Goal: Task Accomplishment & Management: Complete application form

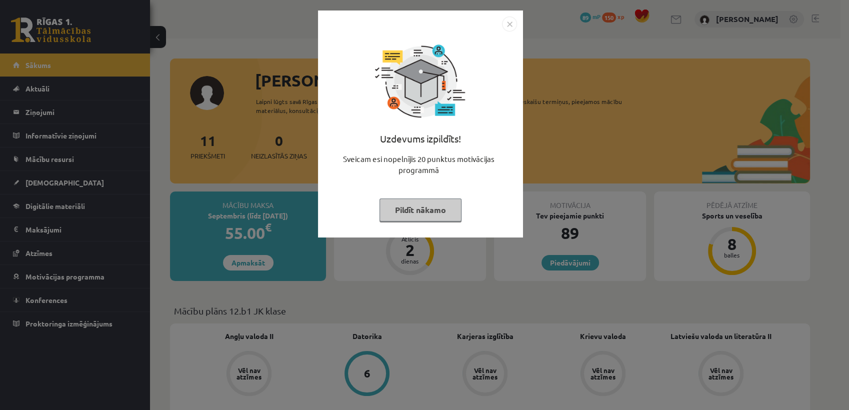
click at [446, 217] on button "Pildīt nākamo" at bounding box center [420, 209] width 82 height 23
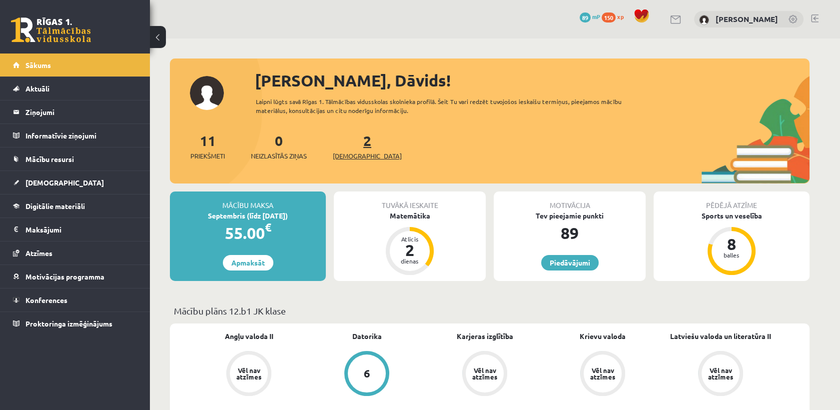
click at [352, 139] on link "2 Ieskaites" at bounding box center [367, 145] width 69 height 29
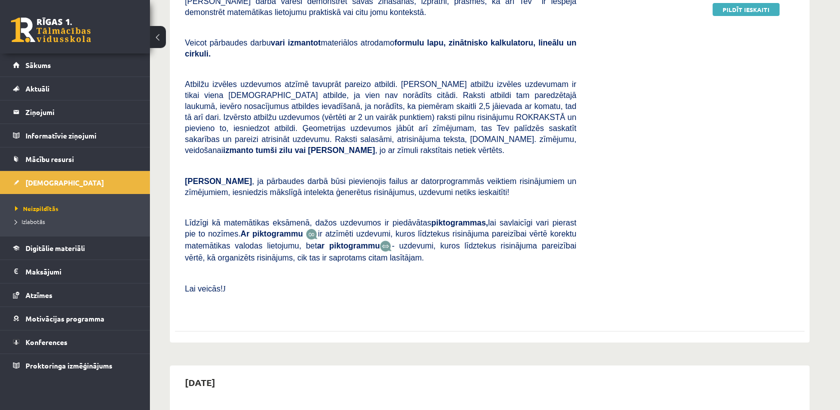
scroll to position [55, 0]
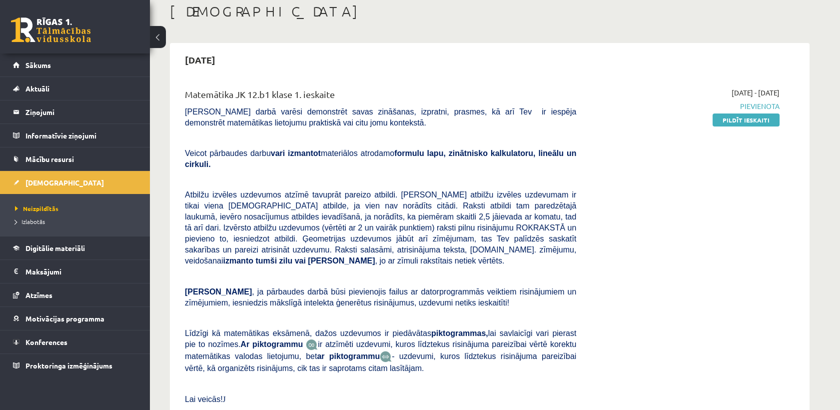
click at [592, 295] on div "[DATE] - [DATE] [GEOGRAPHIC_DATA] Pildīt ieskaiti" at bounding box center [685, 256] width 203 height 338
drag, startPoint x: 725, startPoint y: 119, endPoint x: 486, endPoint y: 51, distance: 248.1
click at [725, 119] on link "Pildīt ieskaiti" at bounding box center [746, 119] width 67 height 13
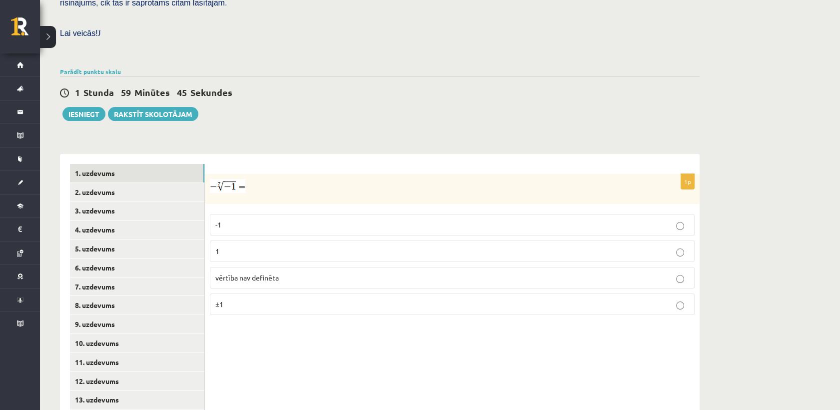
scroll to position [324, 0]
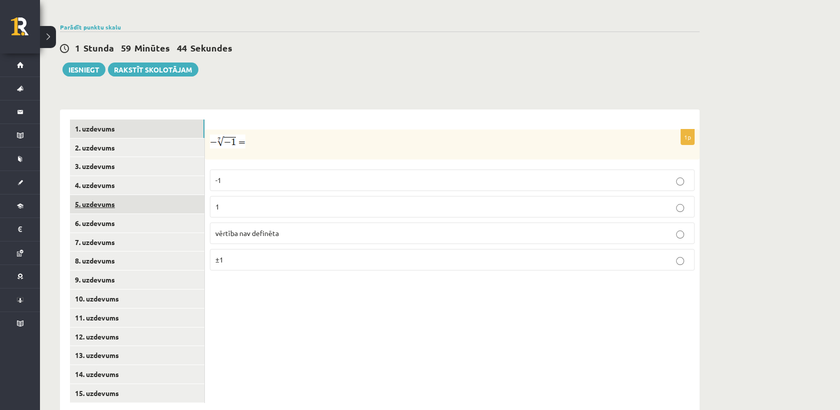
click at [158, 195] on link "5. uzdevums" at bounding box center [137, 204] width 134 height 18
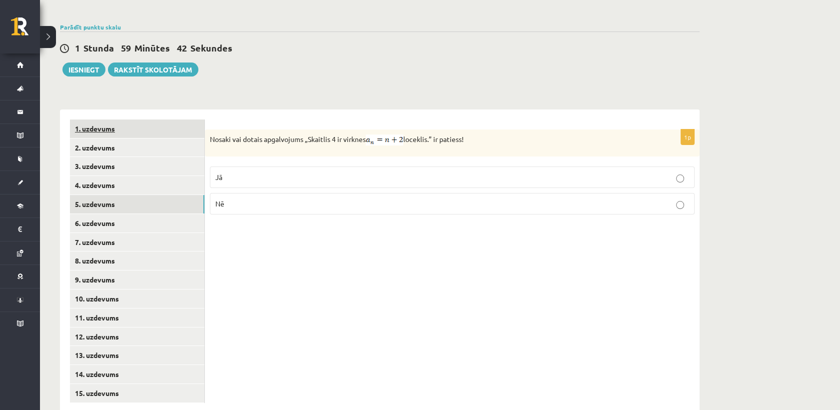
click at [184, 119] on link "1. uzdevums" at bounding box center [137, 128] width 134 height 18
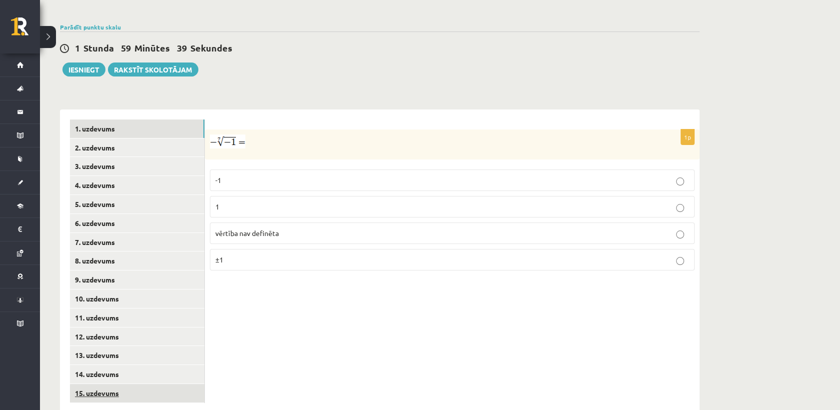
click at [134, 384] on link "15. uzdevums" at bounding box center [137, 393] width 134 height 18
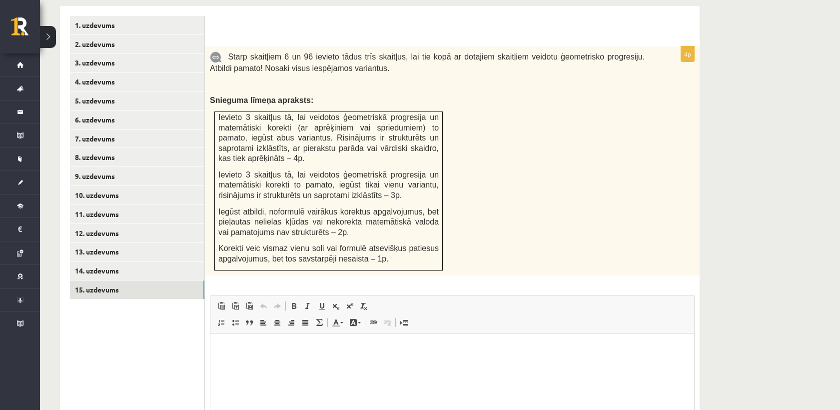
scroll to position [0, 0]
click at [149, 261] on link "14. uzdevums" at bounding box center [137, 270] width 134 height 18
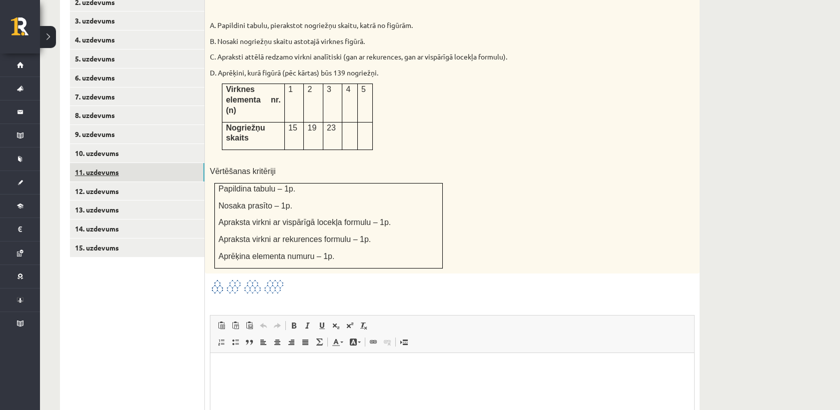
click at [125, 163] on link "11. uzdevums" at bounding box center [137, 172] width 134 height 18
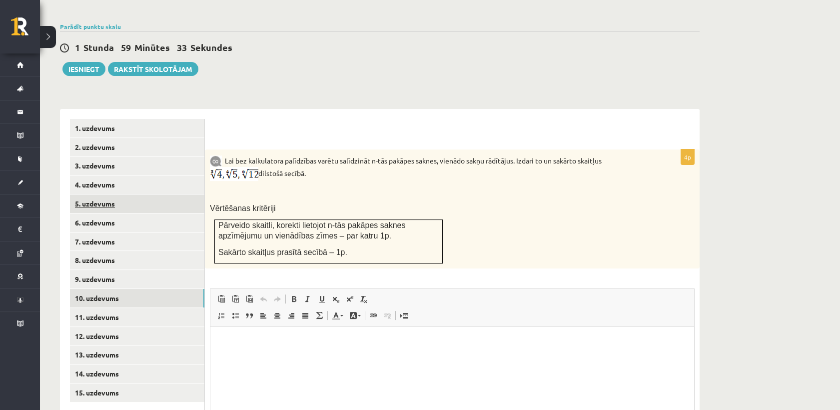
scroll to position [419, 0]
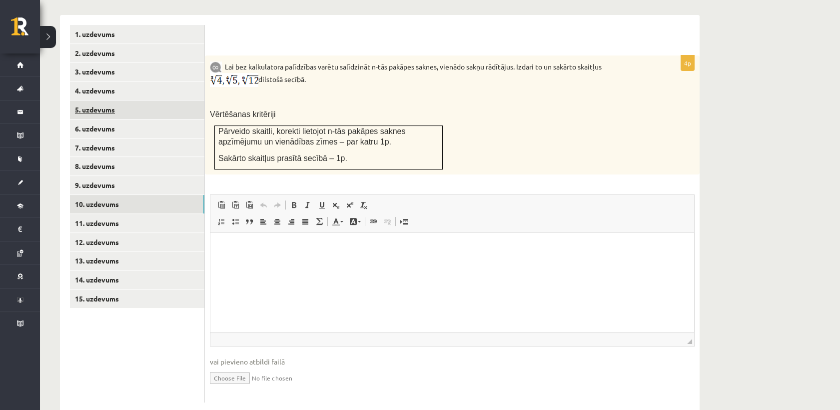
click at [127, 195] on link "10. uzdevums" at bounding box center [137, 204] width 134 height 18
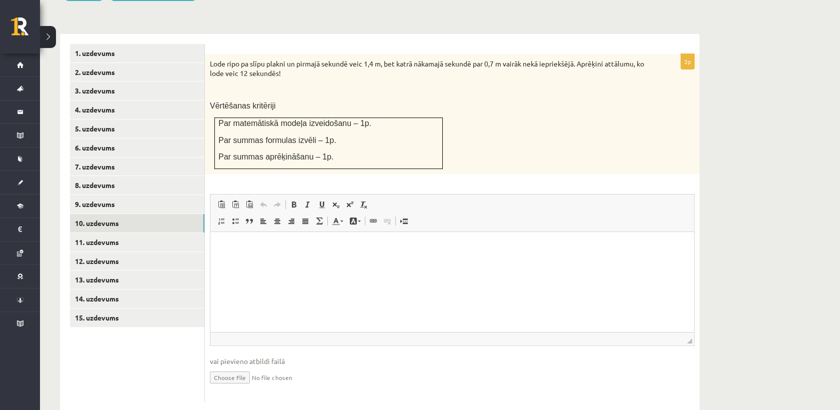
scroll to position [0, 0]
click at [100, 100] on link "4. uzdevums" at bounding box center [137, 109] width 134 height 18
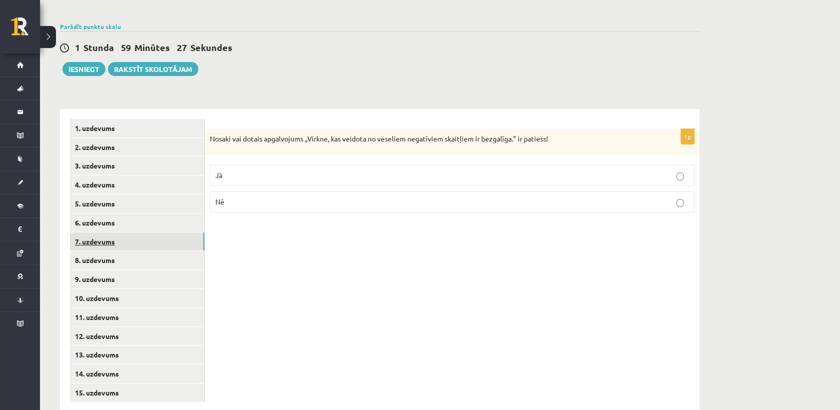
click at [172, 232] on link "7. uzdevums" at bounding box center [137, 241] width 134 height 18
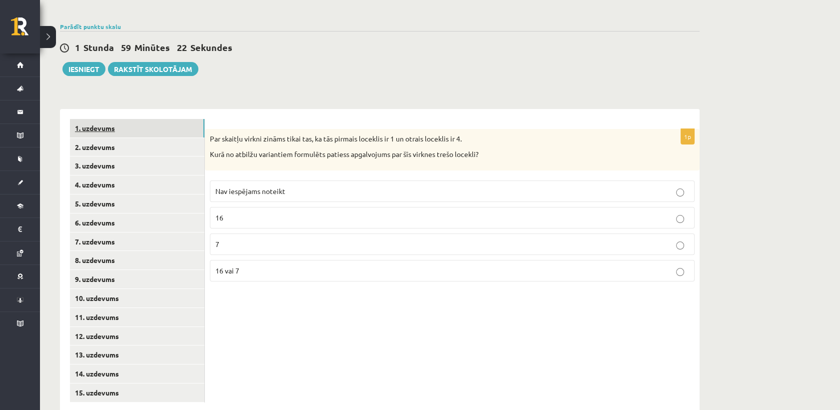
click at [164, 119] on link "1. uzdevums" at bounding box center [137, 128] width 134 height 18
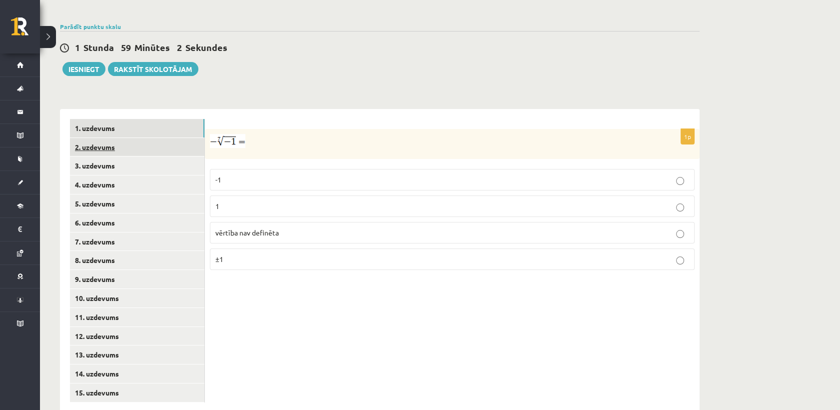
click at [162, 138] on link "2. uzdevums" at bounding box center [137, 147] width 134 height 18
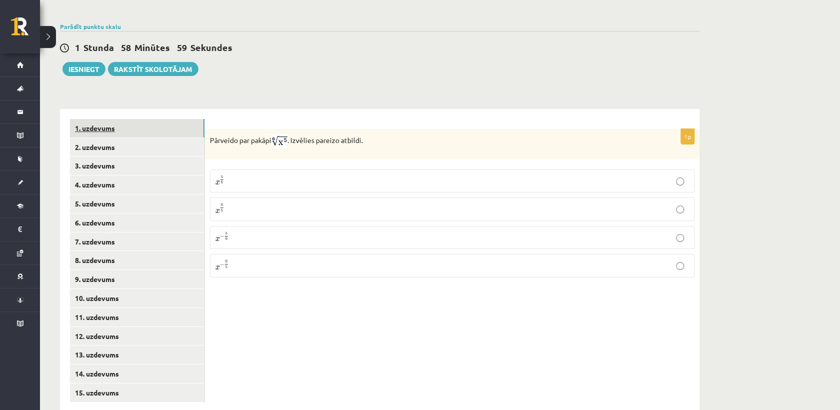
click at [162, 119] on link "1. uzdevums" at bounding box center [137, 128] width 134 height 18
click at [124, 327] on link "12. uzdevums" at bounding box center [137, 336] width 134 height 18
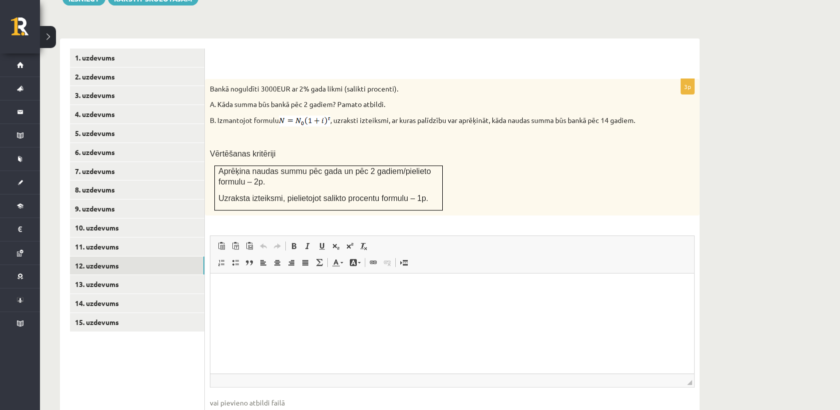
scroll to position [436, 0]
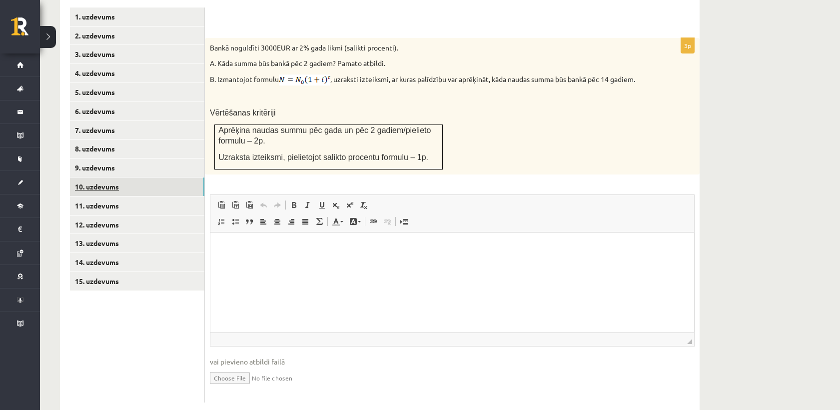
click at [130, 177] on link "10. uzdevums" at bounding box center [137, 186] width 134 height 18
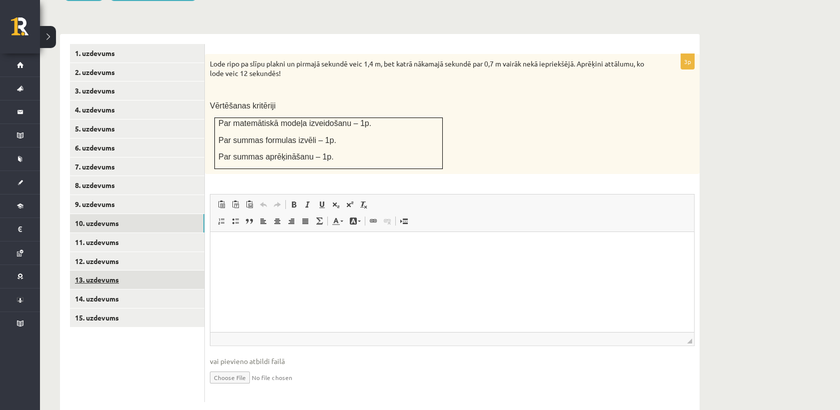
scroll to position [0, 0]
click at [136, 195] on link "9. uzdevums" at bounding box center [137, 204] width 134 height 18
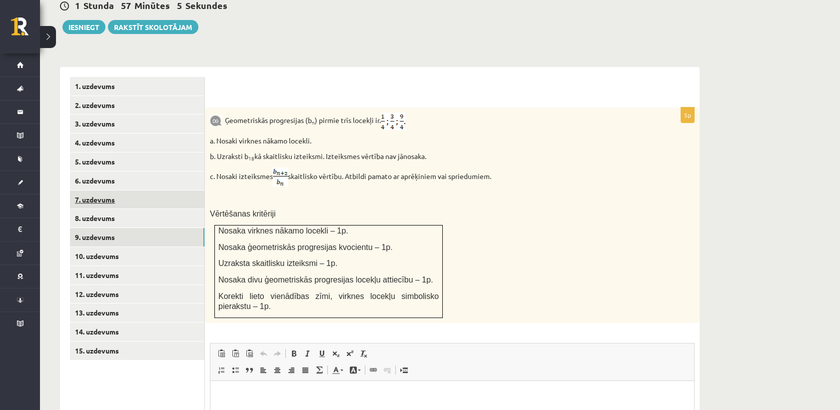
scroll to position [348, 0]
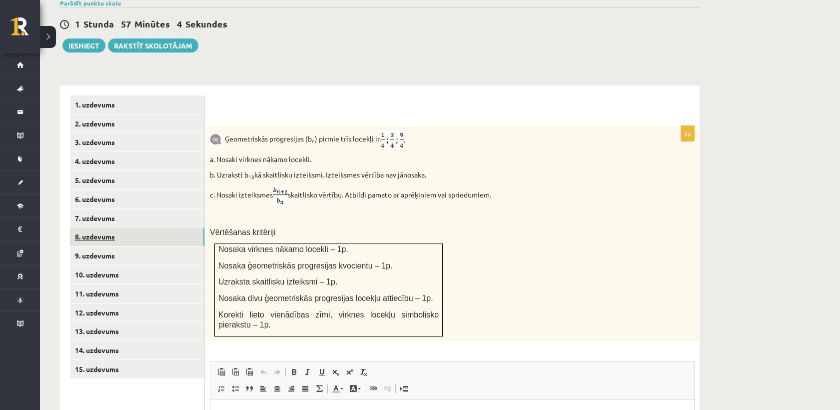
click at [138, 227] on link "8. uzdevums" at bounding box center [137, 236] width 134 height 18
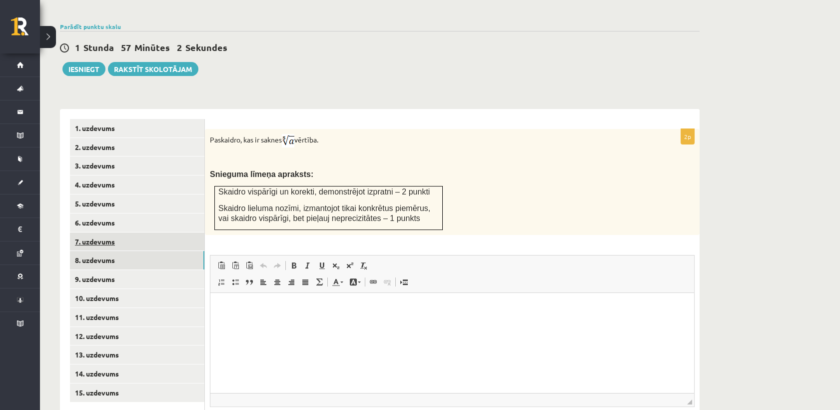
scroll to position [0, 0]
click at [81, 232] on link "7. uzdevums" at bounding box center [137, 241] width 134 height 18
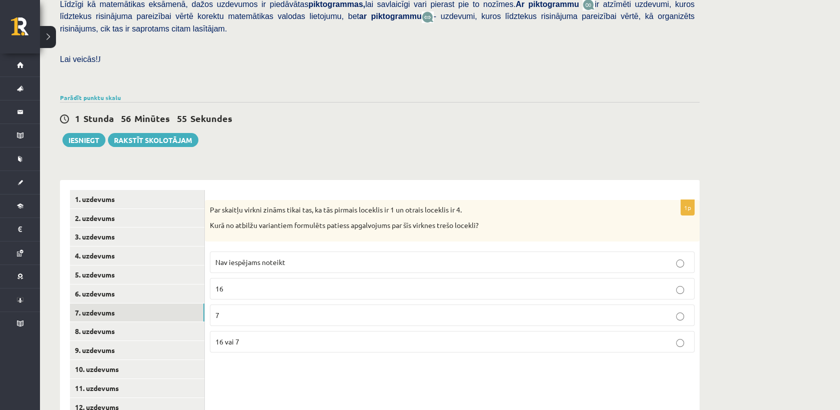
scroll to position [325, 0]
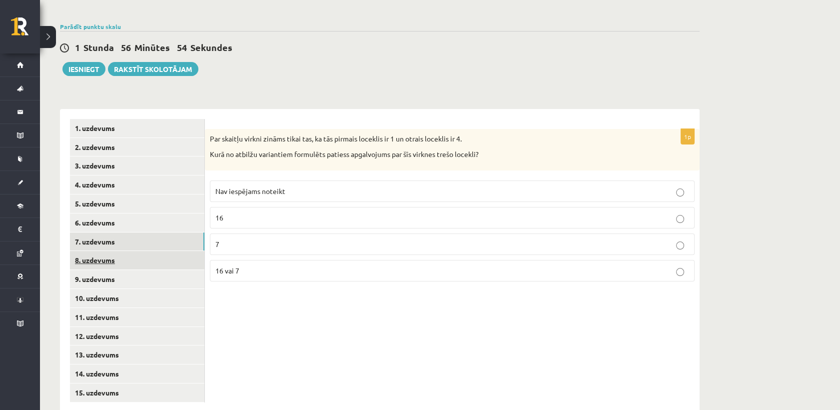
click at [128, 251] on link "8. uzdevums" at bounding box center [137, 260] width 134 height 18
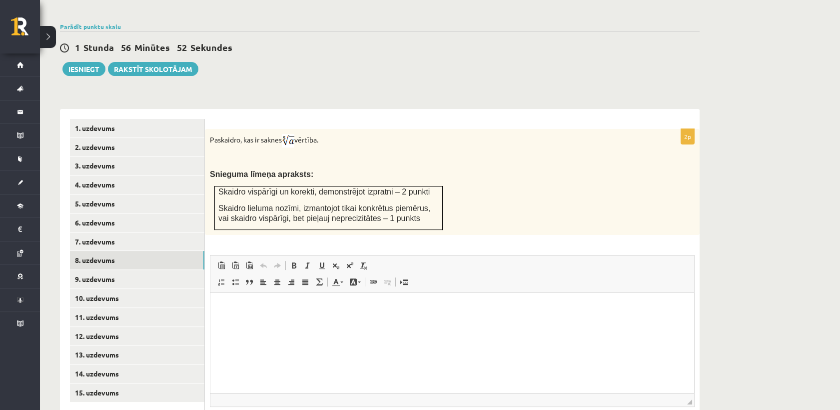
scroll to position [0, 0]
click at [160, 270] on link "9. uzdevums" at bounding box center [137, 279] width 134 height 18
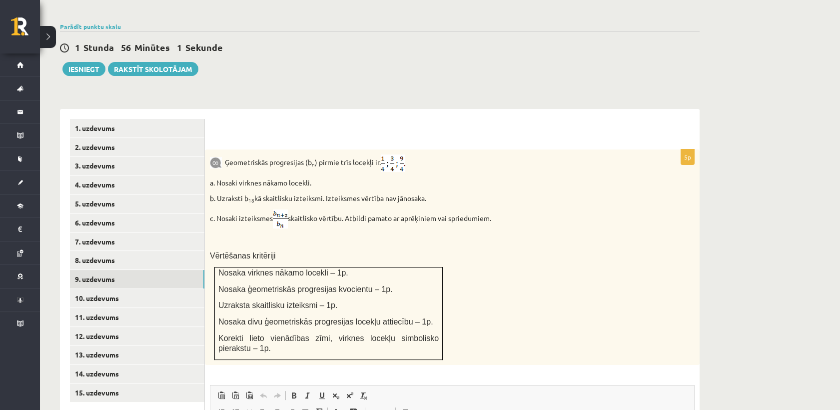
scroll to position [380, 0]
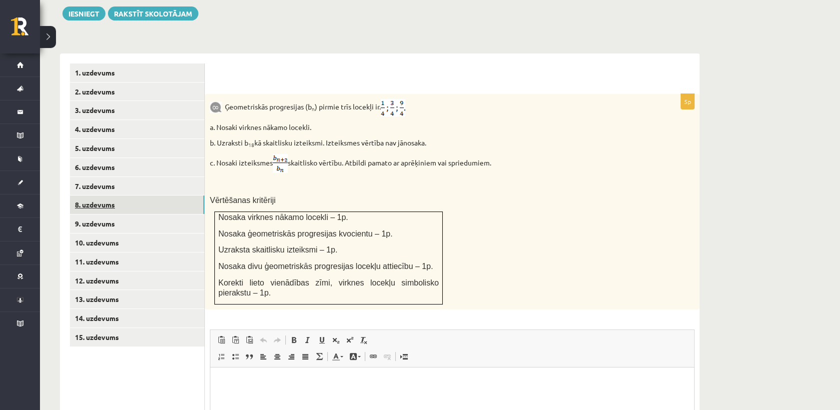
click at [130, 195] on link "8. uzdevums" at bounding box center [137, 204] width 134 height 18
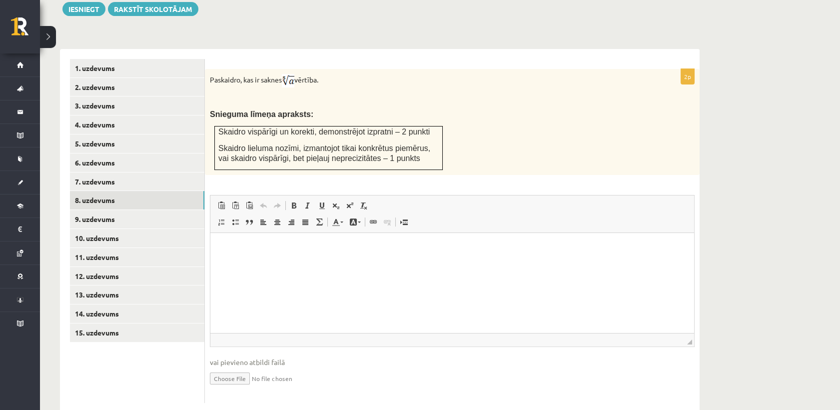
scroll to position [0, 0]
click at [99, 228] on link "10. uzdevums" at bounding box center [137, 237] width 134 height 18
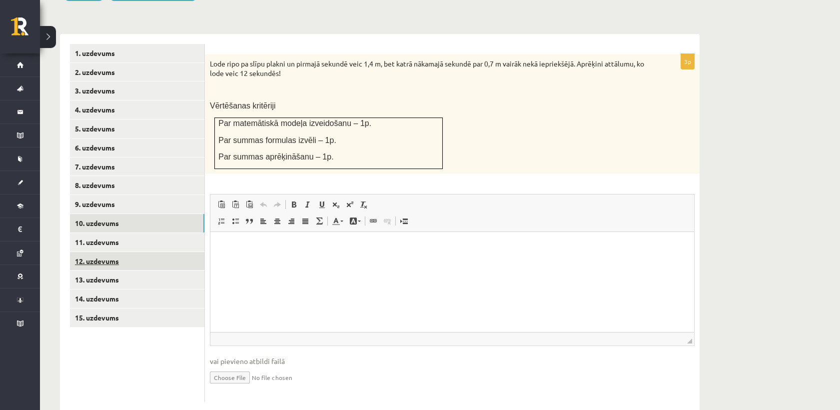
click at [146, 252] on link "12. uzdevums" at bounding box center [137, 261] width 134 height 18
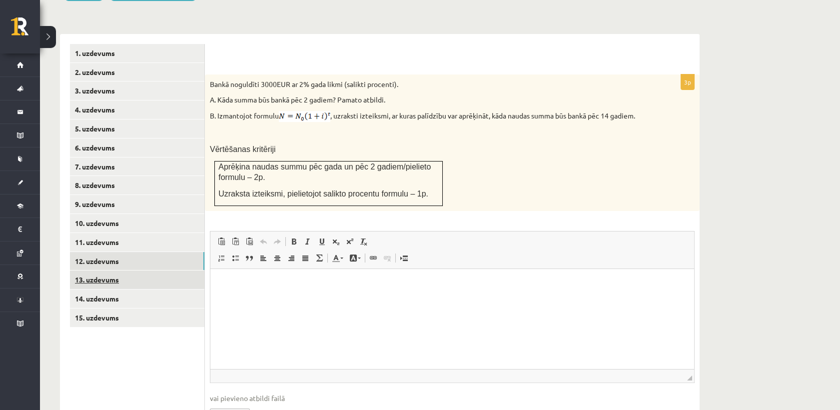
click at [115, 270] on link "13. uzdevums" at bounding box center [137, 279] width 134 height 18
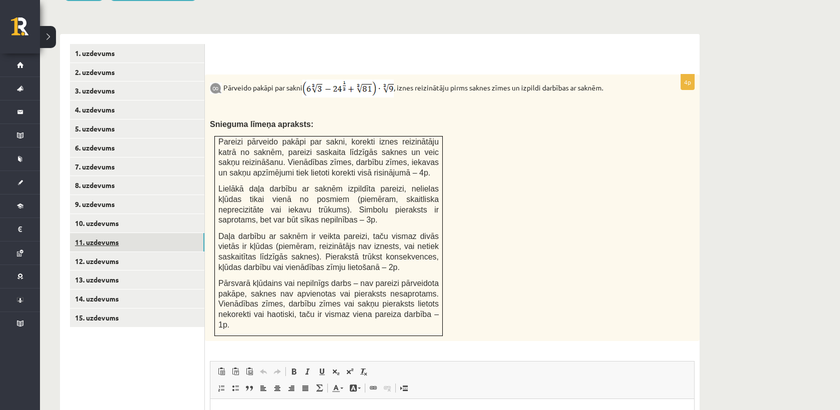
click at [128, 233] on link "11. uzdevums" at bounding box center [137, 242] width 134 height 18
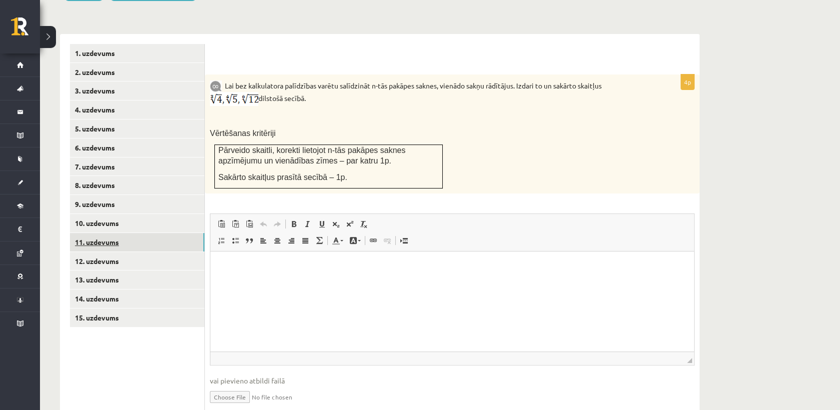
scroll to position [288, 0]
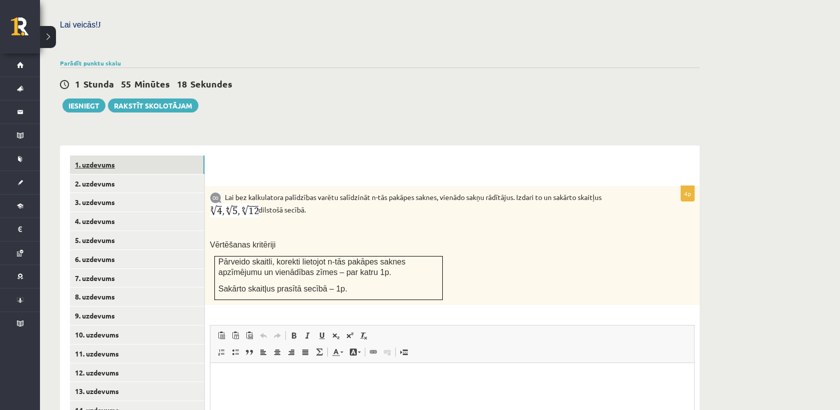
click at [162, 155] on link "1. uzdevums" at bounding box center [137, 164] width 134 height 18
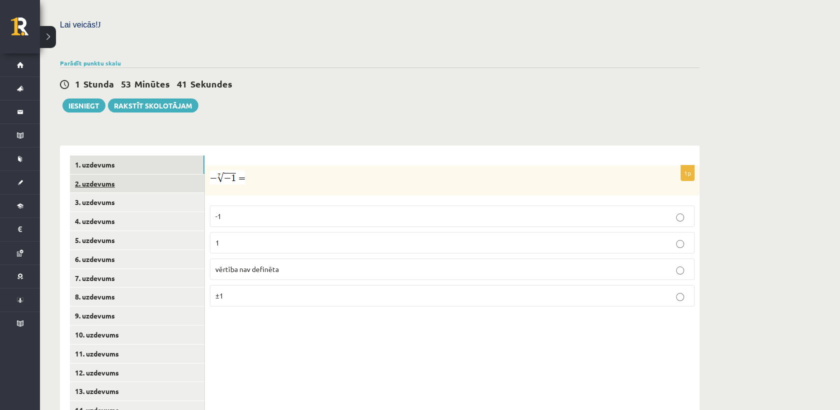
click at [142, 174] on link "2. uzdevums" at bounding box center [137, 183] width 134 height 18
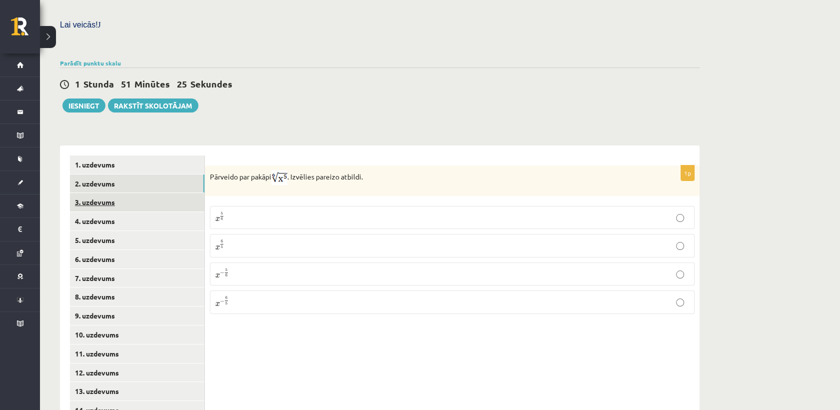
click at [113, 193] on link "3. uzdevums" at bounding box center [137, 202] width 134 height 18
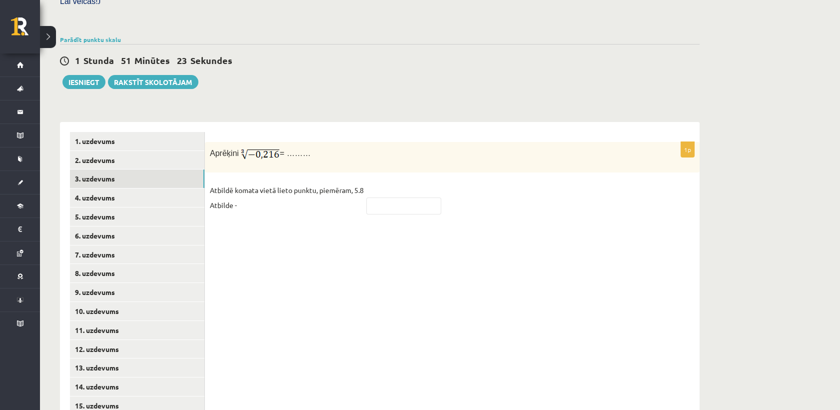
scroll to position [325, 0]
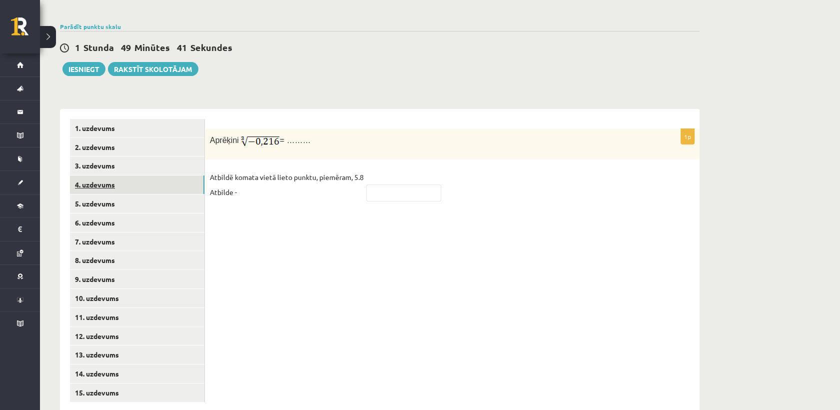
click at [124, 175] on link "4. uzdevums" at bounding box center [137, 184] width 134 height 18
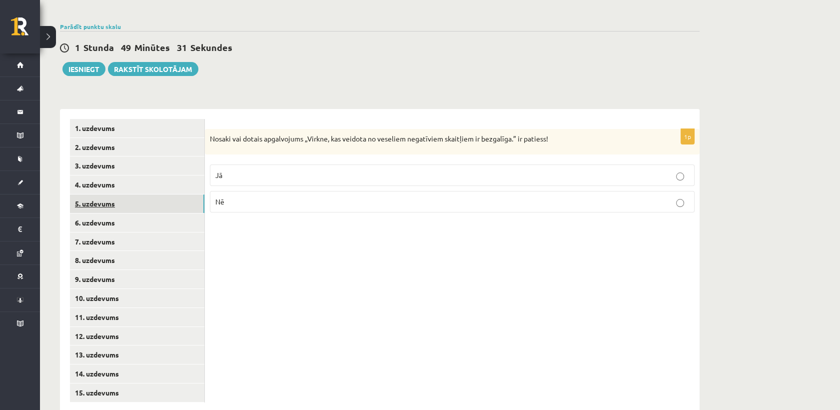
click at [172, 194] on link "5. uzdevums" at bounding box center [137, 203] width 134 height 18
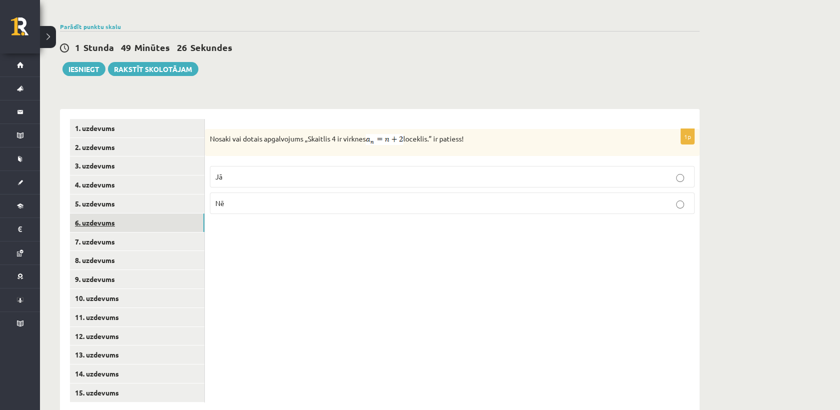
click at [108, 213] on link "6. uzdevums" at bounding box center [137, 222] width 134 height 18
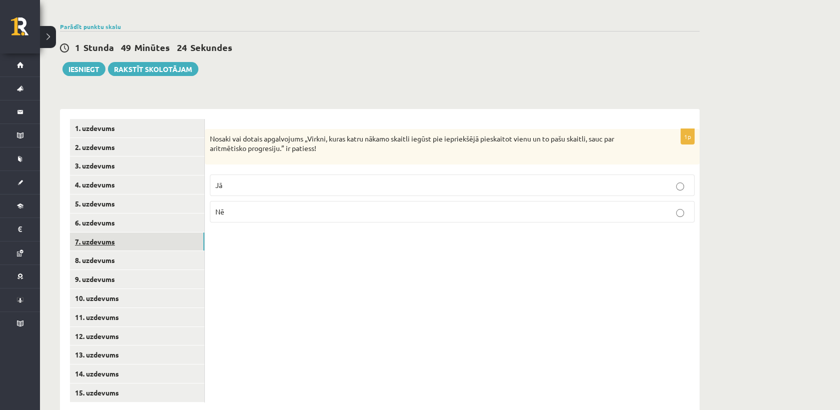
click at [118, 232] on link "7. uzdevums" at bounding box center [137, 241] width 134 height 18
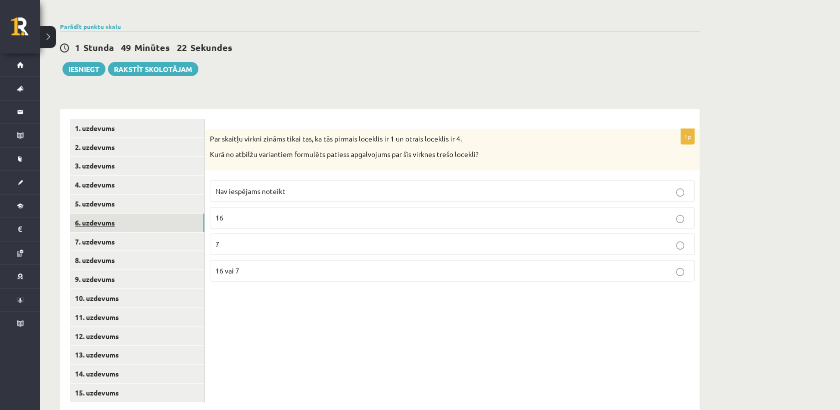
click at [117, 213] on link "6. uzdevums" at bounding box center [137, 222] width 134 height 18
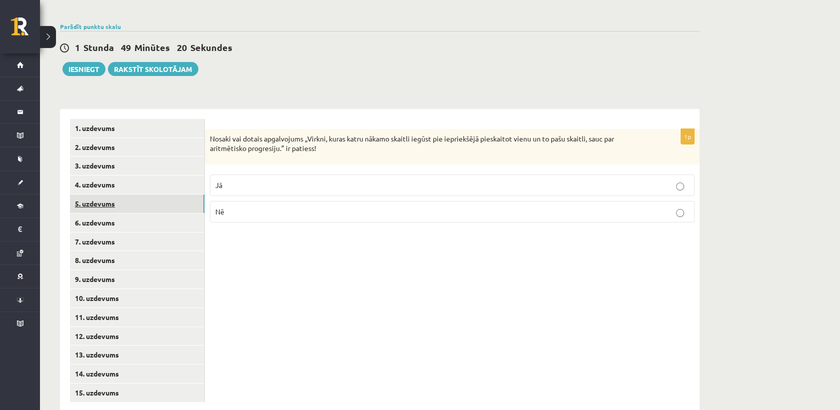
click at [111, 194] on link "5. uzdevums" at bounding box center [137, 203] width 134 height 18
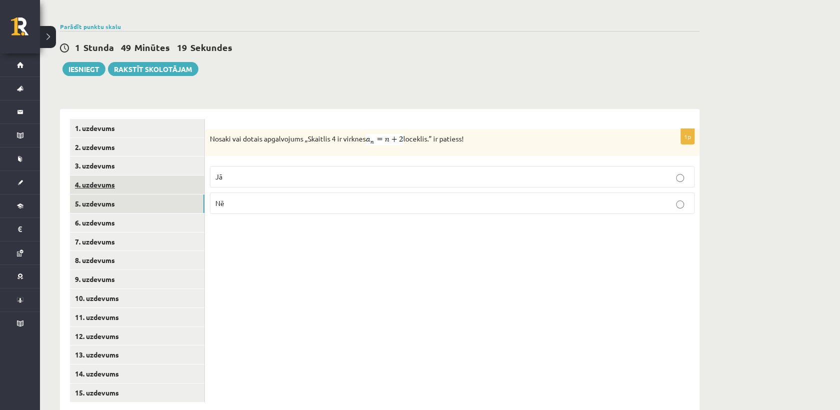
click at [114, 175] on link "4. uzdevums" at bounding box center [137, 184] width 134 height 18
click at [164, 194] on link "5. uzdevums" at bounding box center [137, 203] width 134 height 18
click at [160, 213] on link "6. uzdevums" at bounding box center [137, 222] width 134 height 18
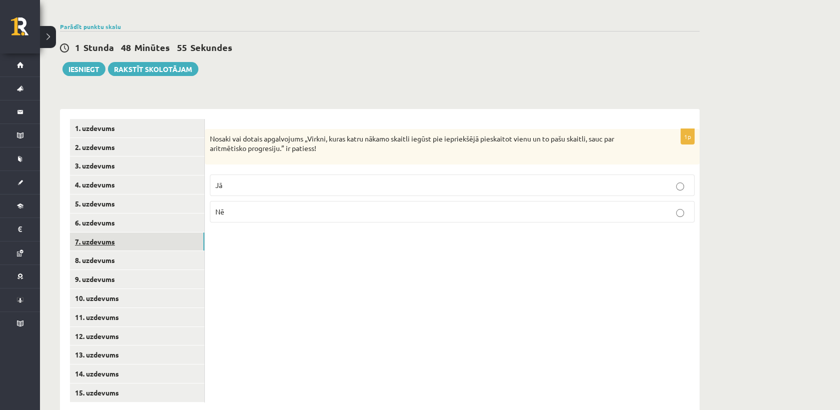
click at [158, 232] on link "7. uzdevums" at bounding box center [137, 241] width 134 height 18
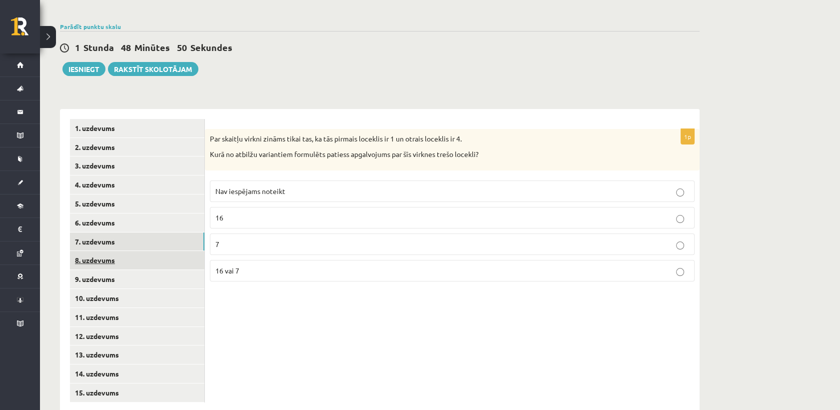
click at [158, 251] on link "8. uzdevums" at bounding box center [137, 260] width 134 height 18
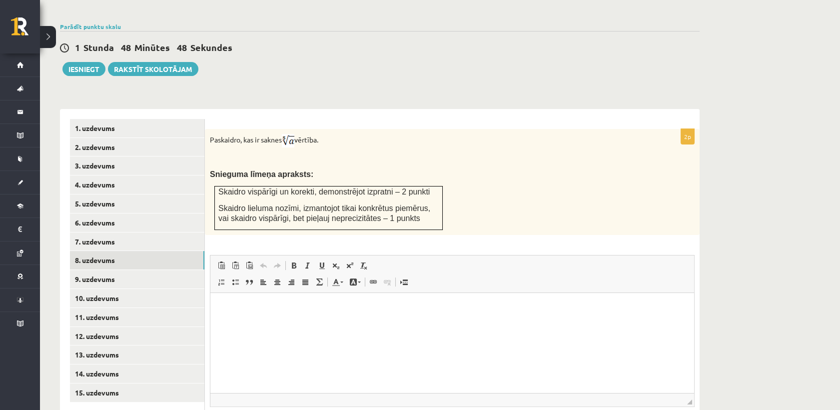
scroll to position [0, 0]
click at [145, 232] on link "7. uzdevums" at bounding box center [137, 241] width 134 height 18
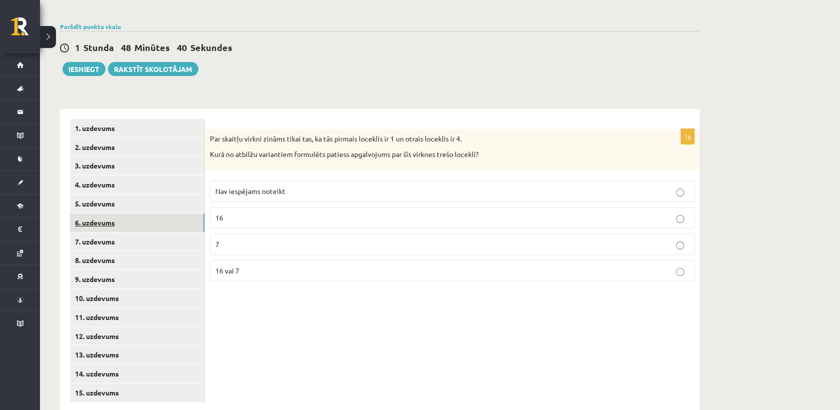
click at [172, 213] on link "6. uzdevums" at bounding box center [137, 222] width 134 height 18
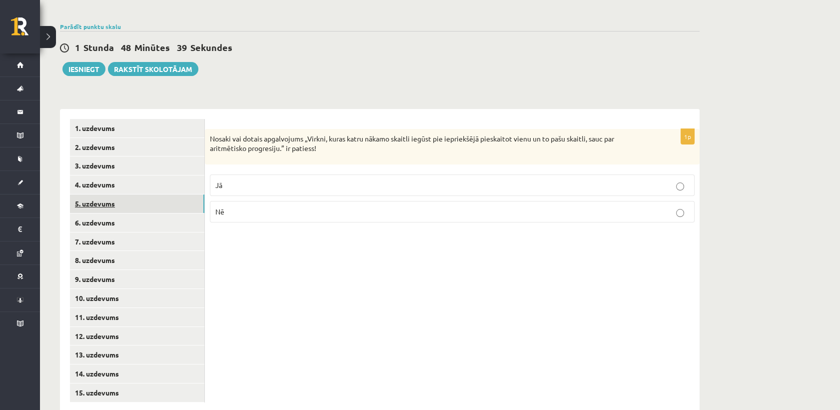
click at [144, 194] on link "5. uzdevums" at bounding box center [137, 203] width 134 height 18
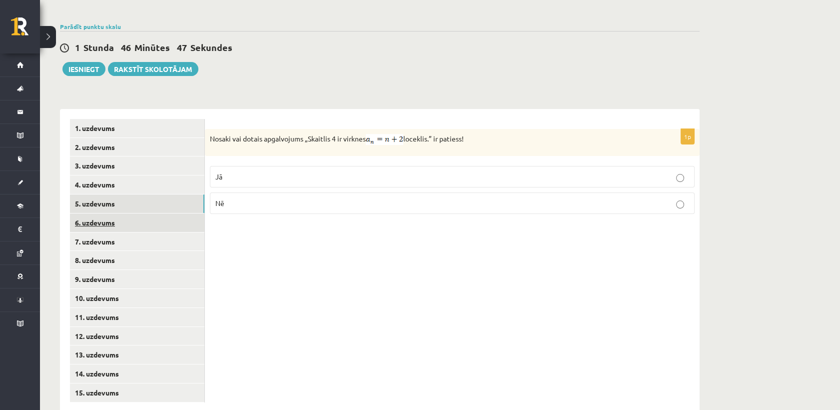
click at [163, 213] on link "6. uzdevums" at bounding box center [137, 222] width 134 height 18
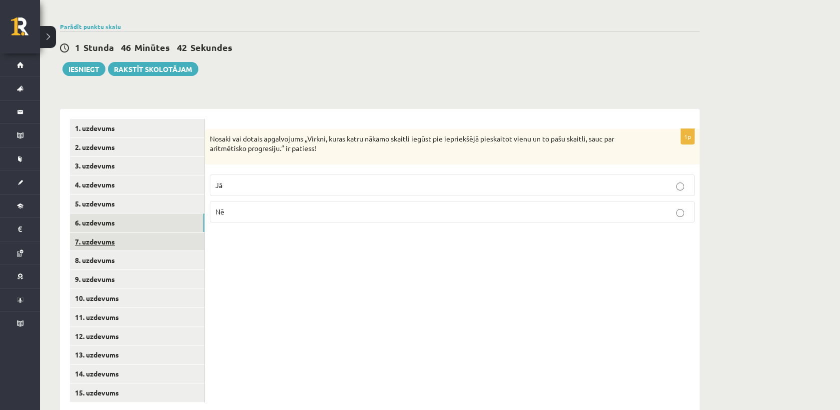
click at [184, 232] on link "7. uzdevums" at bounding box center [137, 241] width 134 height 18
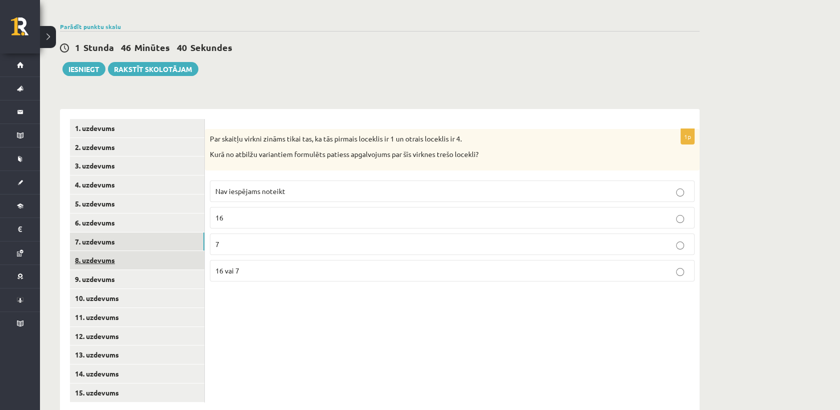
click at [162, 251] on link "8. uzdevums" at bounding box center [137, 260] width 134 height 18
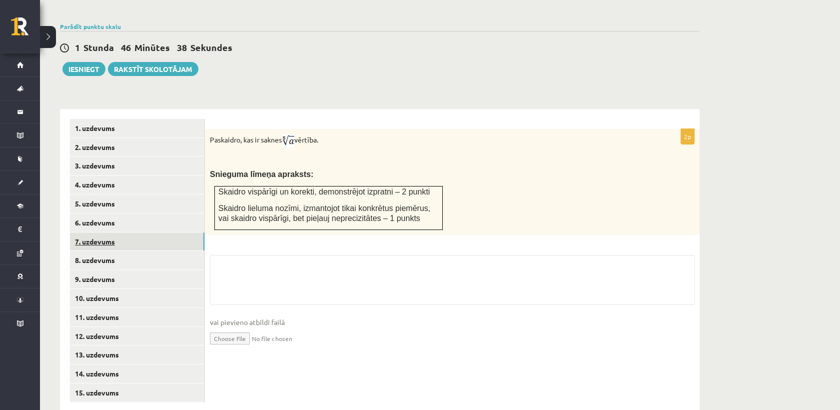
click at [151, 232] on link "7. uzdevums" at bounding box center [137, 241] width 134 height 18
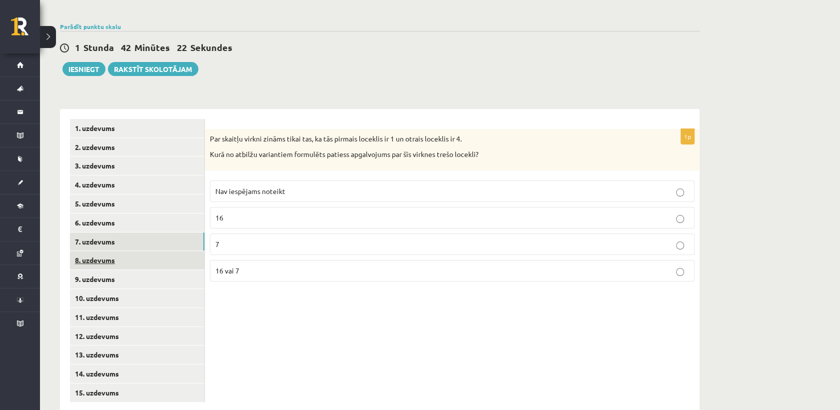
click at [87, 251] on link "8. uzdevums" at bounding box center [137, 260] width 134 height 18
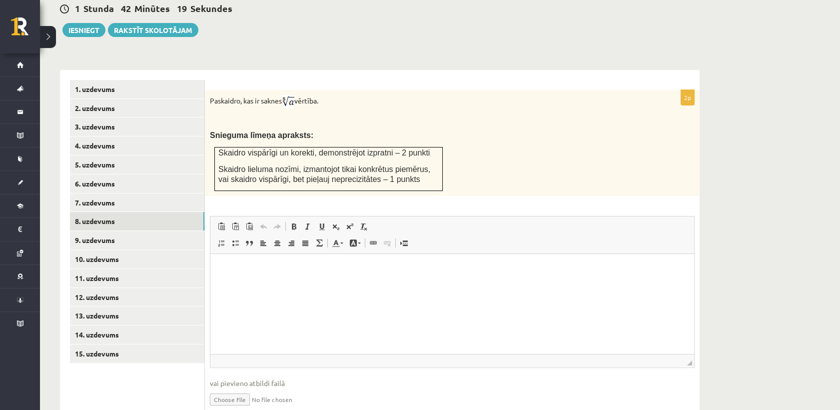
scroll to position [385, 0]
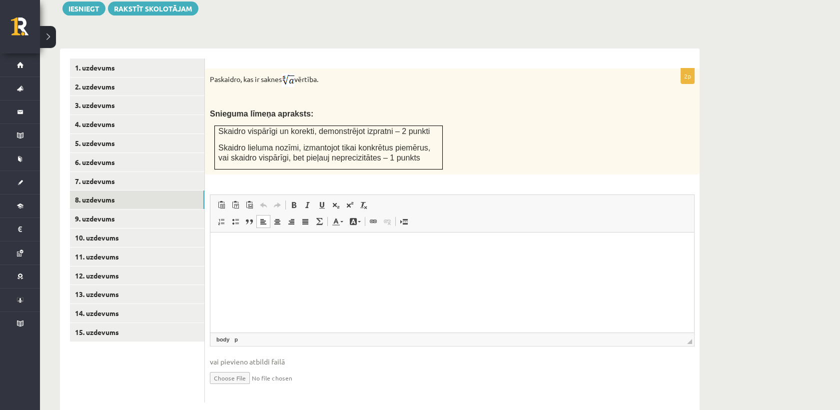
click at [229, 262] on html at bounding box center [452, 247] width 484 height 30
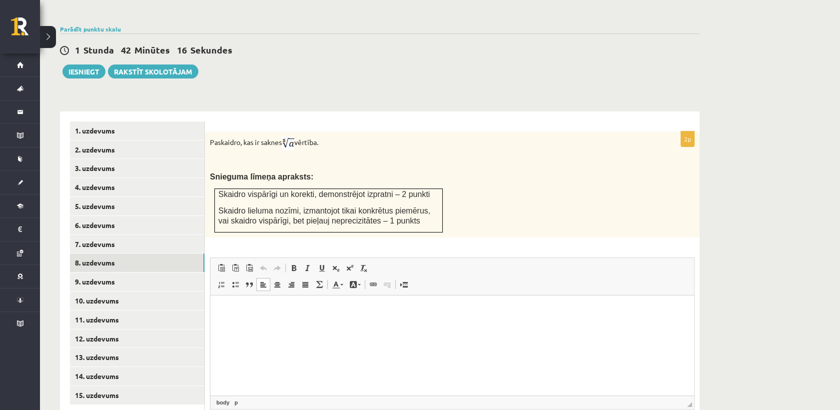
scroll to position [274, 0]
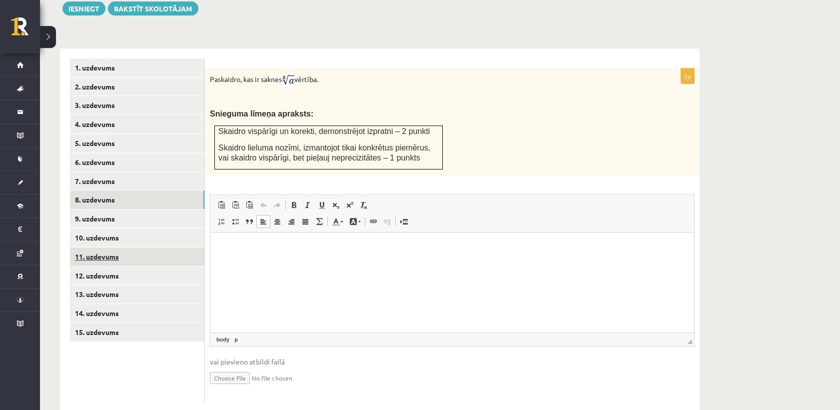
click at [133, 247] on link "11. uzdevums" at bounding box center [137, 256] width 134 height 18
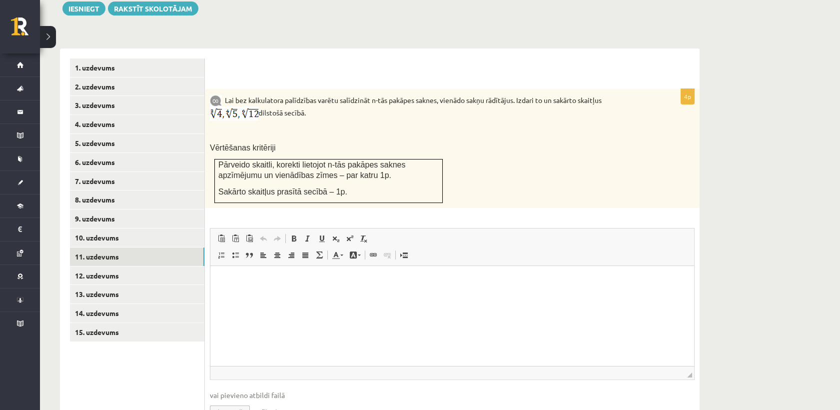
scroll to position [0, 0]
click at [132, 304] on link "14. uzdevums" at bounding box center [137, 313] width 134 height 18
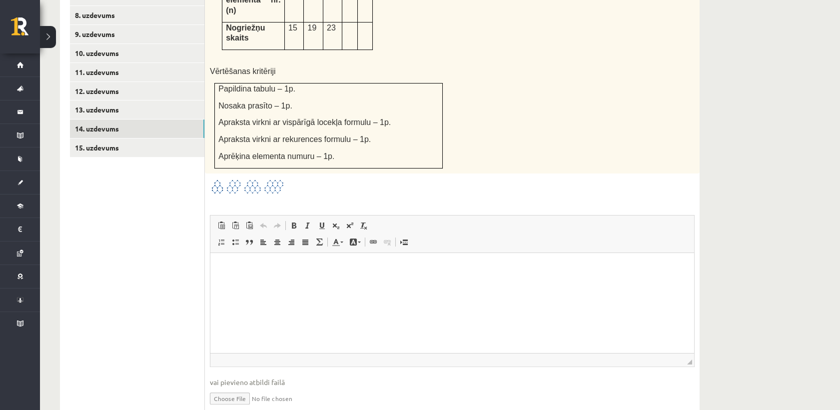
scroll to position [292, 0]
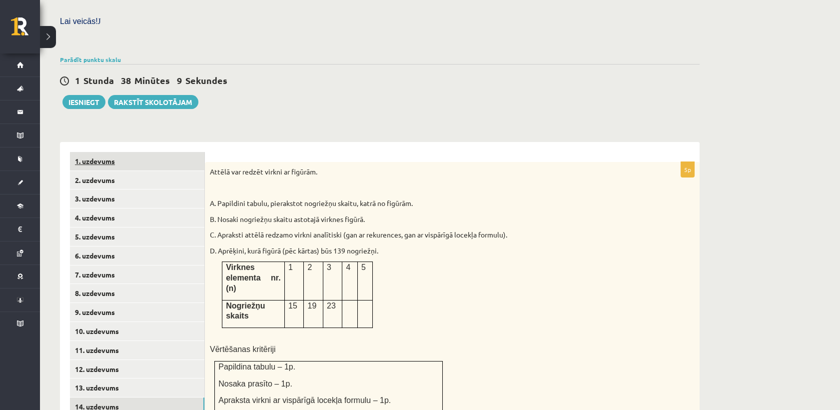
click at [160, 152] on link "1. uzdevums" at bounding box center [137, 161] width 134 height 18
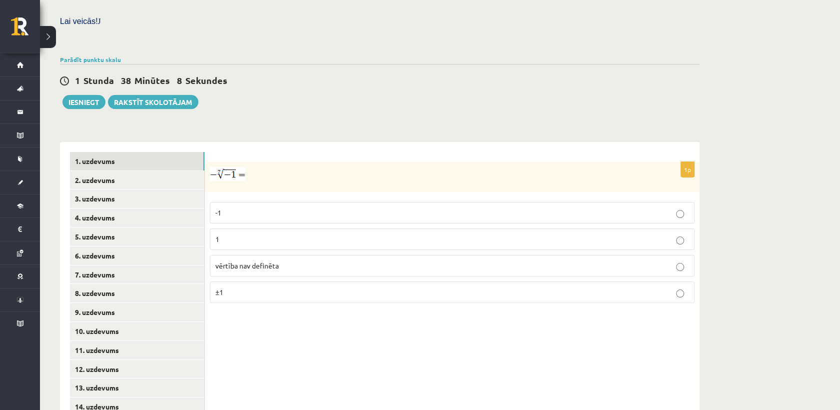
scroll to position [325, 0]
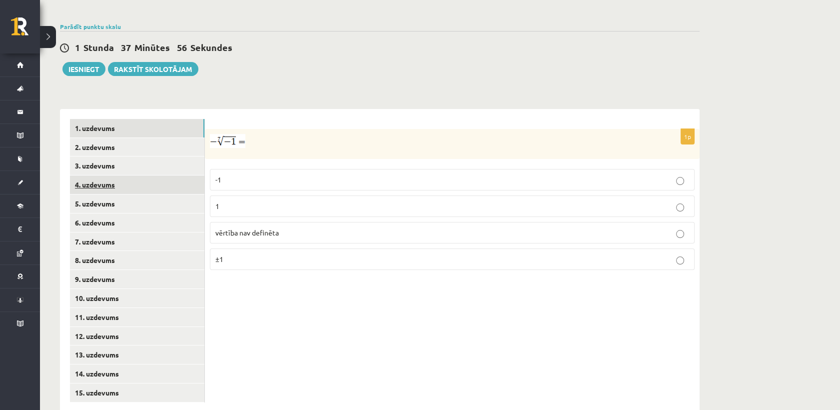
click at [134, 175] on link "4. uzdevums" at bounding box center [137, 184] width 134 height 18
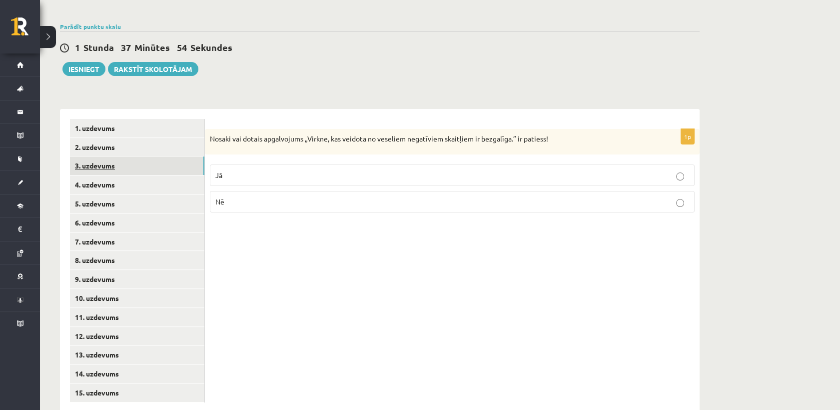
click at [158, 156] on link "3. uzdevums" at bounding box center [137, 165] width 134 height 18
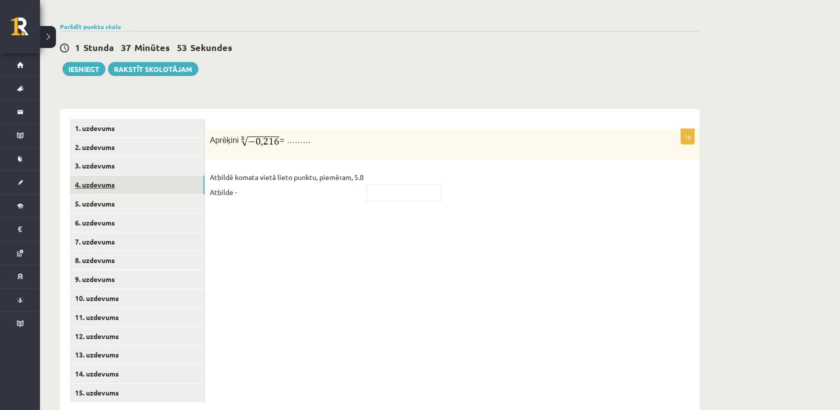
click at [149, 175] on link "4. uzdevums" at bounding box center [137, 184] width 134 height 18
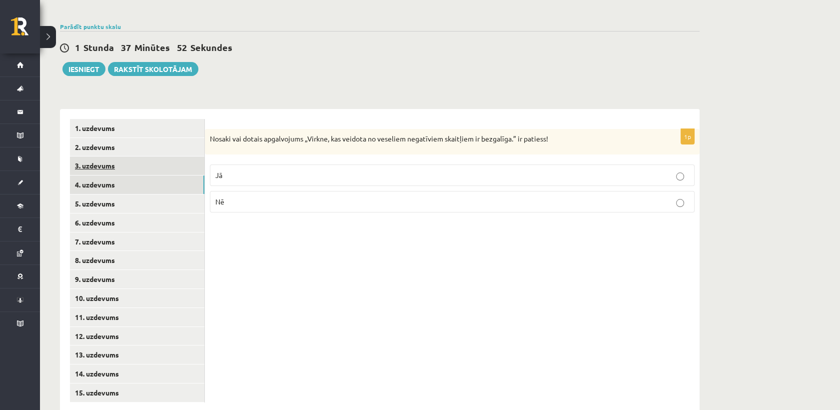
click at [144, 156] on link "3. uzdevums" at bounding box center [137, 165] width 134 height 18
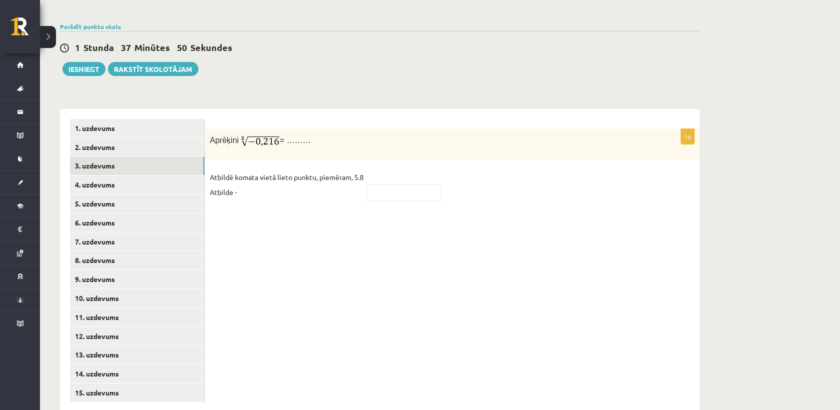
click at [271, 177] on fieldset "Atbildē komata vietā lieto punktu, piemēram, 5.8 Atbilde -" at bounding box center [452, 187] width 485 height 36
click at [148, 175] on link "4. uzdevums" at bounding box center [137, 184] width 134 height 18
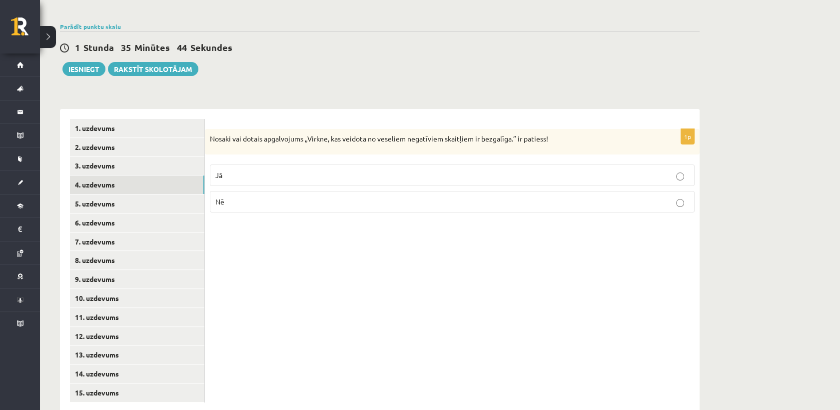
click at [322, 170] on p "Jā" at bounding box center [452, 175] width 474 height 10
click at [102, 156] on link "3. uzdevums" at bounding box center [137, 165] width 134 height 18
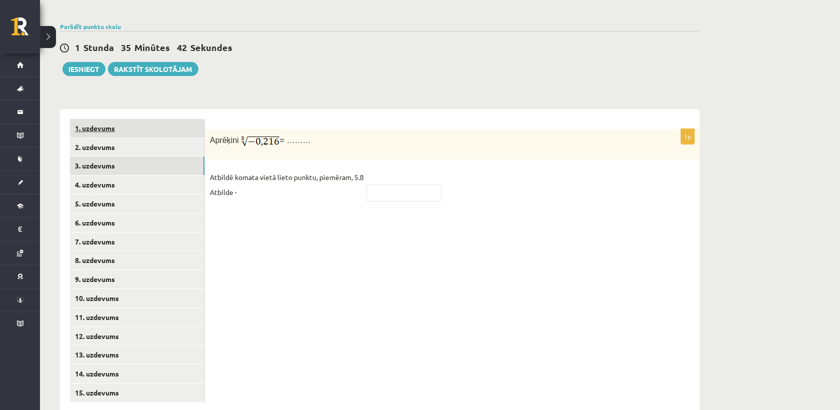
click at [119, 119] on link "1. uzdevums" at bounding box center [137, 128] width 134 height 18
click at [124, 156] on link "3. uzdevums" at bounding box center [137, 165] width 134 height 18
click at [144, 119] on link "1. uzdevums" at bounding box center [137, 128] width 134 height 18
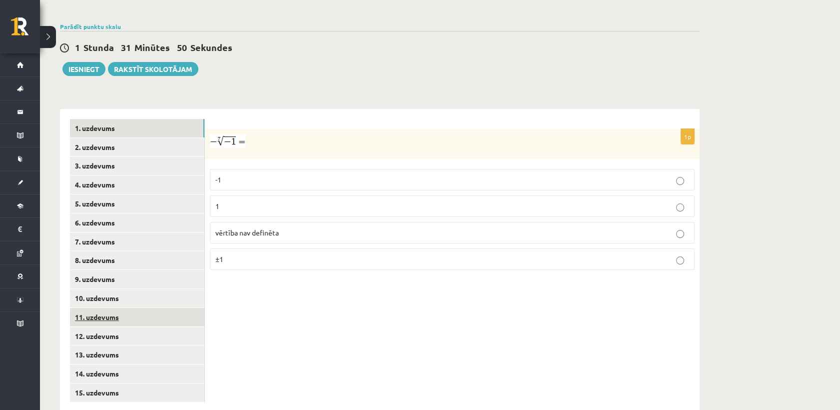
click at [167, 308] on link "11. uzdevums" at bounding box center [137, 317] width 134 height 18
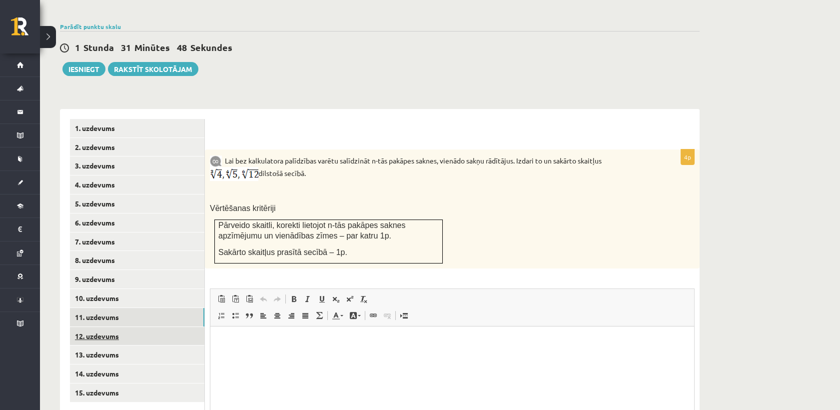
scroll to position [0, 0]
click at [144, 327] on link "12. uzdevums" at bounding box center [137, 336] width 134 height 18
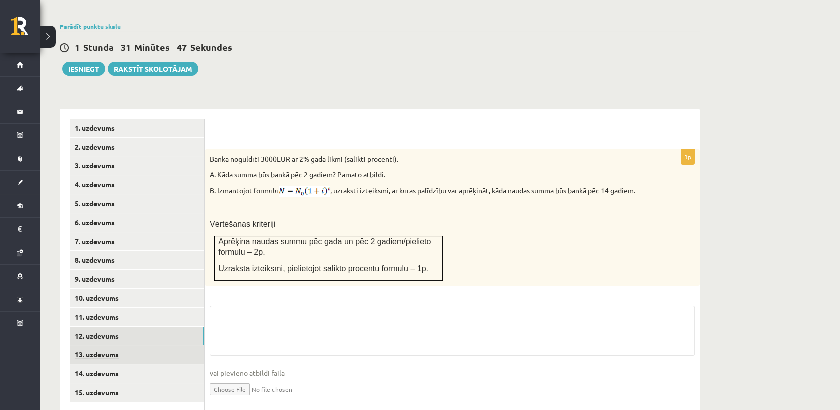
click at [140, 345] on link "13. uzdevums" at bounding box center [137, 354] width 134 height 18
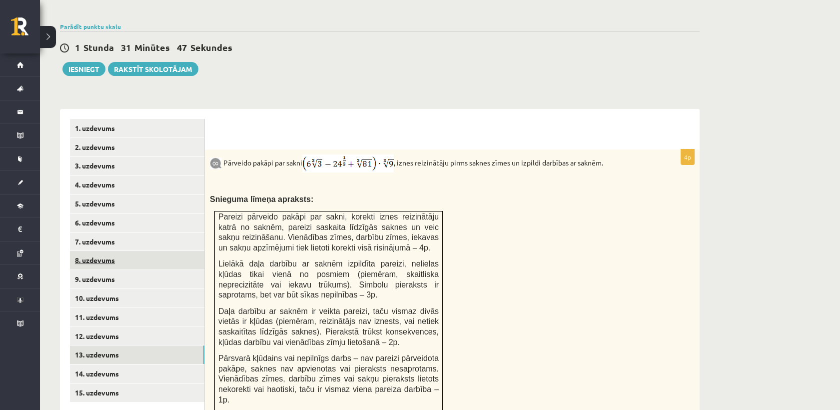
click at [147, 251] on link "8. uzdevums" at bounding box center [137, 260] width 134 height 18
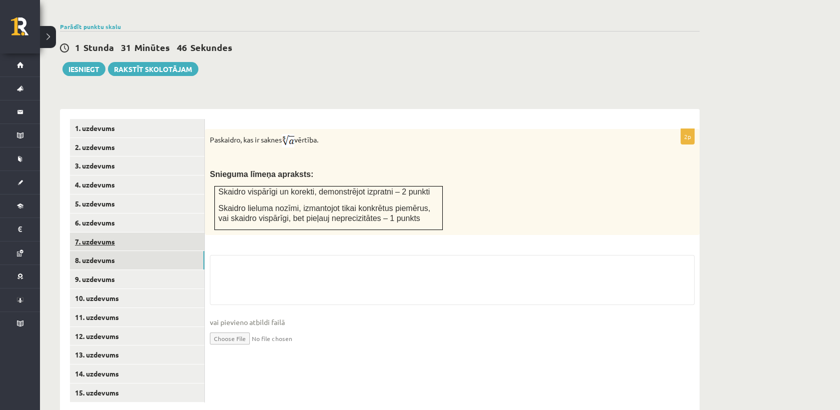
click at [148, 232] on link "7. uzdevums" at bounding box center [137, 241] width 134 height 18
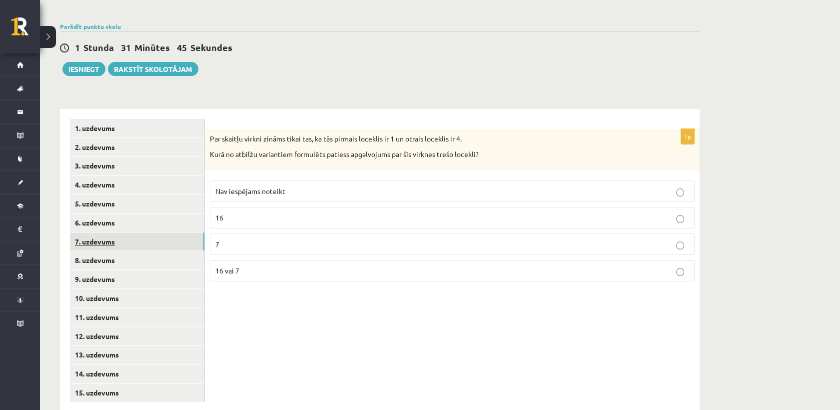
click at [134, 232] on link "7. uzdevums" at bounding box center [137, 241] width 134 height 18
click at [135, 251] on link "8. uzdevums" at bounding box center [137, 260] width 134 height 18
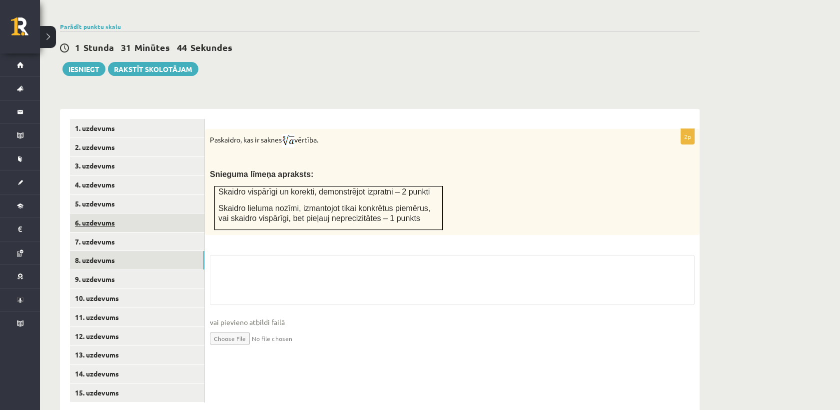
click at [143, 213] on link "6. uzdevums" at bounding box center [137, 222] width 134 height 18
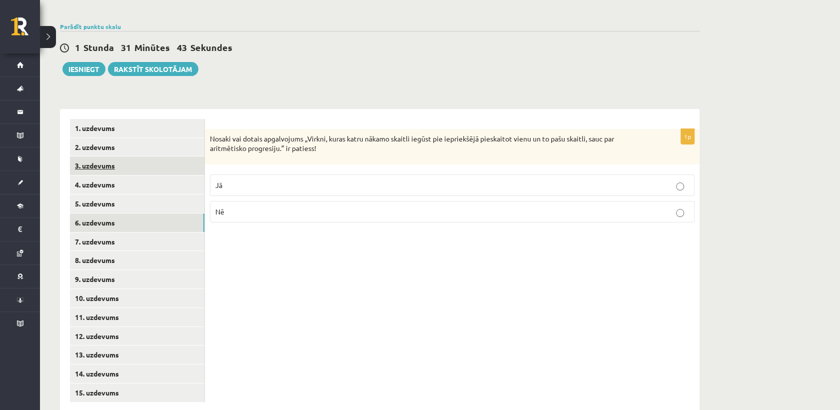
click at [140, 156] on link "3. uzdevums" at bounding box center [137, 165] width 134 height 18
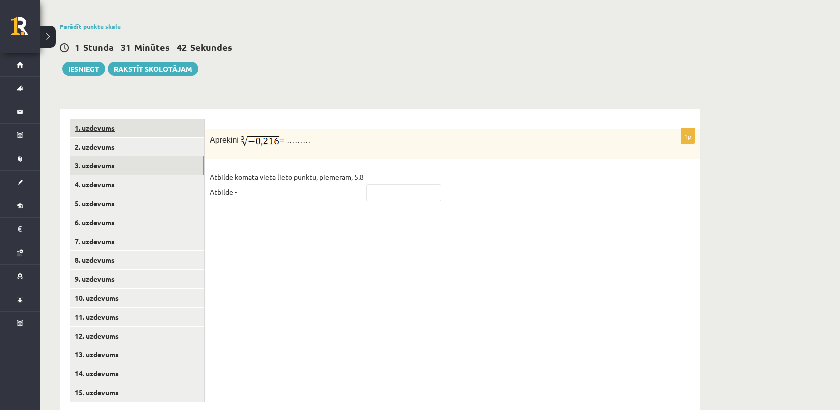
click at [144, 119] on link "1. uzdevums" at bounding box center [137, 128] width 134 height 18
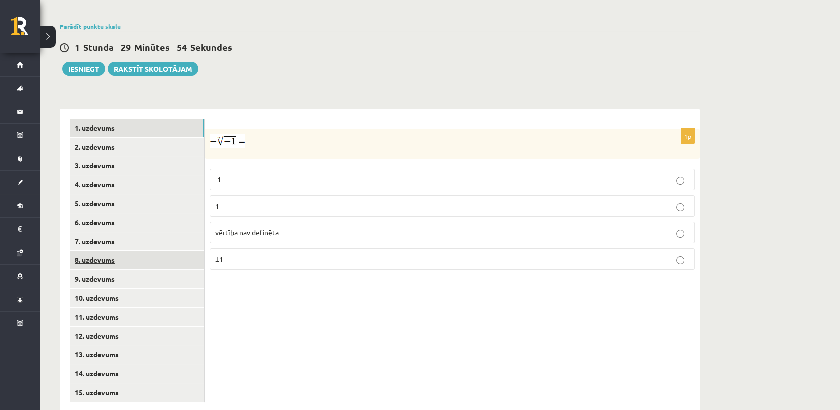
click at [122, 251] on link "8. uzdevums" at bounding box center [137, 260] width 134 height 18
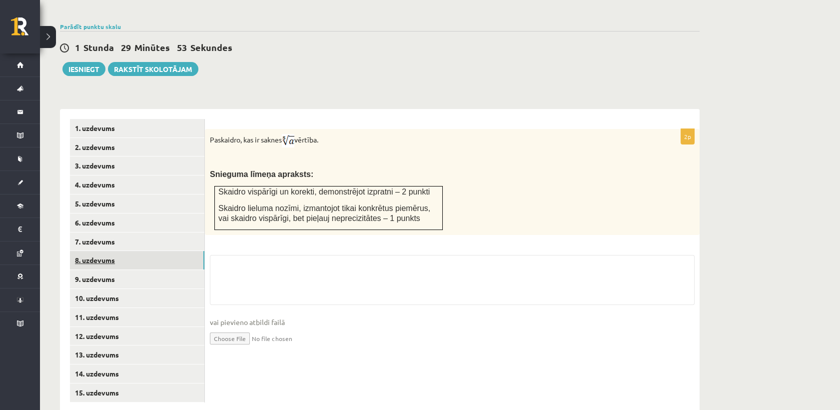
click at [137, 251] on link "8. uzdevums" at bounding box center [137, 260] width 134 height 18
click at [131, 232] on link "7. uzdevums" at bounding box center [137, 241] width 134 height 18
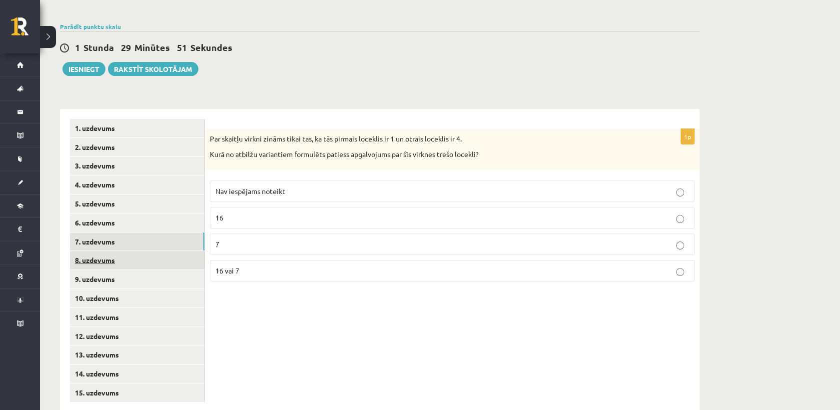
click at [139, 251] on link "8. uzdevums" at bounding box center [137, 260] width 134 height 18
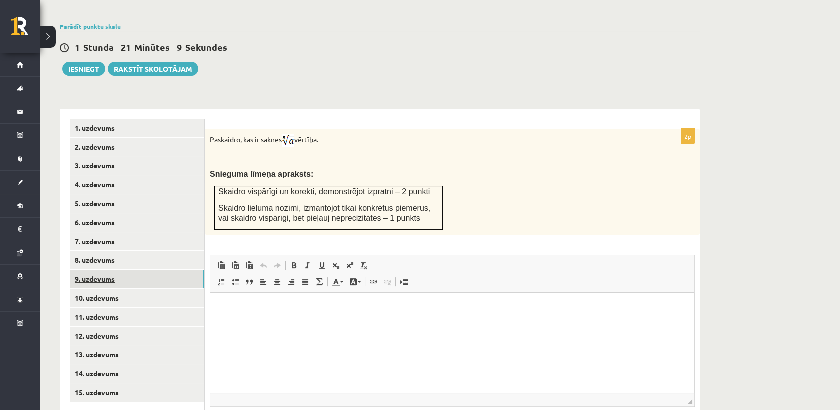
click at [140, 270] on link "9. uzdevums" at bounding box center [137, 279] width 134 height 18
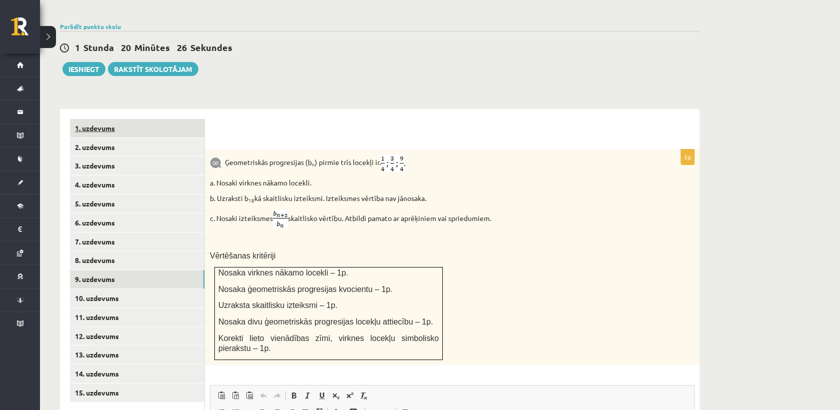
click at [118, 119] on link "1. uzdevums" at bounding box center [137, 128] width 134 height 18
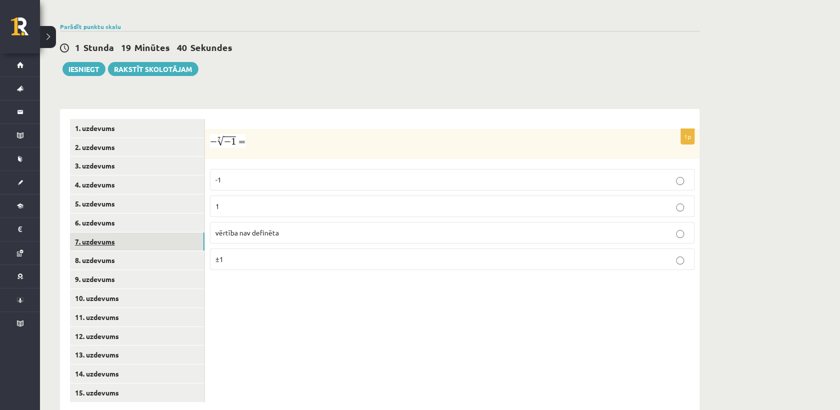
click at [113, 232] on link "7. uzdevums" at bounding box center [137, 241] width 134 height 18
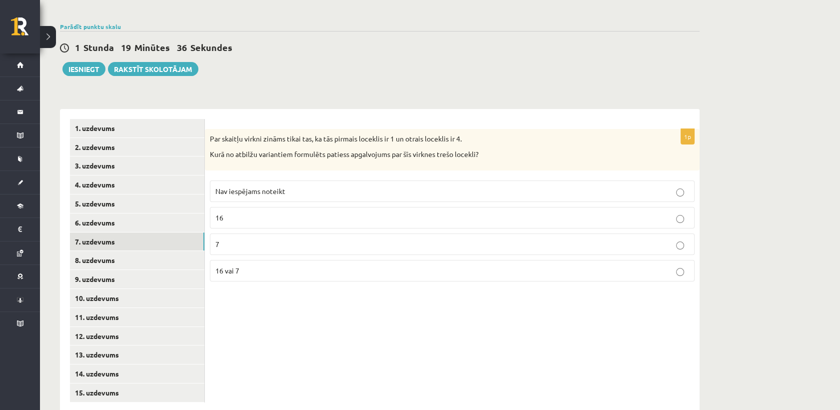
click at [297, 186] on p "Nav iespējams noteikt" at bounding box center [452, 191] width 474 height 10
click at [118, 213] on link "6. uzdevums" at bounding box center [137, 222] width 134 height 18
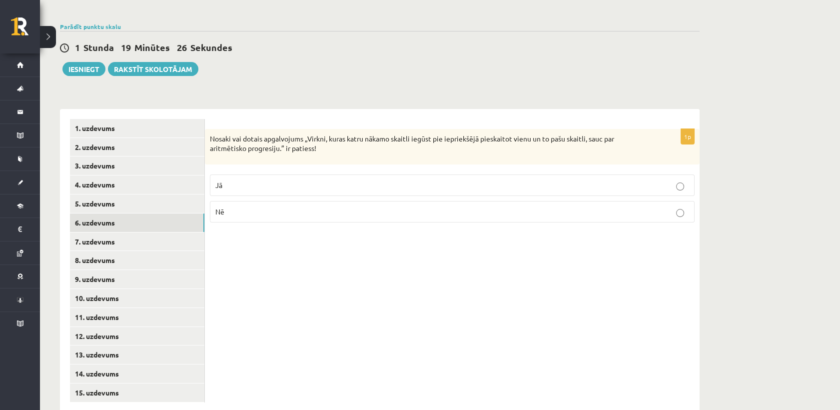
click at [372, 180] on p "Jā" at bounding box center [452, 185] width 474 height 10
click at [111, 138] on link "2. uzdevums" at bounding box center [137, 147] width 134 height 18
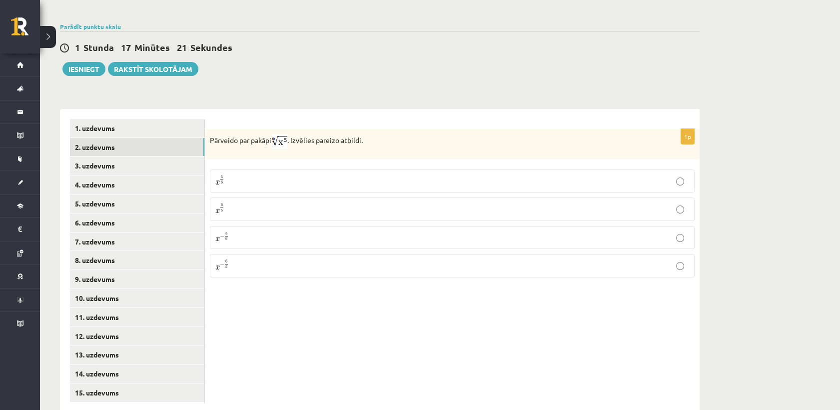
click at [285, 203] on p "x 6 5 x 6 5" at bounding box center [452, 209] width 474 height 12
click at [286, 203] on p "x 6 5 x 6 5" at bounding box center [452, 209] width 474 height 12
click at [273, 175] on p "x 5 6 x 5 6" at bounding box center [452, 181] width 474 height 12
click at [182, 119] on link "1. uzdevums" at bounding box center [137, 128] width 134 height 18
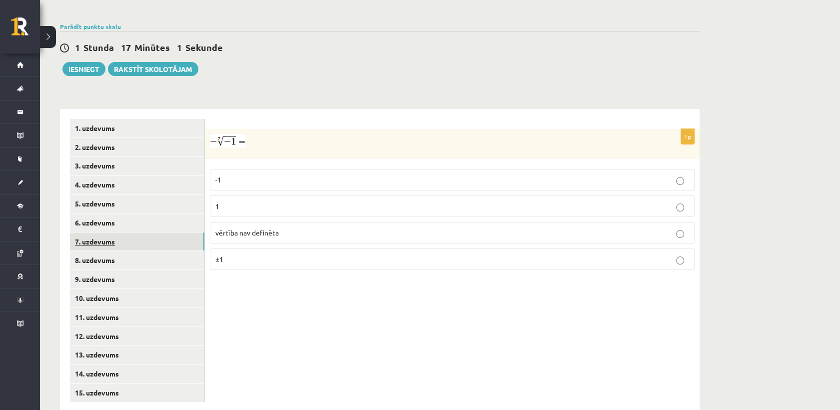
click at [123, 232] on link "7. uzdevums" at bounding box center [137, 241] width 134 height 18
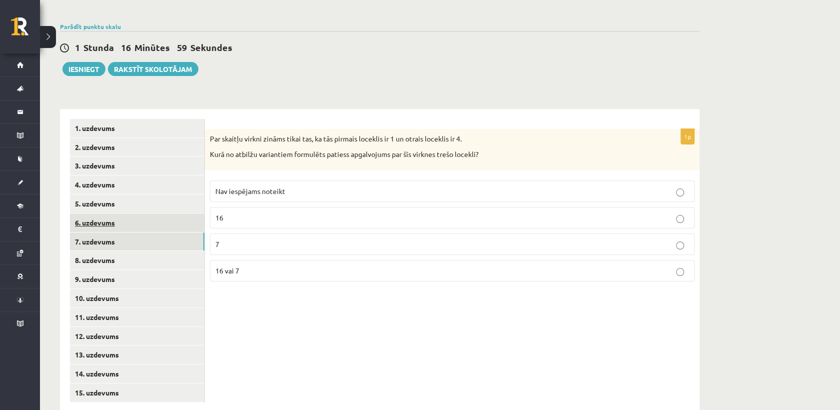
click at [134, 213] on link "6. uzdevums" at bounding box center [137, 222] width 134 height 18
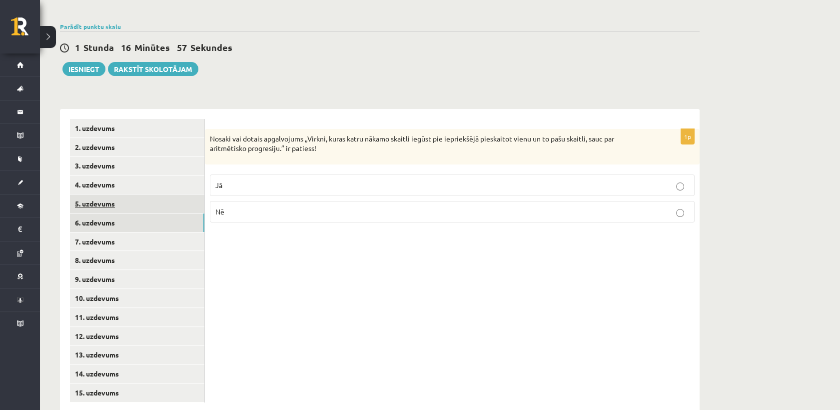
click at [146, 194] on link "5. uzdevums" at bounding box center [137, 203] width 134 height 18
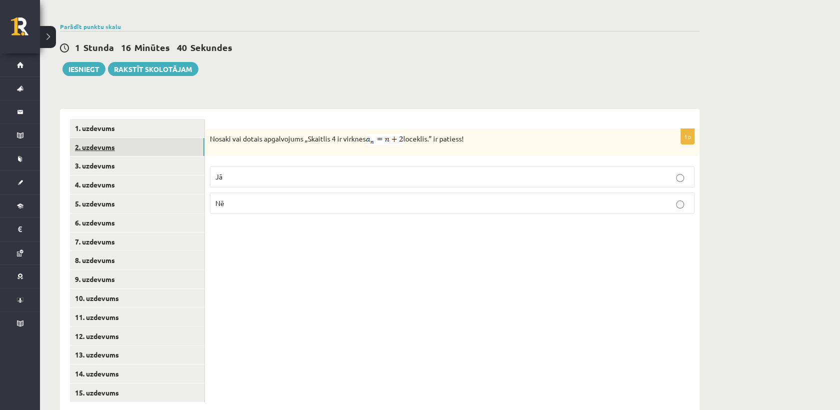
click at [117, 138] on link "2. uzdevums" at bounding box center [137, 147] width 134 height 18
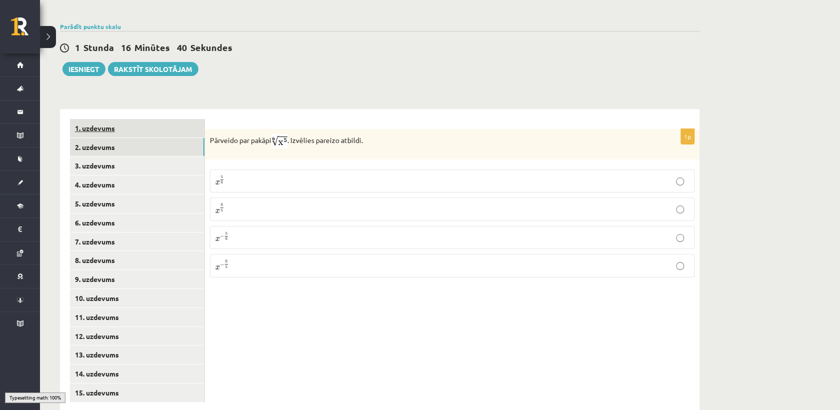
click at [116, 119] on link "1. uzdevums" at bounding box center [137, 128] width 134 height 18
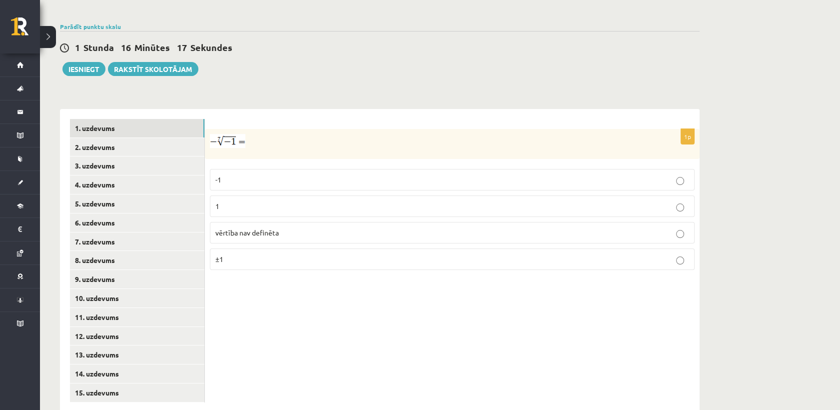
click at [268, 201] on p "1" at bounding box center [452, 206] width 474 height 10
click at [96, 138] on link "2. uzdevums" at bounding box center [137, 147] width 134 height 18
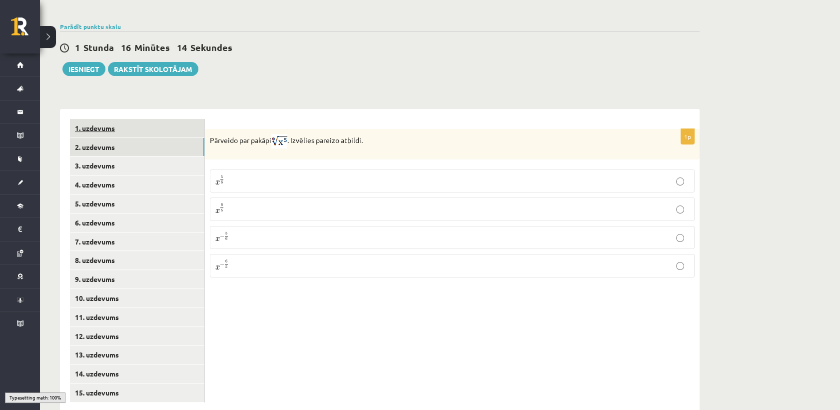
click at [118, 119] on link "1. uzdevums" at bounding box center [137, 128] width 134 height 18
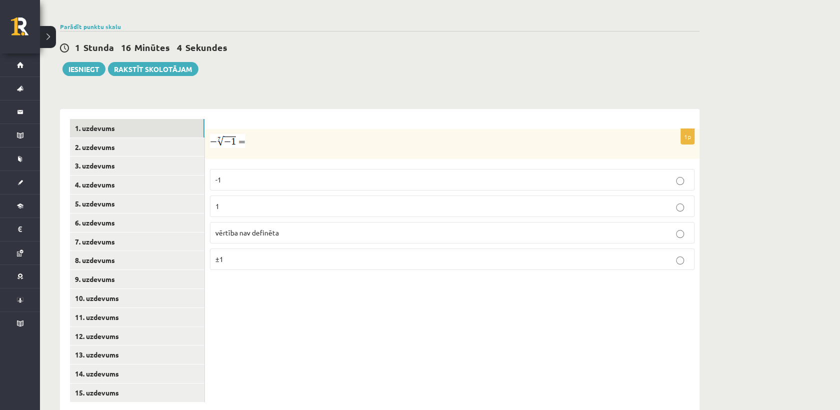
click at [248, 254] on p "±1" at bounding box center [452, 259] width 474 height 10
click at [250, 201] on p "1" at bounding box center [452, 206] width 474 height 10
click at [135, 138] on link "2. uzdevums" at bounding box center [137, 147] width 134 height 18
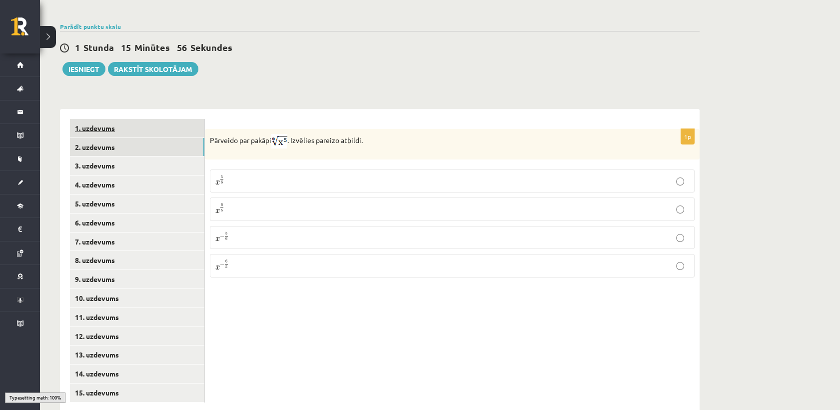
click at [147, 119] on link "1. uzdevums" at bounding box center [137, 128] width 134 height 18
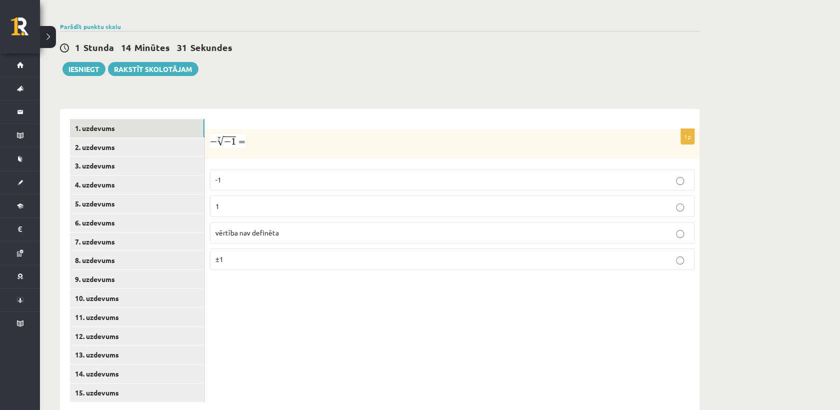
click at [250, 174] on p "-1" at bounding box center [452, 179] width 474 height 10
click at [156, 138] on link "2. uzdevums" at bounding box center [137, 147] width 134 height 18
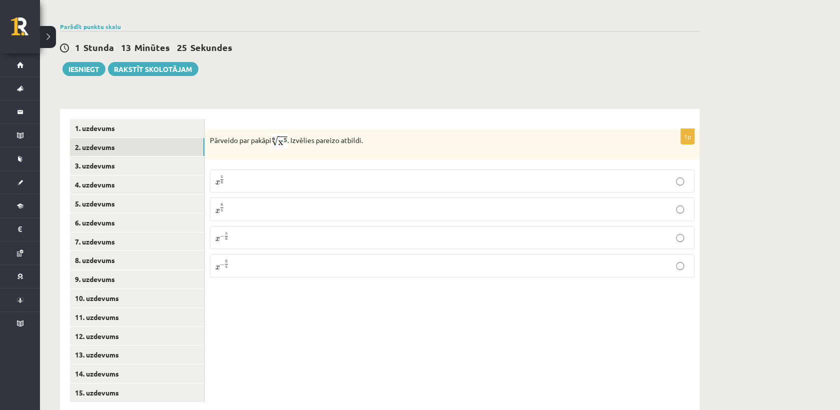
click at [247, 203] on p "x 6 5 x 6 5" at bounding box center [452, 209] width 474 height 12
click at [236, 175] on p "x 5 6 x 5 6" at bounding box center [452, 181] width 474 height 12
click at [113, 156] on link "3. uzdevums" at bounding box center [137, 165] width 134 height 18
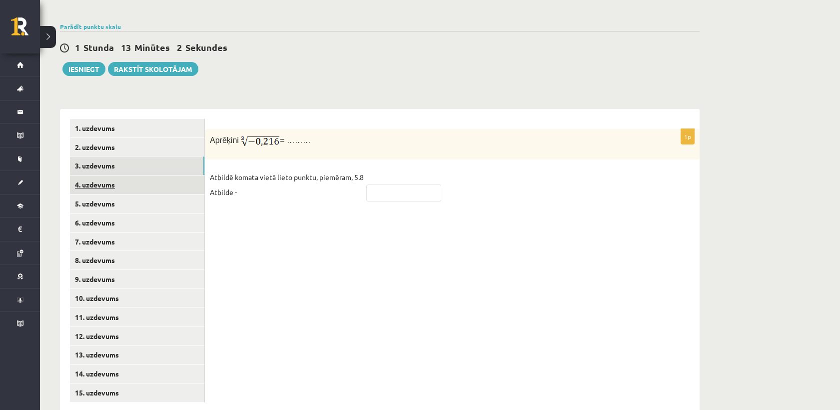
click at [112, 175] on link "4. uzdevums" at bounding box center [137, 184] width 134 height 18
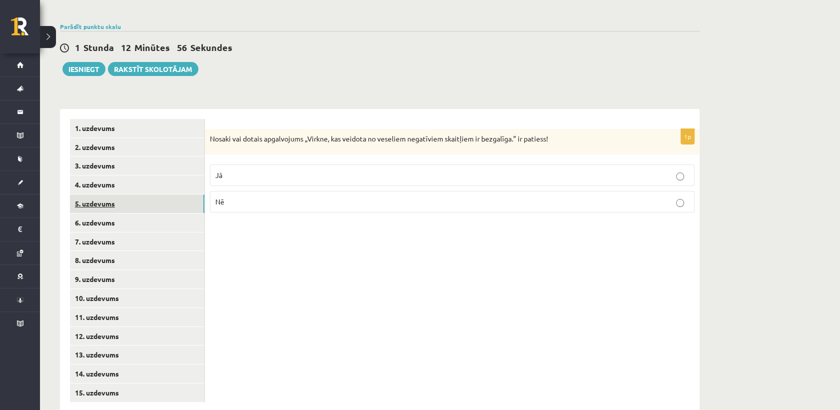
click at [114, 194] on link "5. uzdevums" at bounding box center [137, 203] width 134 height 18
click at [244, 171] on p "Jā" at bounding box center [452, 176] width 474 height 10
click at [125, 213] on link "6. uzdevums" at bounding box center [137, 222] width 134 height 18
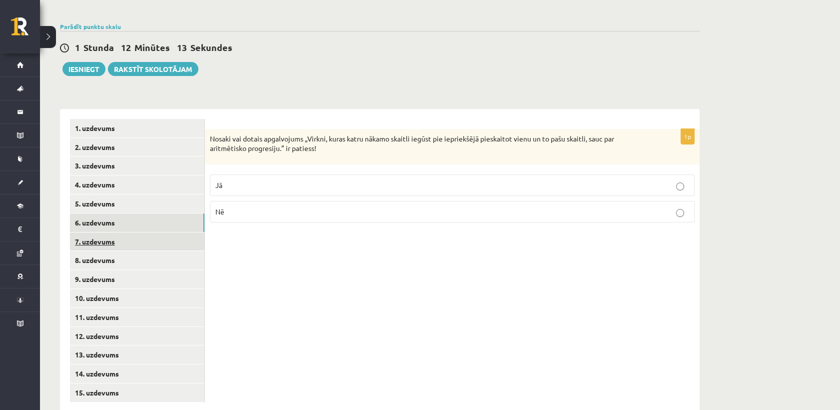
click at [131, 232] on link "7. uzdevums" at bounding box center [137, 241] width 134 height 18
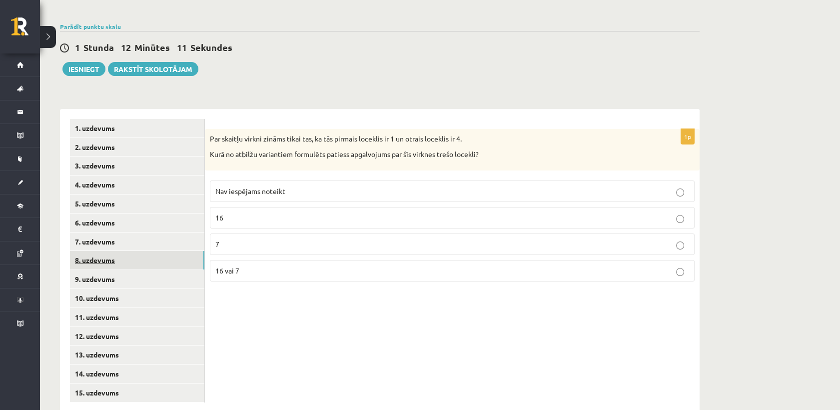
click at [136, 251] on link "8. uzdevums" at bounding box center [137, 260] width 134 height 18
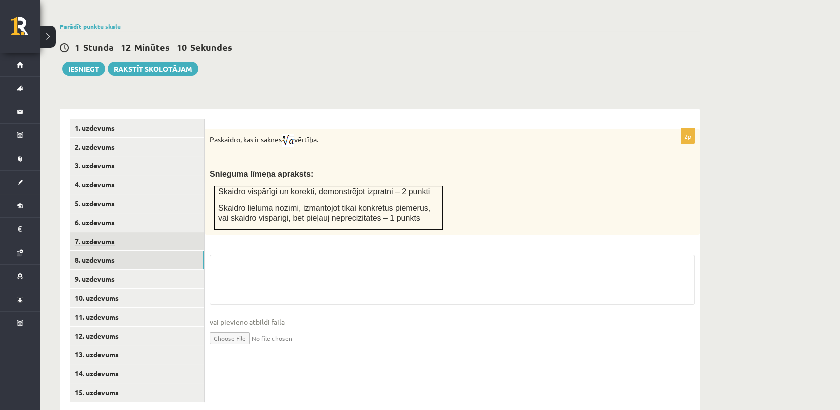
click at [126, 232] on link "7. uzdevums" at bounding box center [137, 241] width 134 height 18
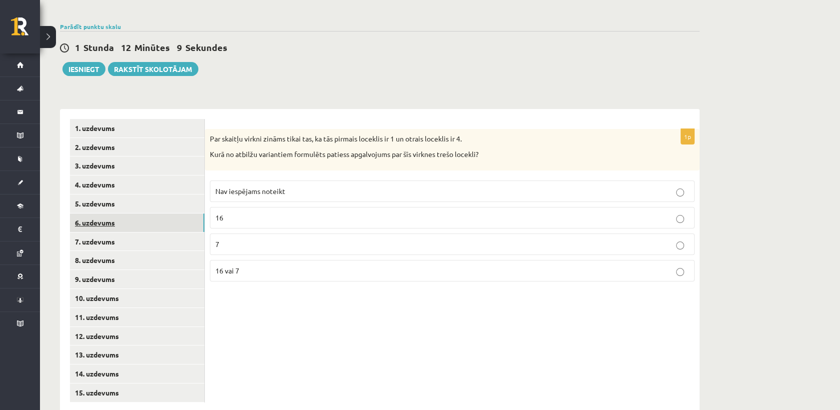
click at [116, 213] on link "6. uzdevums" at bounding box center [137, 222] width 134 height 18
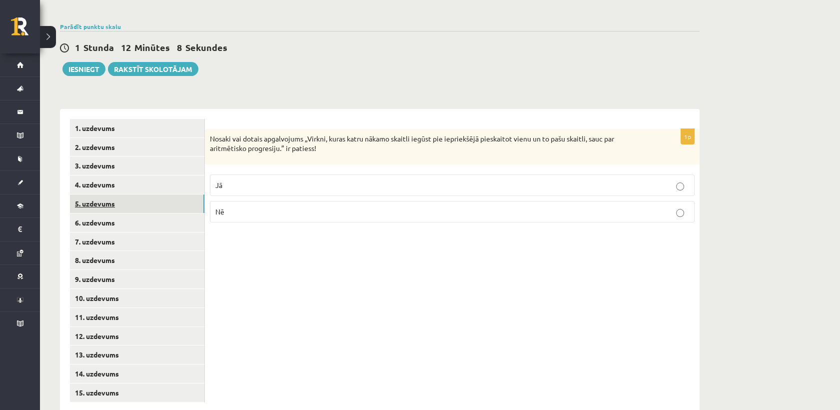
click at [114, 194] on link "5. uzdevums" at bounding box center [137, 203] width 134 height 18
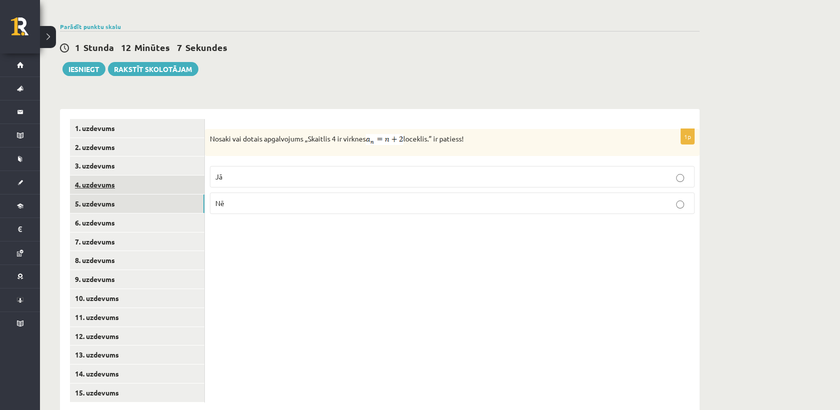
click at [112, 175] on link "4. uzdevums" at bounding box center [137, 184] width 134 height 18
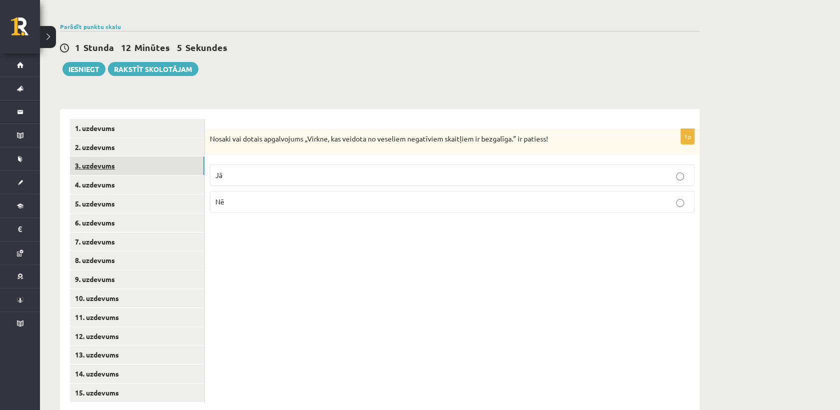
click at [112, 156] on link "3. uzdevums" at bounding box center [137, 165] width 134 height 18
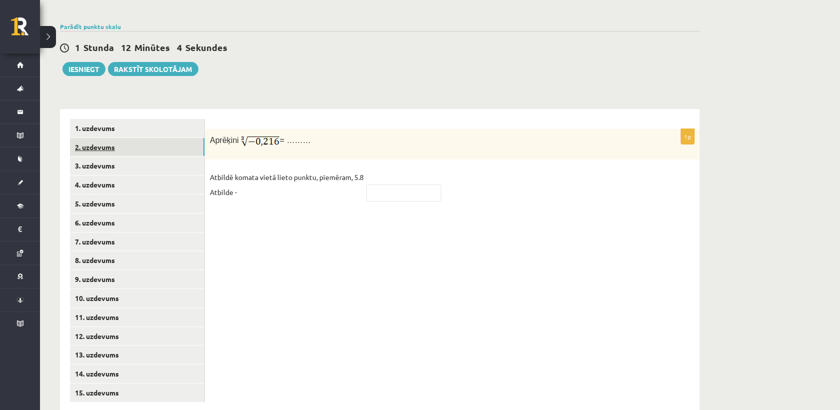
click at [118, 138] on link "2. uzdevums" at bounding box center [137, 147] width 134 height 18
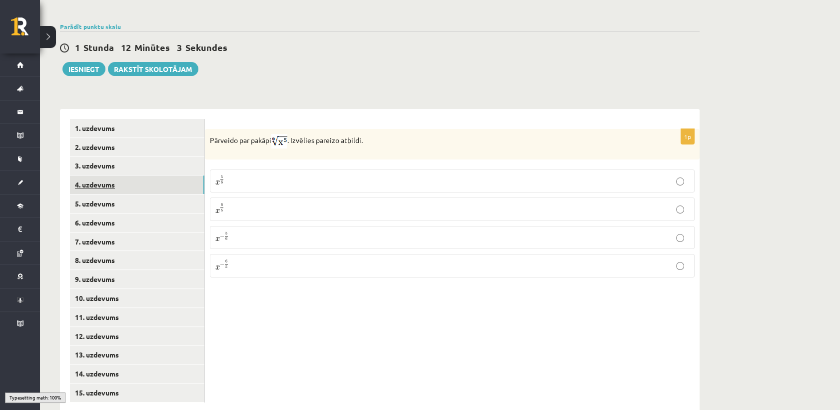
click at [115, 175] on link "4. uzdevums" at bounding box center [137, 184] width 134 height 18
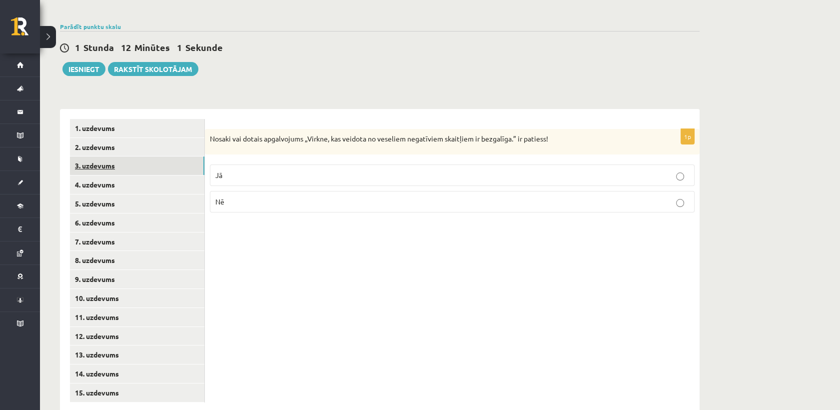
click at [119, 156] on link "3. uzdevums" at bounding box center [137, 165] width 134 height 18
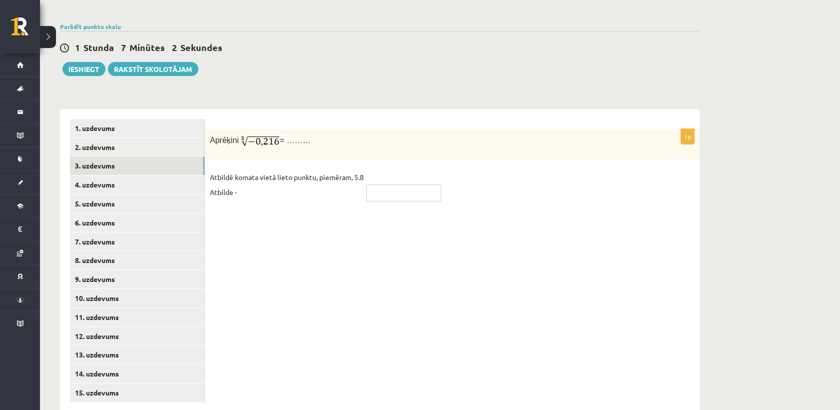
click at [379, 184] on input "text" at bounding box center [403, 192] width 75 height 17
type input "****"
click at [102, 175] on link "4. uzdevums" at bounding box center [137, 184] width 134 height 18
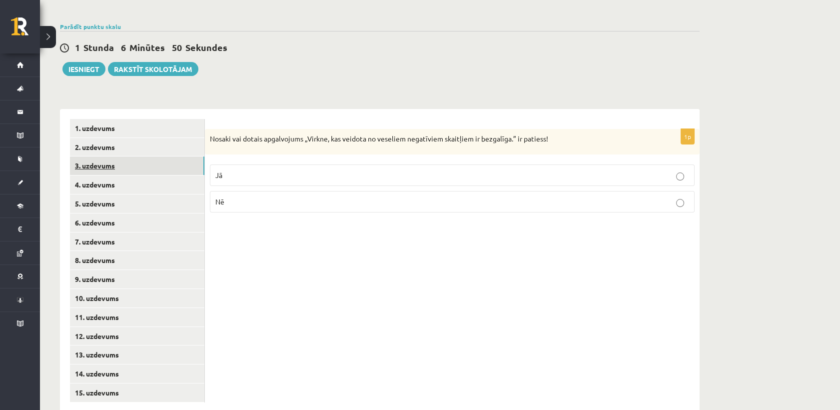
click at [118, 156] on link "3. uzdevums" at bounding box center [137, 165] width 134 height 18
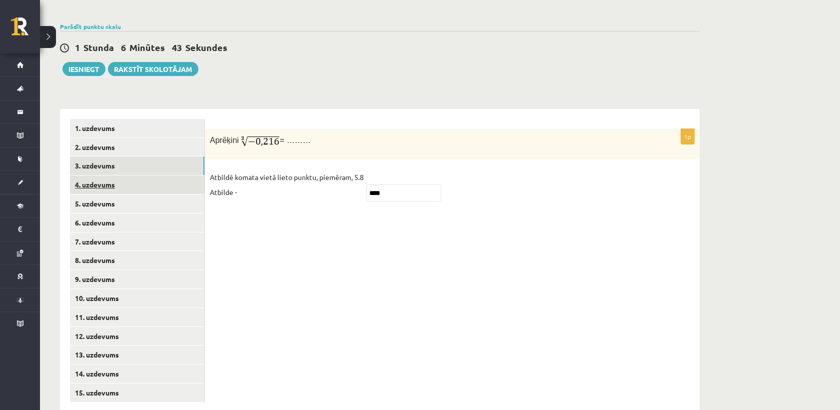
click at [132, 175] on link "4. uzdevums" at bounding box center [137, 184] width 134 height 18
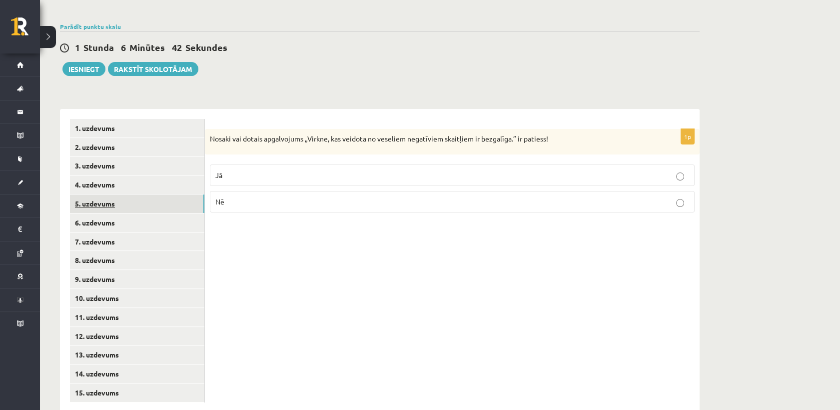
click at [138, 194] on link "5. uzdevums" at bounding box center [137, 203] width 134 height 18
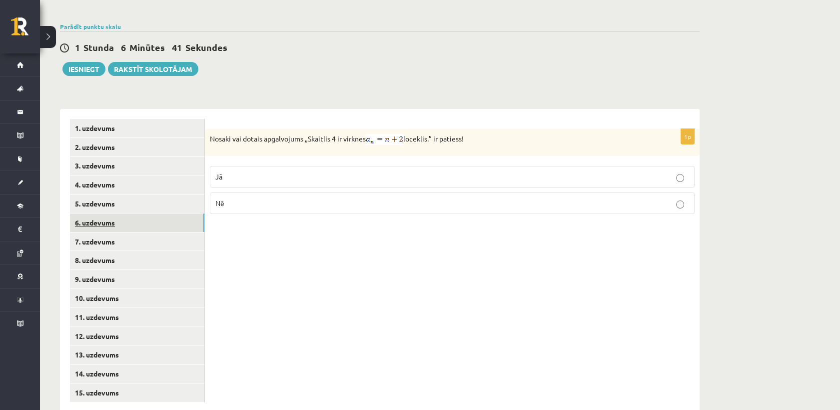
click at [140, 213] on link "6. uzdevums" at bounding box center [137, 222] width 134 height 18
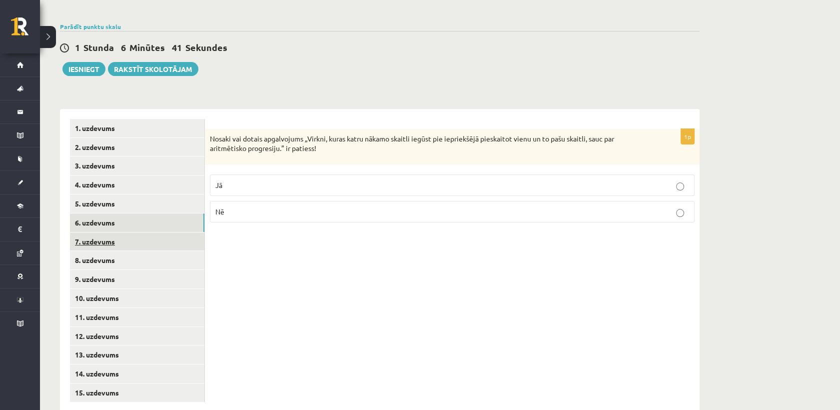
click at [145, 232] on link "7. uzdevums" at bounding box center [137, 241] width 134 height 18
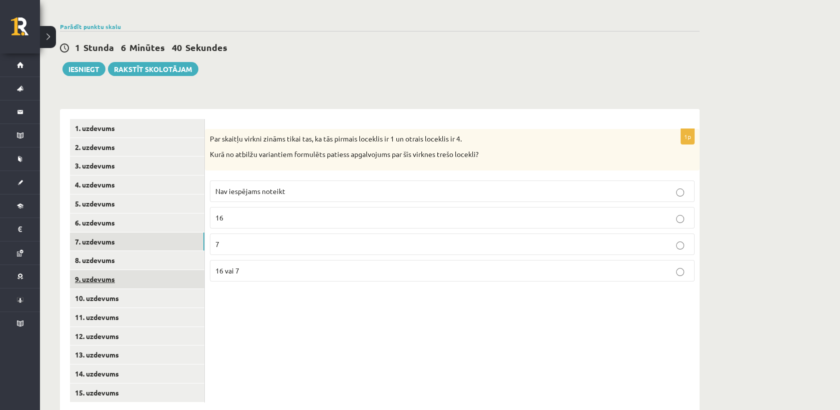
click at [151, 270] on link "9. uzdevums" at bounding box center [137, 279] width 134 height 18
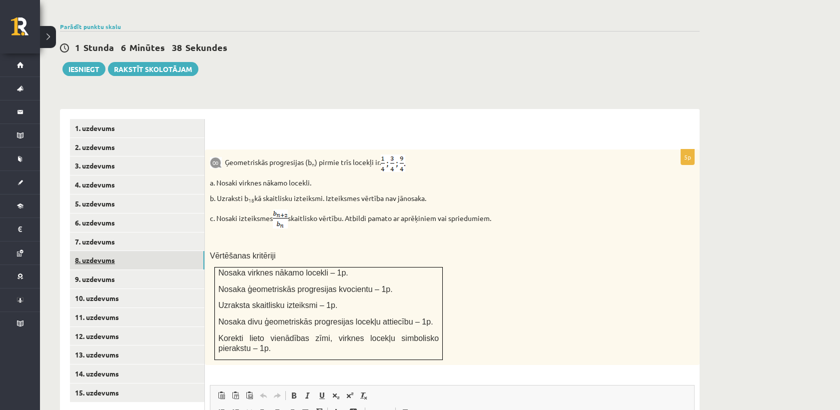
click at [145, 251] on link "8. uzdevums" at bounding box center [137, 260] width 134 height 18
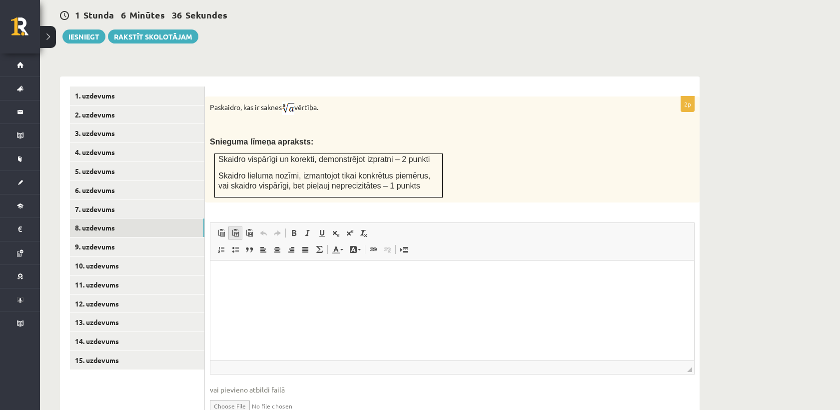
scroll to position [385, 0]
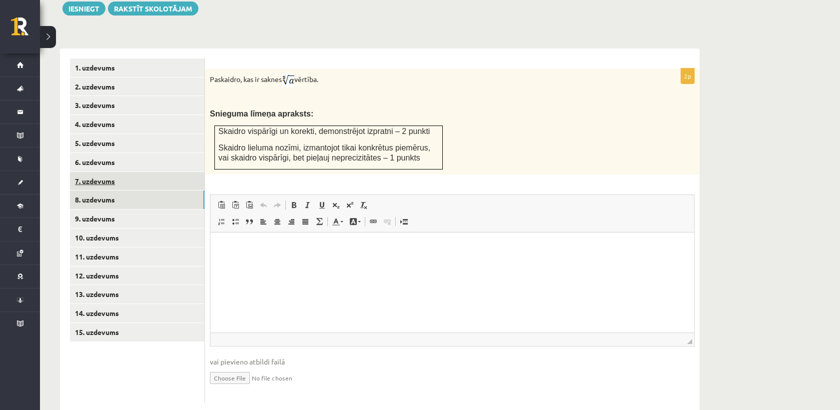
click at [133, 172] on link "7. uzdevums" at bounding box center [137, 181] width 134 height 18
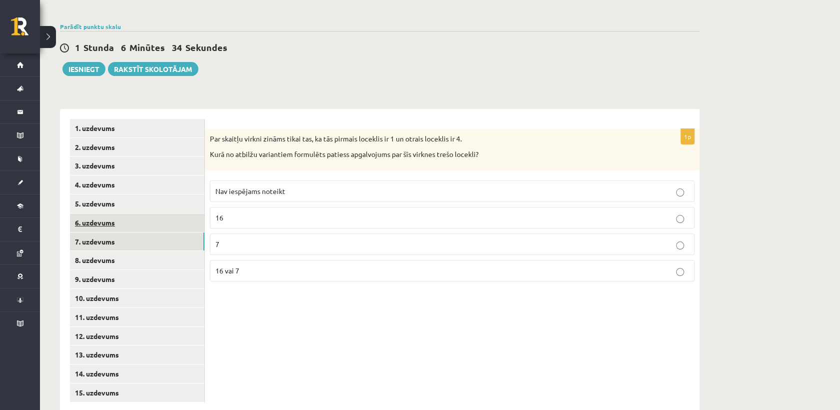
click at [144, 213] on link "6. uzdevums" at bounding box center [137, 222] width 134 height 18
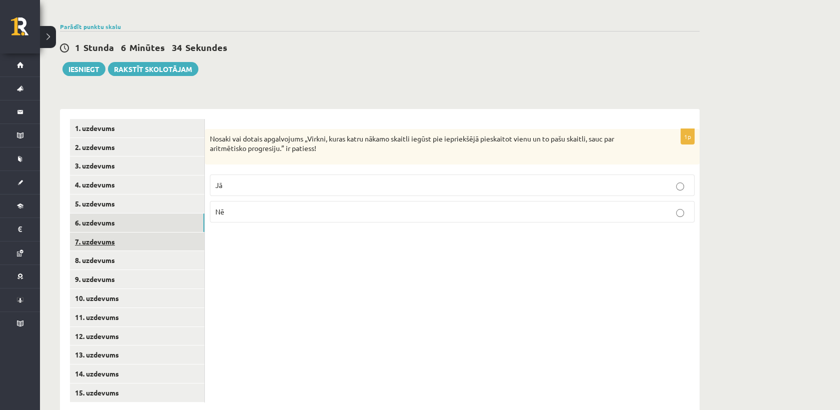
click at [138, 232] on link "7. uzdevums" at bounding box center [137, 241] width 134 height 18
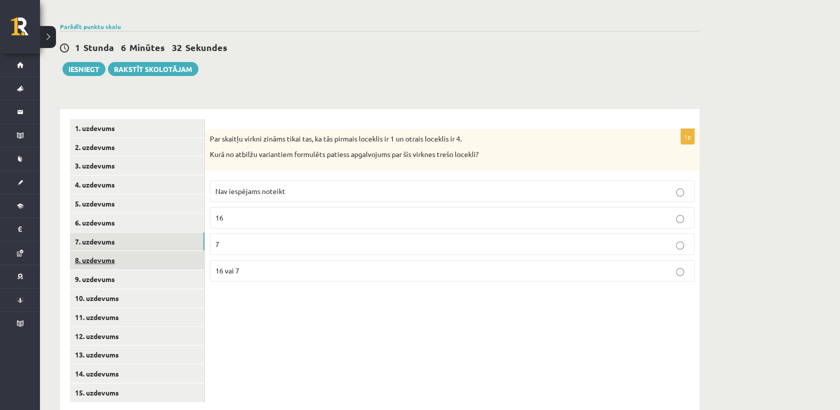
click at [146, 251] on link "8. uzdevums" at bounding box center [137, 260] width 134 height 18
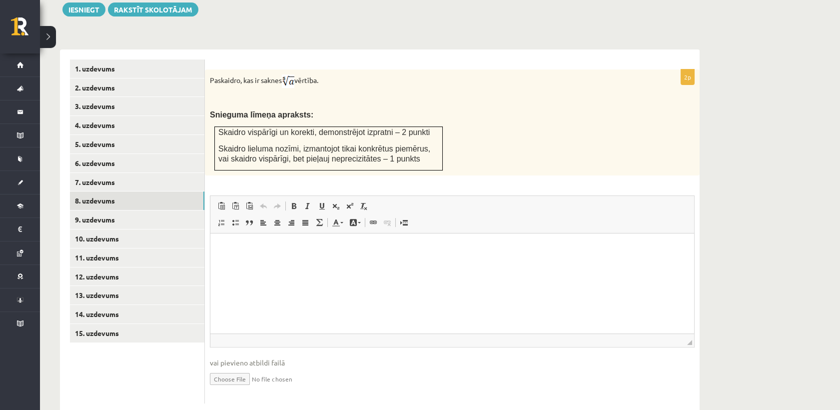
scroll to position [385, 0]
click at [164, 209] on link "9. uzdevums" at bounding box center [137, 218] width 134 height 18
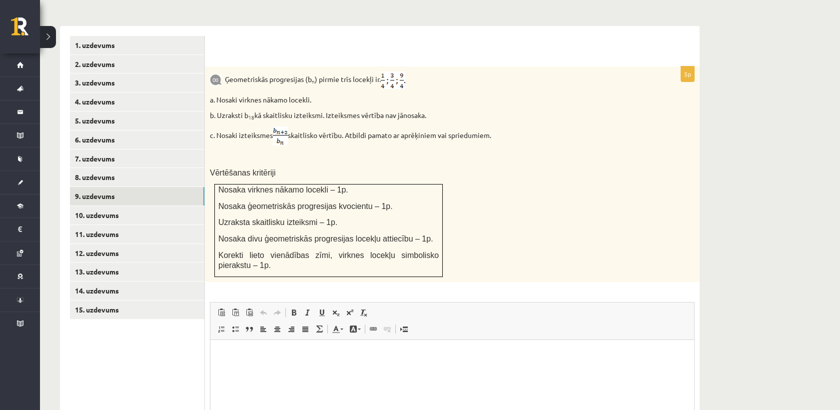
scroll to position [404, 0]
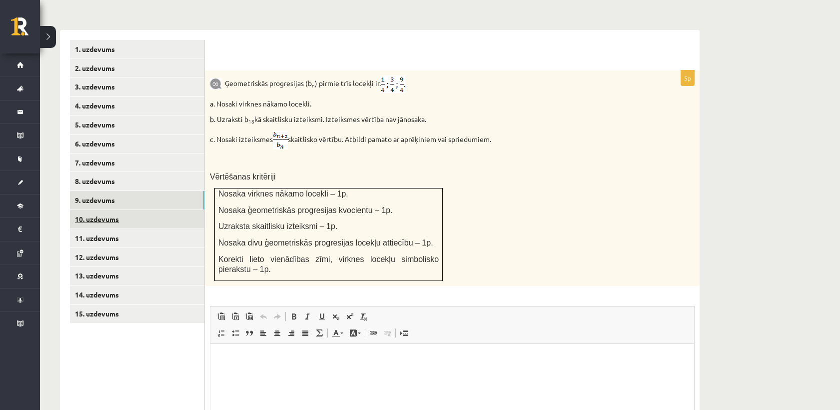
click at [149, 210] on link "10. uzdevums" at bounding box center [137, 219] width 134 height 18
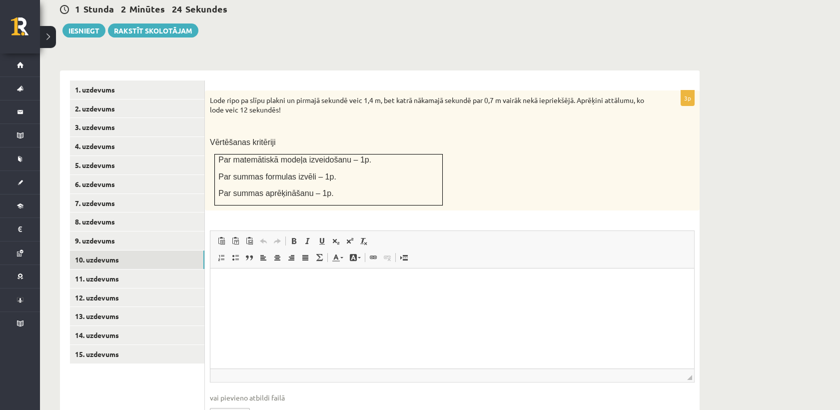
scroll to position [344, 0]
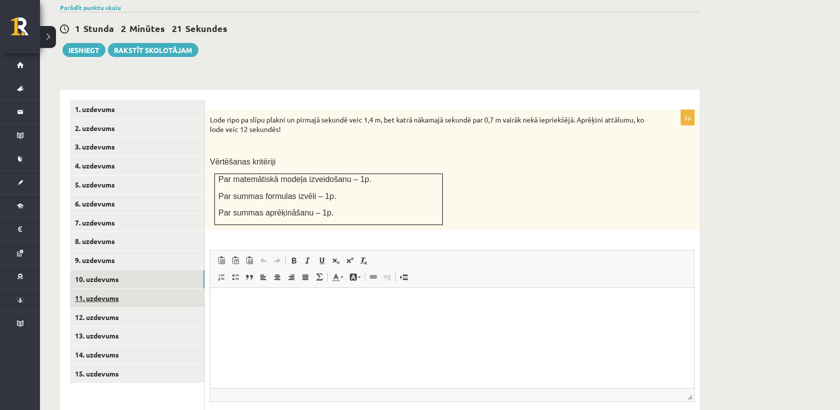
click at [192, 289] on link "11. uzdevums" at bounding box center [137, 298] width 134 height 18
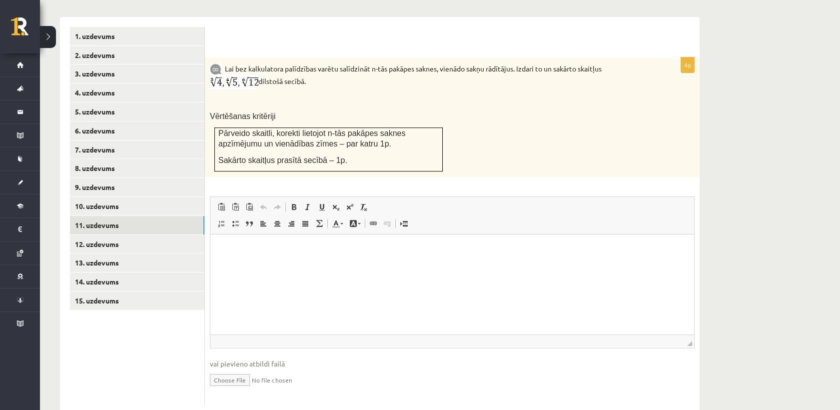
scroll to position [419, 0]
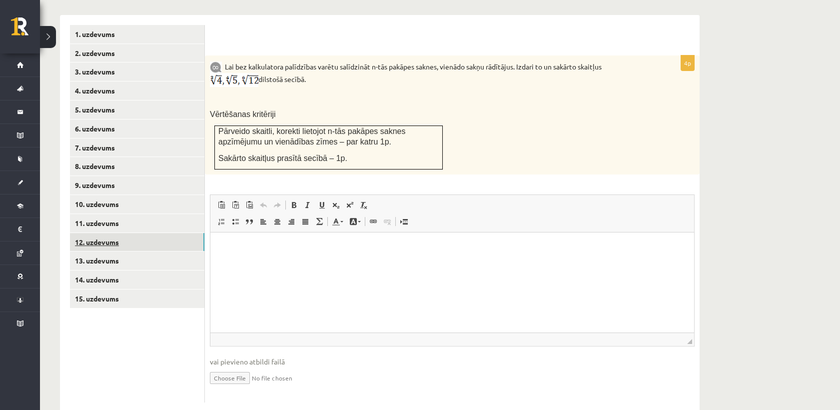
click at [136, 233] on link "12. uzdevums" at bounding box center [137, 242] width 134 height 18
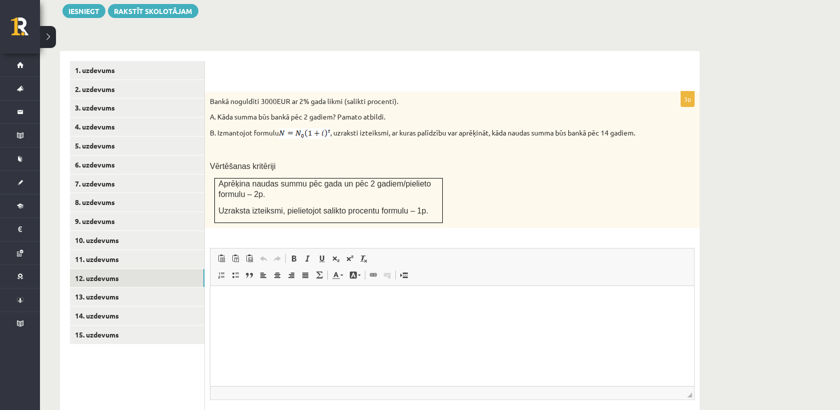
scroll to position [363, 0]
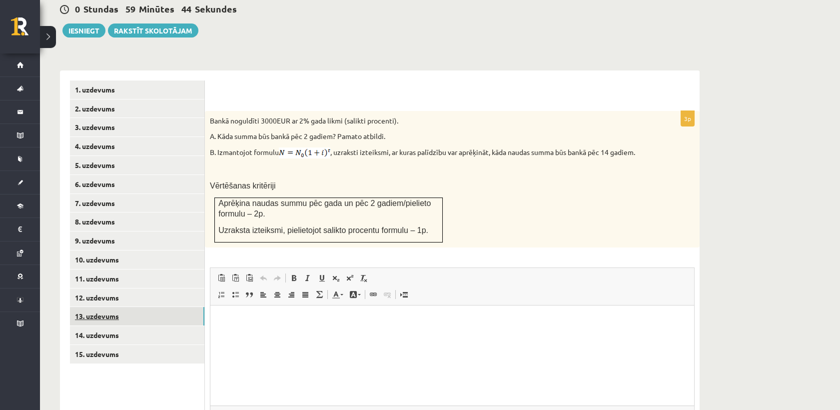
click at [145, 307] on link "13. uzdevums" at bounding box center [137, 316] width 134 height 18
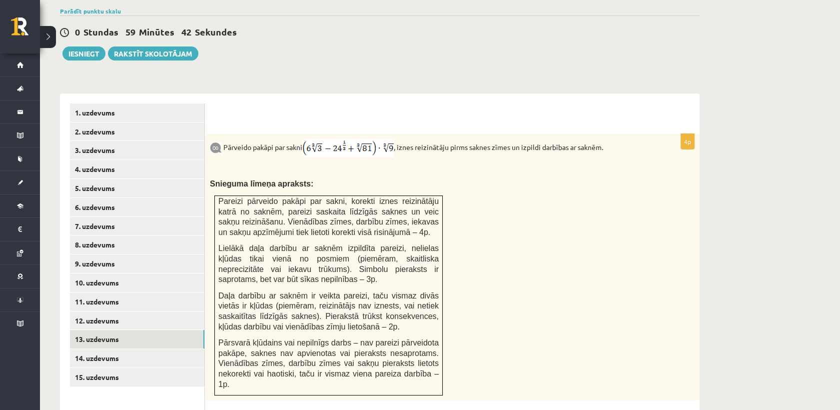
scroll to position [333, 0]
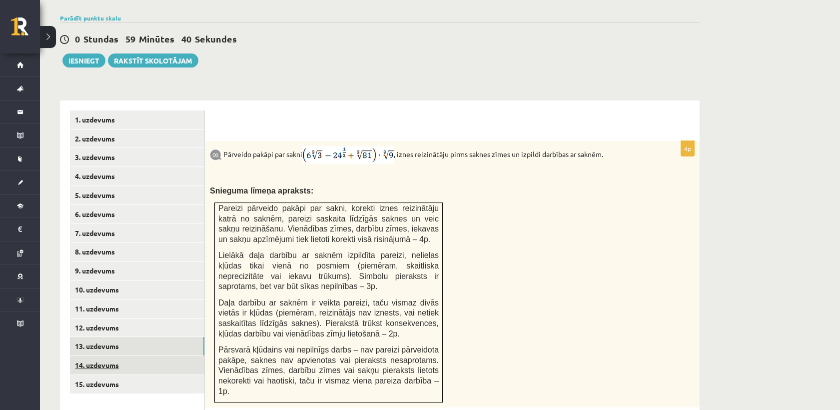
click at [150, 356] on link "14. uzdevums" at bounding box center [137, 365] width 134 height 18
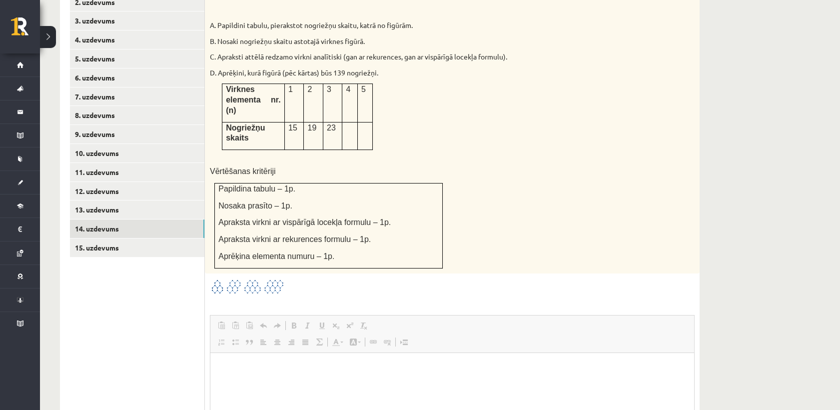
scroll to position [0, 0]
click at [149, 234] on ul "1. uzdevums 2. uzdevums 3. uzdevums 4. uzdevums 5. uzdevums 6. uzdevums 7. uzde…" at bounding box center [137, 248] width 135 height 549
click at [129, 238] on link "15. uzdevums" at bounding box center [137, 247] width 134 height 18
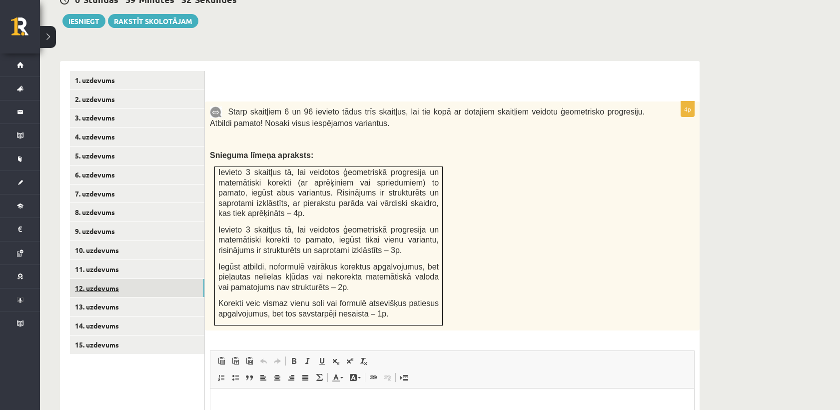
click at [133, 279] on link "12. uzdevums" at bounding box center [137, 288] width 134 height 18
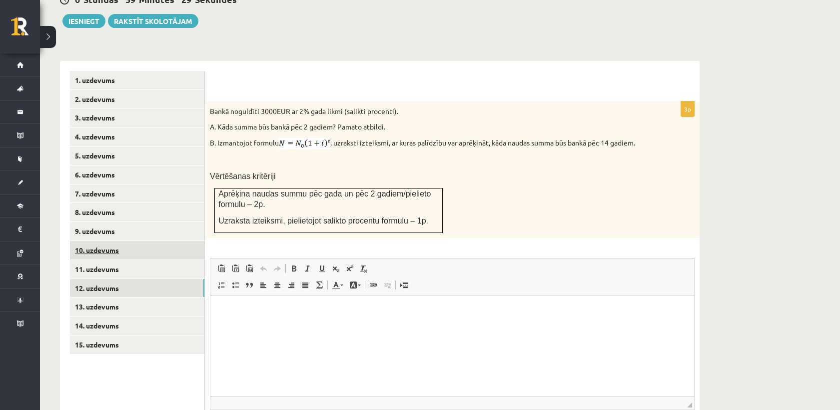
click at [122, 241] on link "10. uzdevums" at bounding box center [137, 250] width 134 height 18
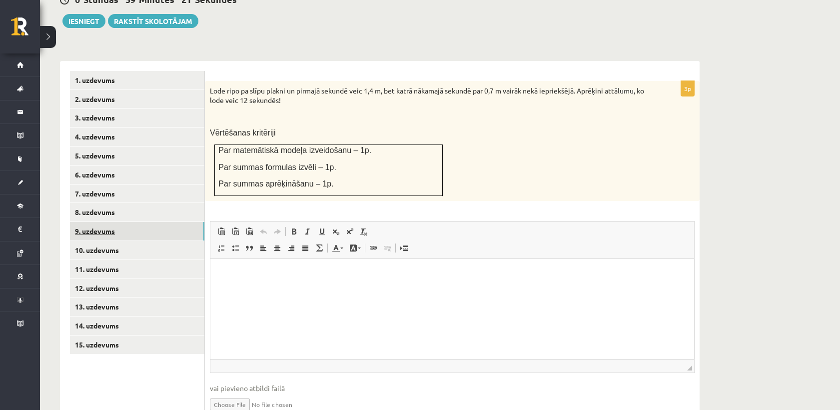
click at [136, 222] on link "9. uzdevums" at bounding box center [137, 231] width 134 height 18
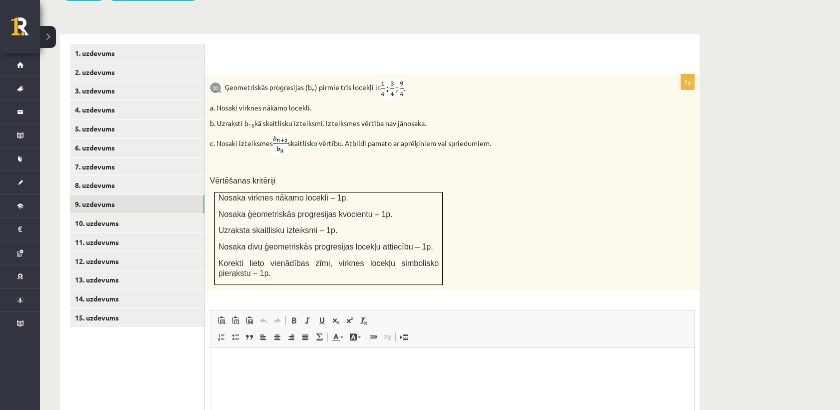
scroll to position [373, 0]
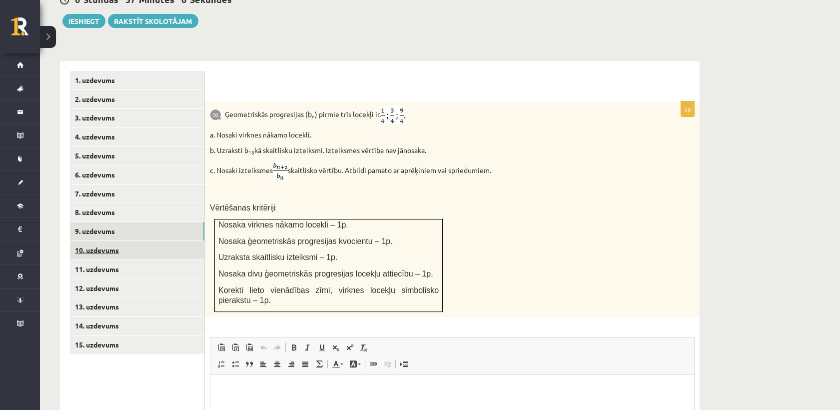
click at [97, 241] on link "10. uzdevums" at bounding box center [137, 250] width 134 height 18
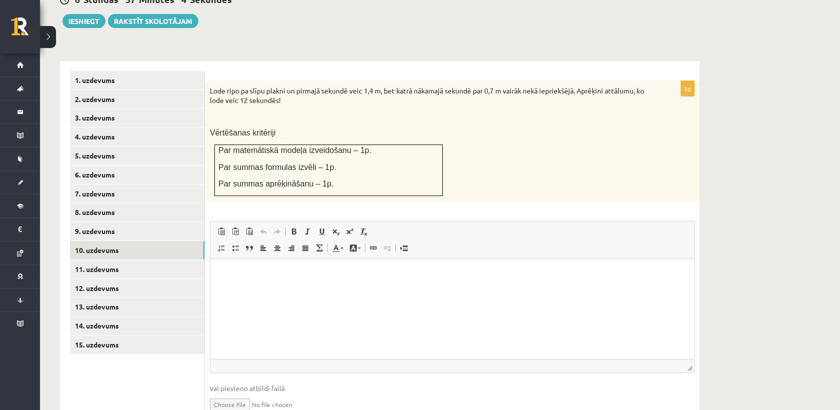
scroll to position [0, 0]
click at [117, 260] on link "11. uzdevums" at bounding box center [137, 269] width 134 height 18
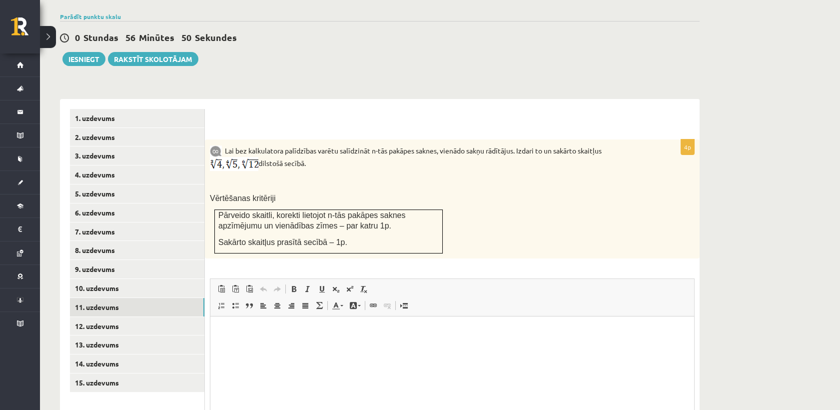
scroll to position [419, 0]
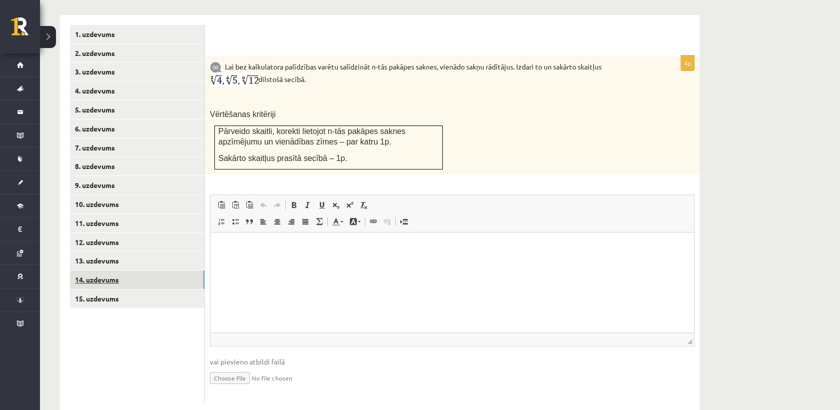
click at [112, 270] on link "14. uzdevums" at bounding box center [137, 279] width 134 height 18
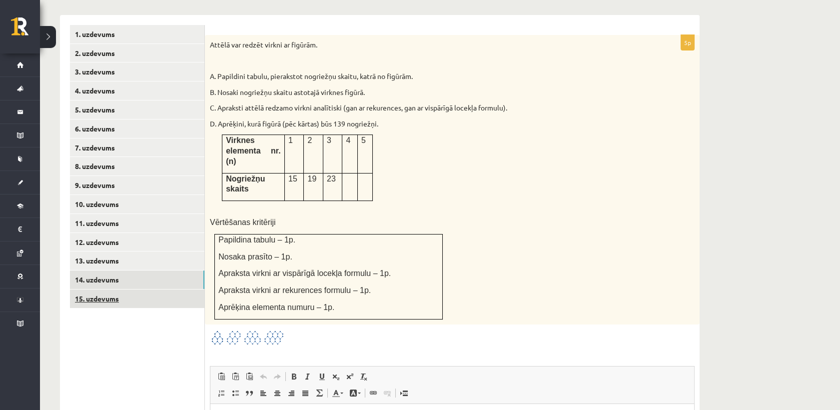
scroll to position [0, 0]
click at [128, 289] on link "15. uzdevums" at bounding box center [137, 298] width 134 height 18
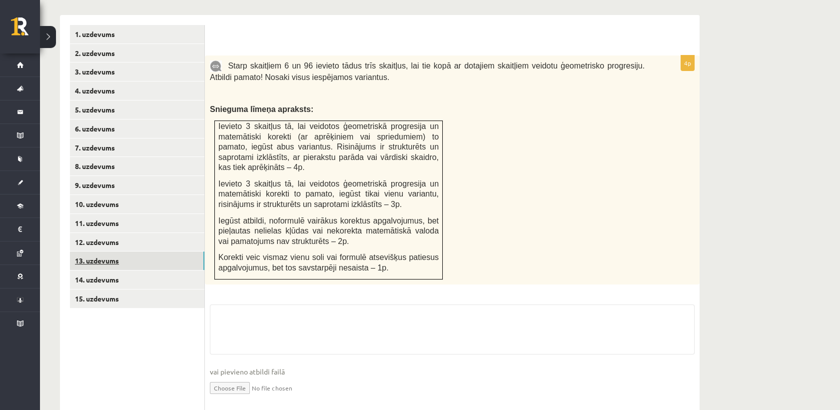
click at [118, 251] on link "13. uzdevums" at bounding box center [137, 260] width 134 height 18
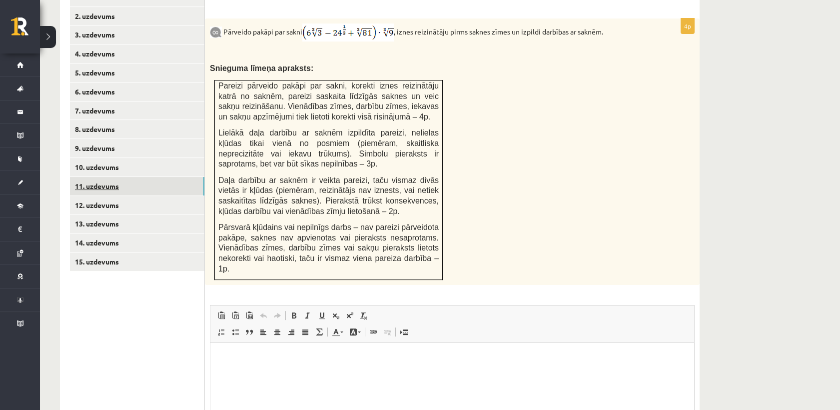
click at [125, 177] on link "11. uzdevums" at bounding box center [137, 186] width 134 height 18
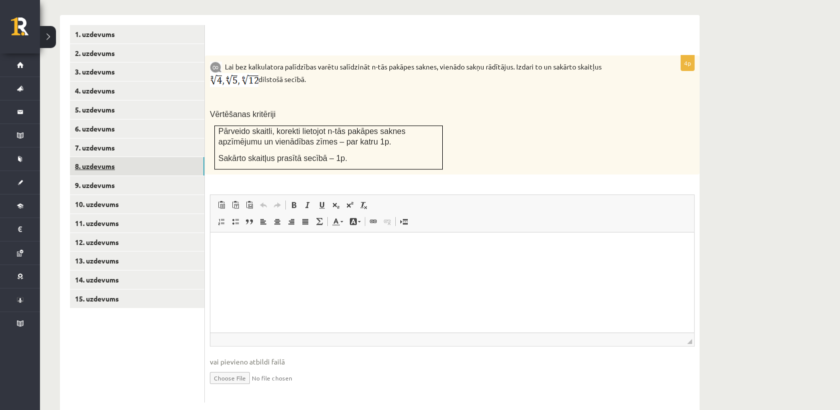
click at [113, 157] on link "8. uzdevums" at bounding box center [137, 166] width 134 height 18
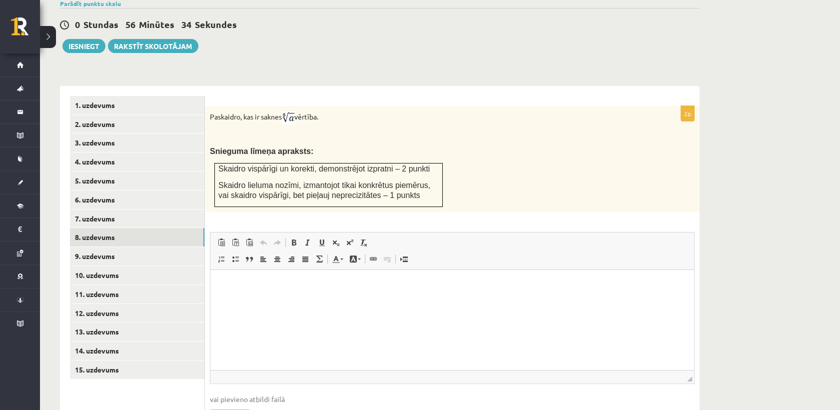
scroll to position [330, 0]
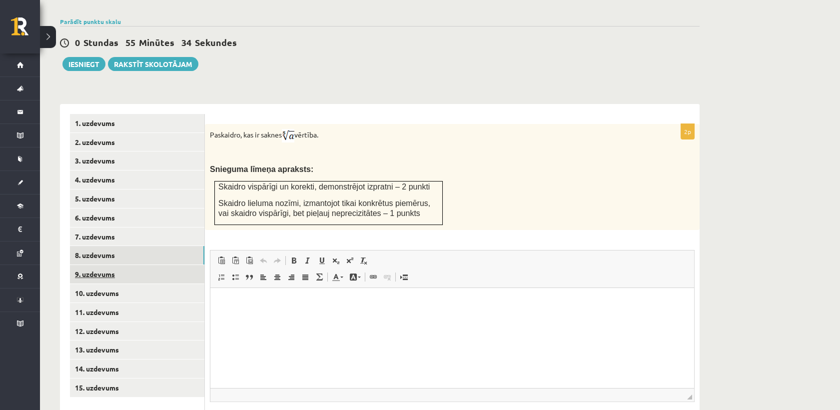
click at [168, 265] on link "9. uzdevums" at bounding box center [137, 274] width 134 height 18
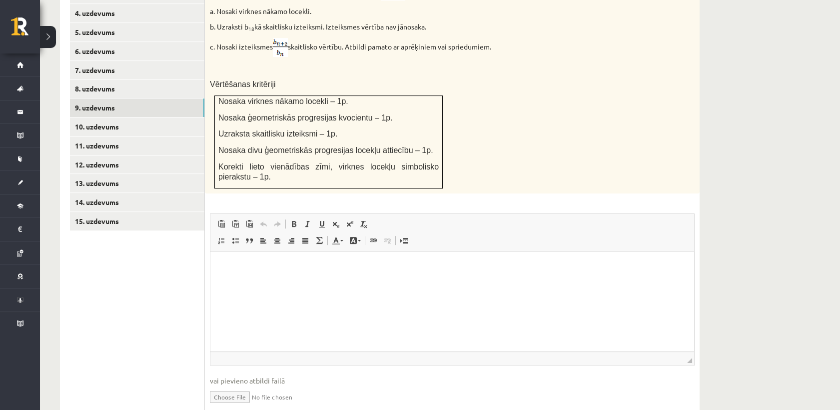
scroll to position [441, 0]
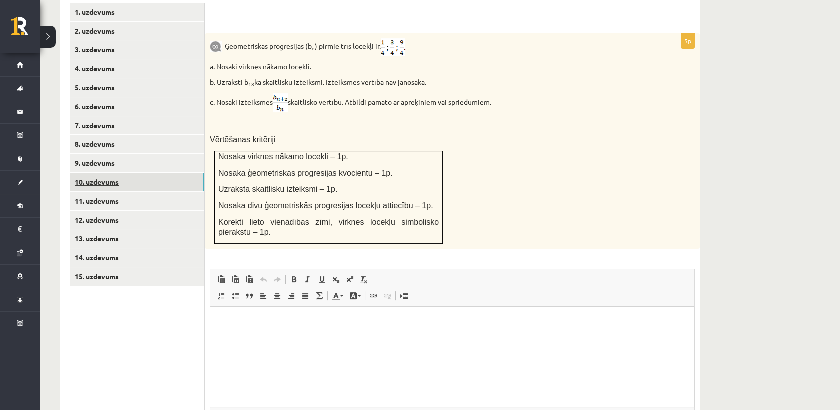
click at [164, 173] on link "10. uzdevums" at bounding box center [137, 182] width 134 height 18
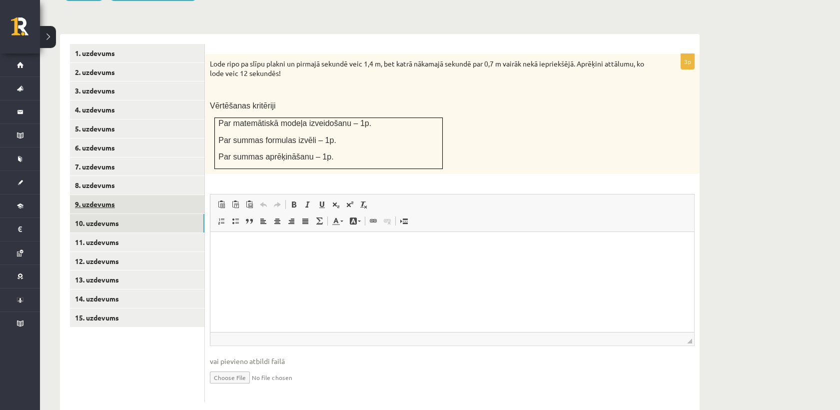
scroll to position [0, 0]
click at [118, 195] on link "9. uzdevums" at bounding box center [137, 204] width 134 height 18
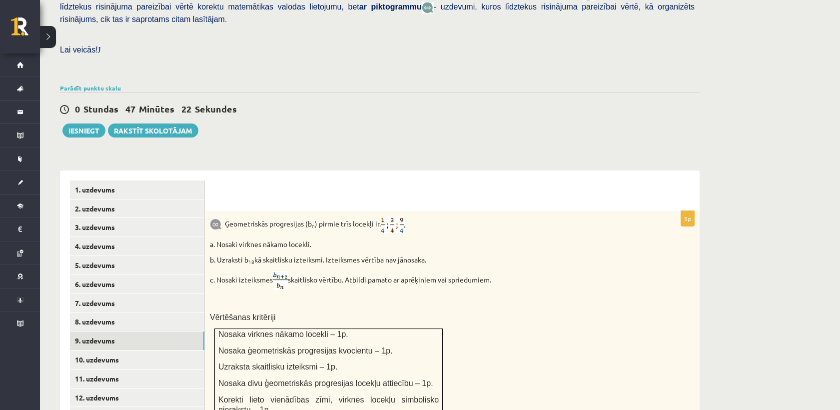
scroll to position [344, 0]
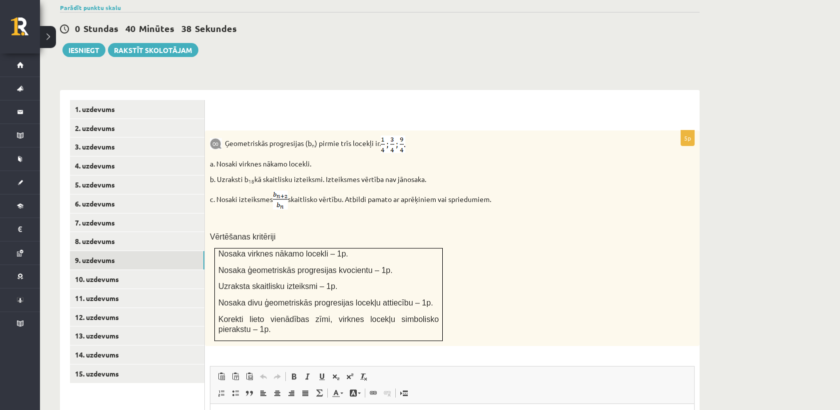
click at [288, 190] on img at bounding box center [280, 199] width 15 height 19
click at [114, 270] on link "10. uzdevums" at bounding box center [137, 279] width 134 height 18
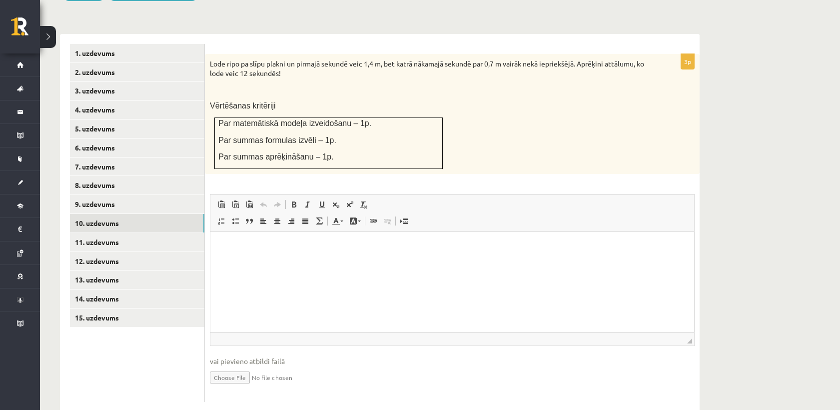
scroll to position [0, 0]
click at [129, 233] on link "11. uzdevums" at bounding box center [137, 242] width 134 height 18
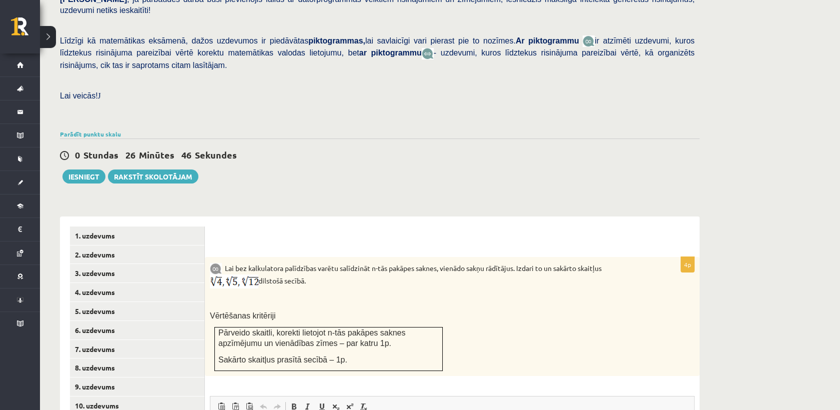
scroll to position [277, 0]
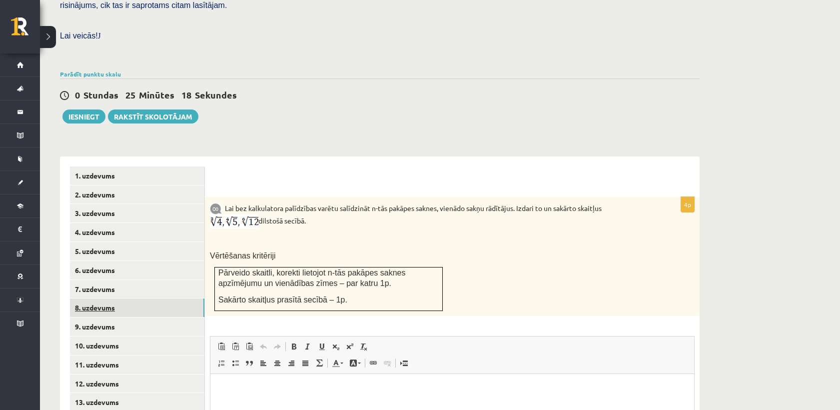
click at [115, 298] on link "8. uzdevums" at bounding box center [137, 307] width 134 height 18
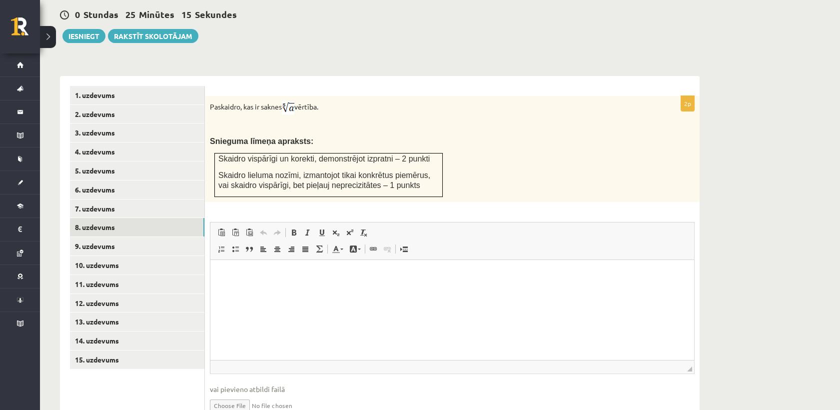
scroll to position [385, 0]
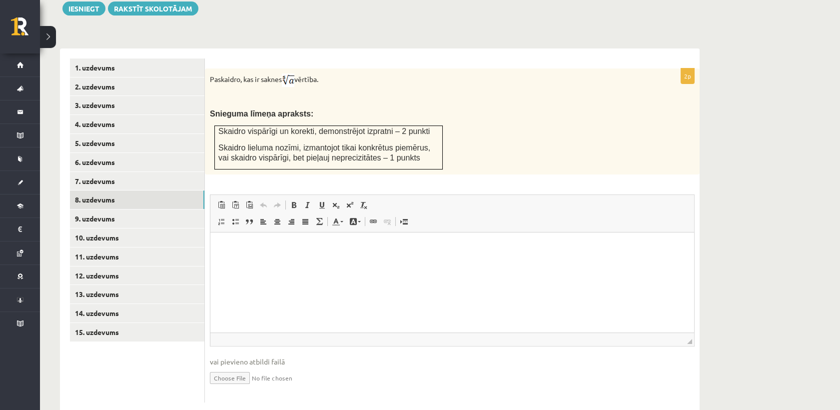
click at [229, 367] on input "file" at bounding box center [452, 377] width 485 height 20
click at [227, 367] on input "file" at bounding box center [452, 377] width 485 height 20
click at [226, 367] on input "file" at bounding box center [452, 377] width 485 height 20
type input "**********"
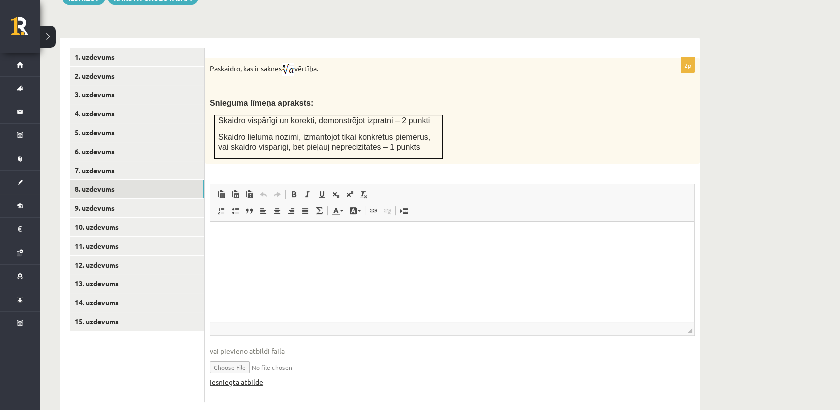
click at [249, 377] on link "Iesniegtā atbilde" at bounding box center [236, 382] width 53 height 10
click at [144, 199] on link "9. uzdevums" at bounding box center [137, 208] width 134 height 18
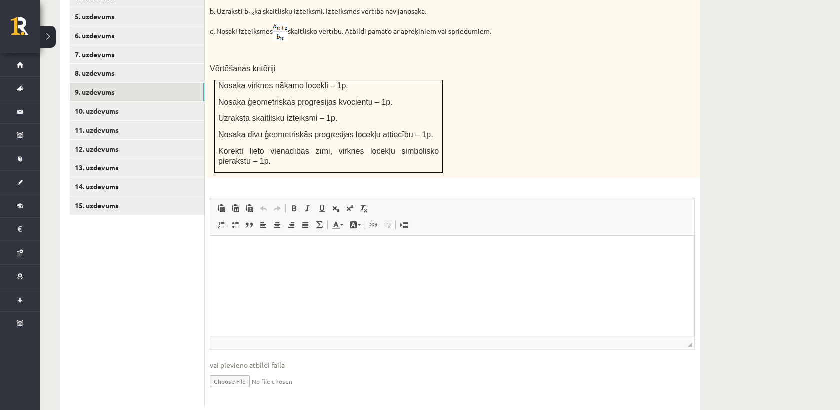
scroll to position [515, 0]
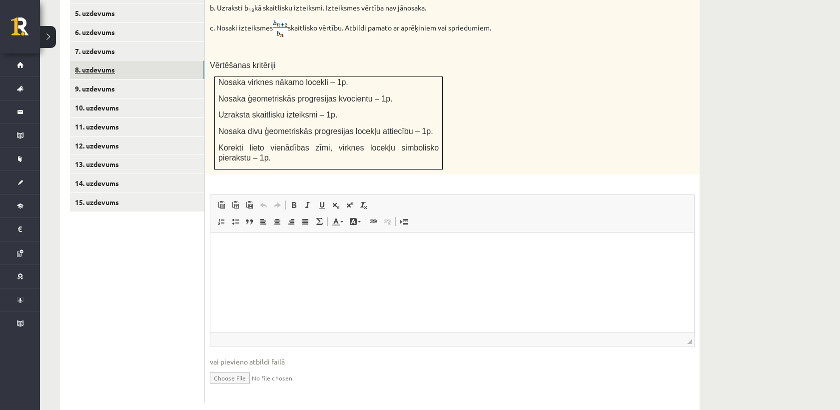
click at [118, 60] on link "8. uzdevums" at bounding box center [137, 69] width 134 height 18
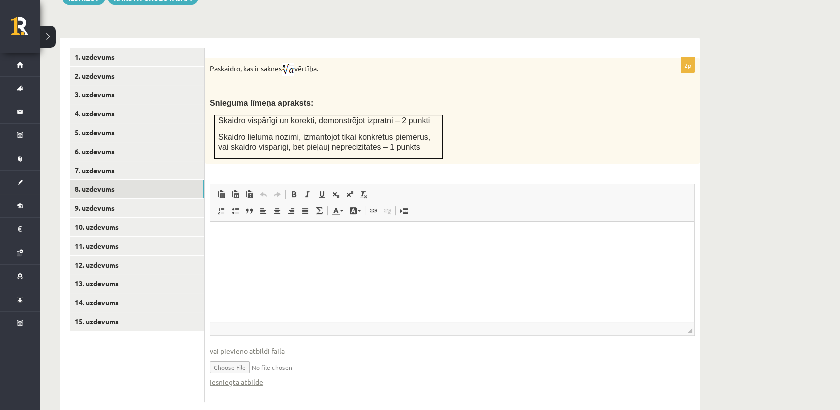
scroll to position [0, 0]
click at [328, 252] on html at bounding box center [452, 236] width 484 height 30
click at [144, 199] on link "9. uzdevums" at bounding box center [137, 208] width 134 height 18
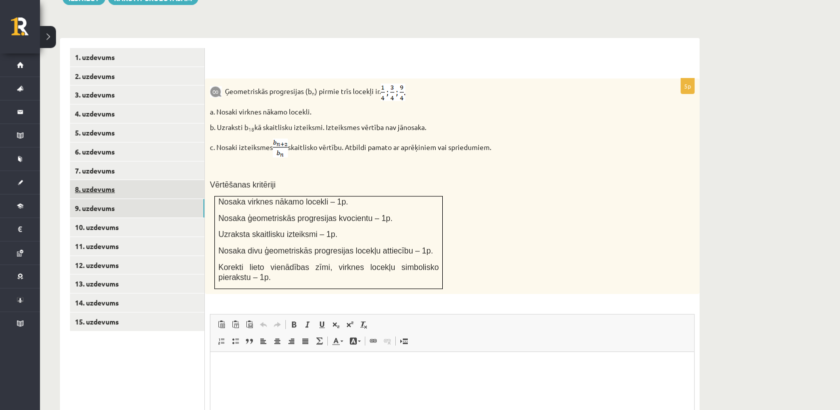
click at [149, 180] on link "8. uzdevums" at bounding box center [137, 189] width 134 height 18
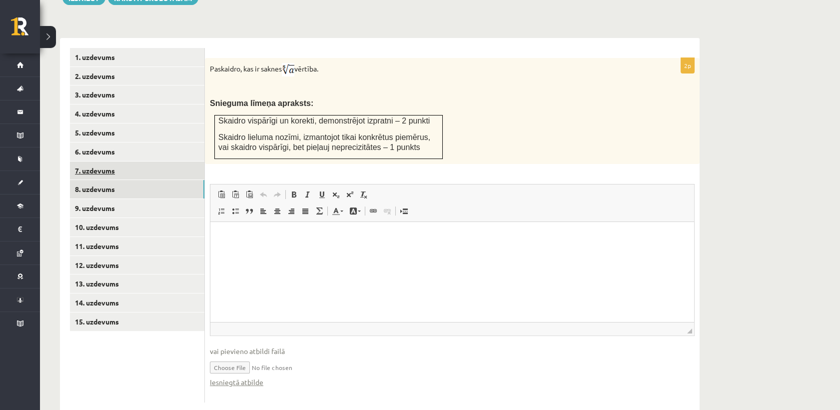
click at [123, 161] on link "7. uzdevums" at bounding box center [137, 170] width 134 height 18
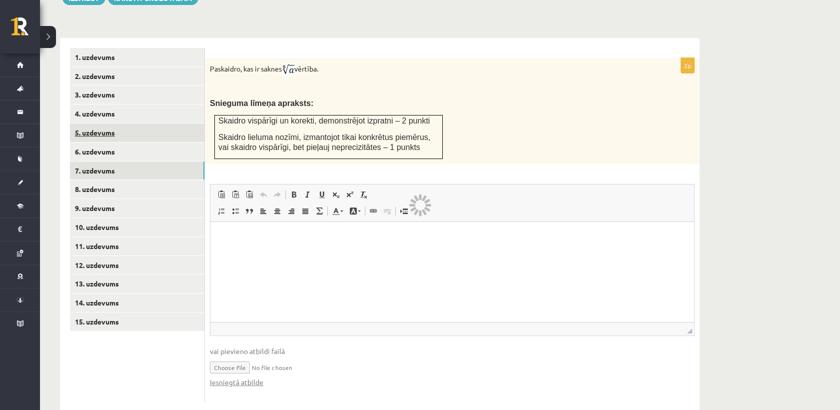
scroll to position [325, 0]
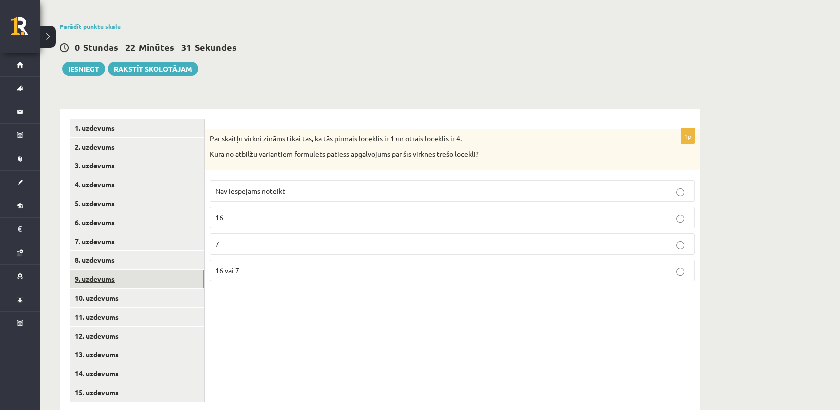
click at [118, 270] on link "9. uzdevums" at bounding box center [137, 279] width 134 height 18
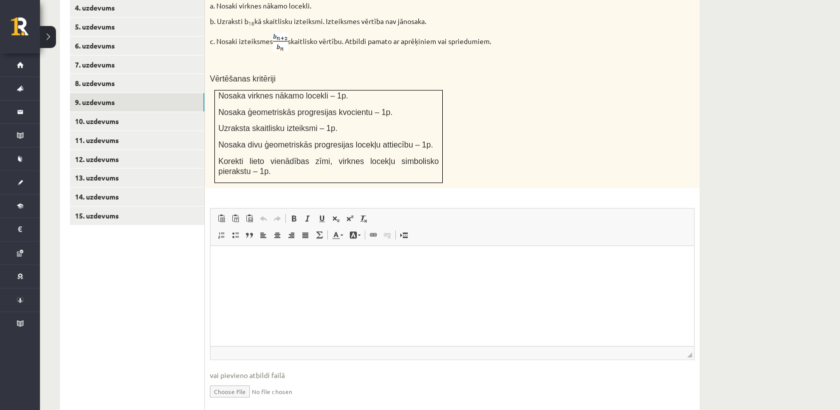
scroll to position [515, 0]
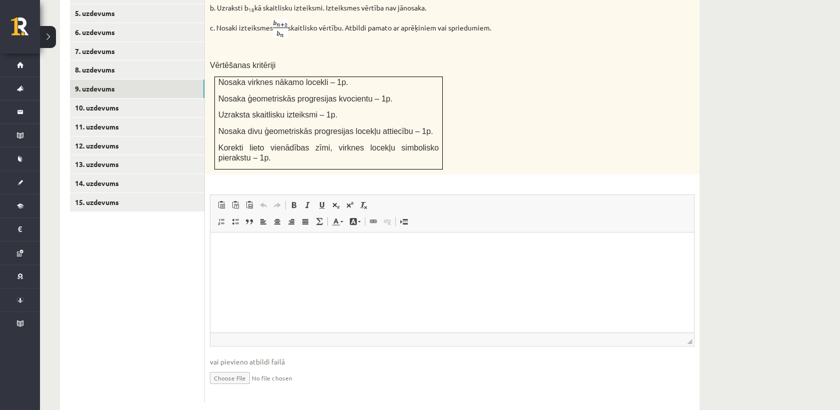
click at [224, 367] on input "file" at bounding box center [452, 377] width 485 height 20
type input "**********"
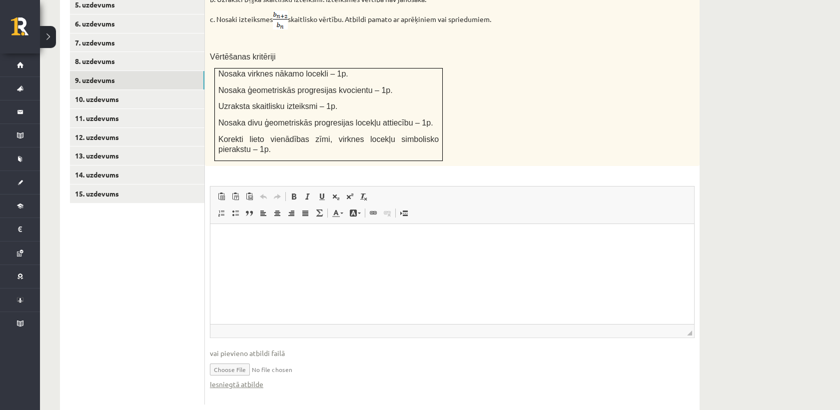
scroll to position [525, 0]
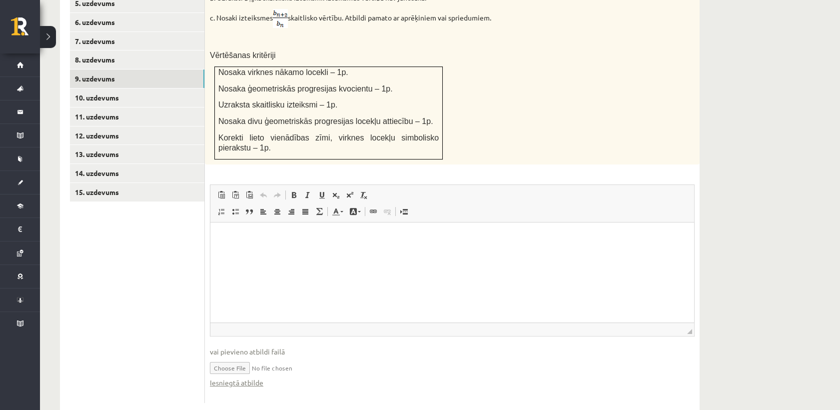
click at [282, 357] on input "file" at bounding box center [452, 367] width 485 height 20
click at [235, 377] on link "Iesniegtā atbilde" at bounding box center [236, 382] width 53 height 10
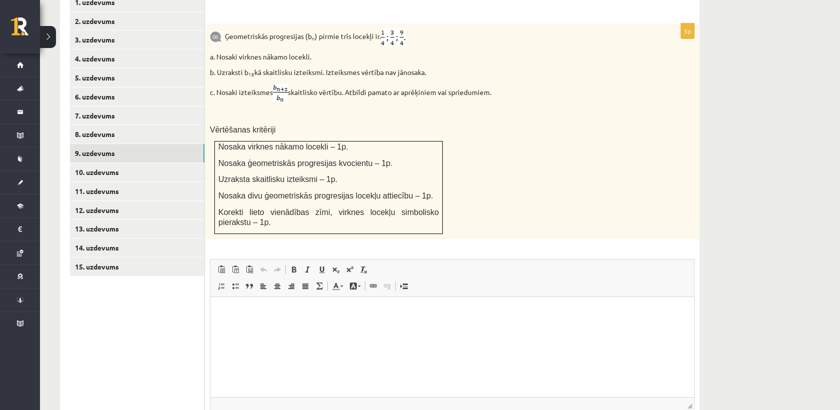
scroll to position [359, 0]
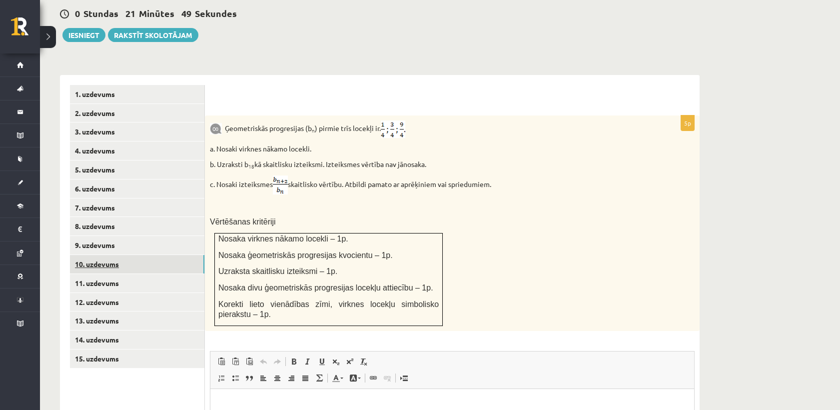
click at [168, 255] on link "10. uzdevums" at bounding box center [137, 264] width 134 height 18
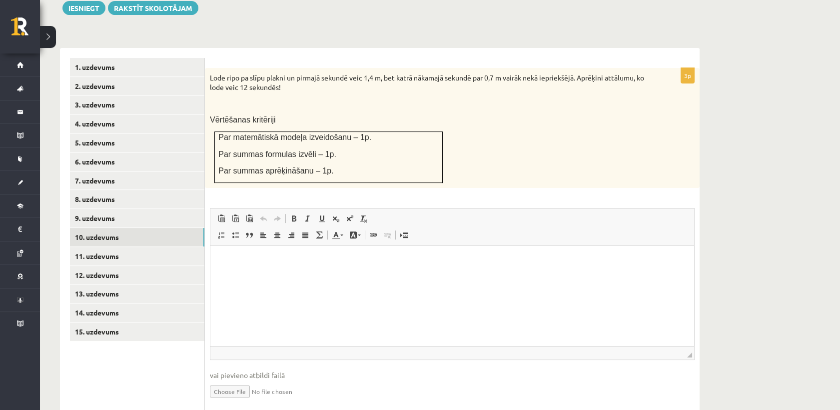
scroll to position [400, 0]
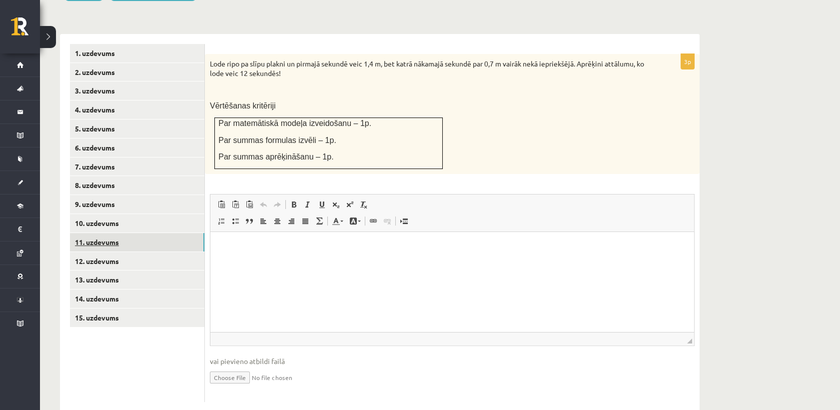
click at [155, 233] on link "11. uzdevums" at bounding box center [137, 242] width 134 height 18
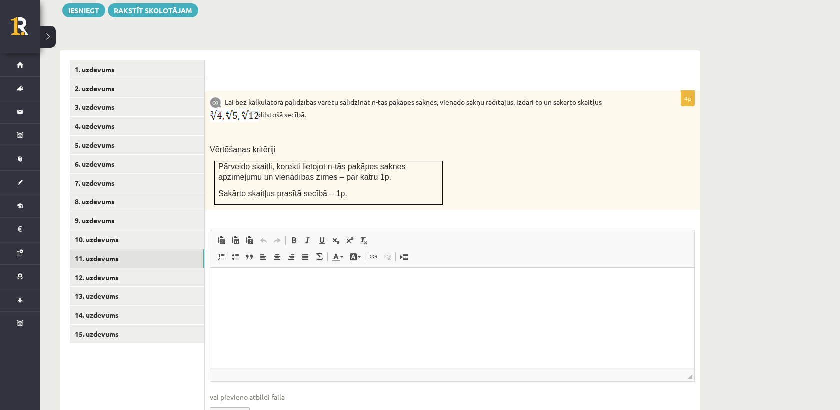
scroll to position [419, 0]
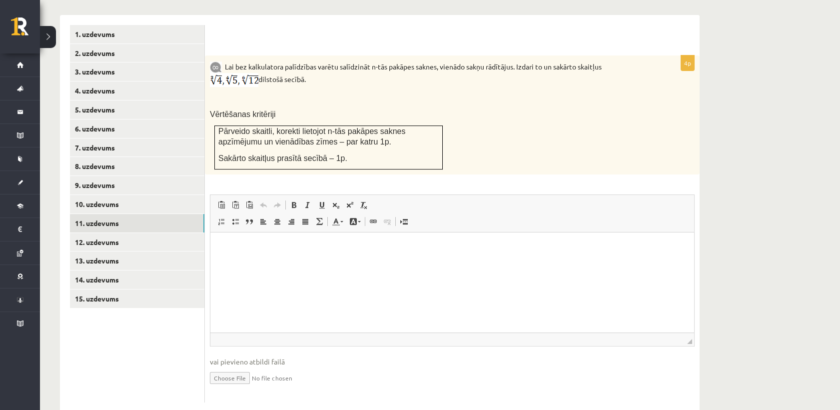
click at [236, 367] on input "file" at bounding box center [452, 377] width 485 height 20
type input "**********"
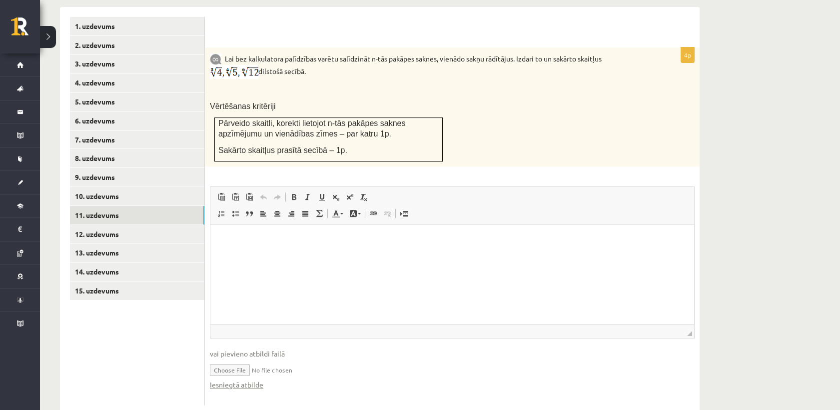
scroll to position [429, 0]
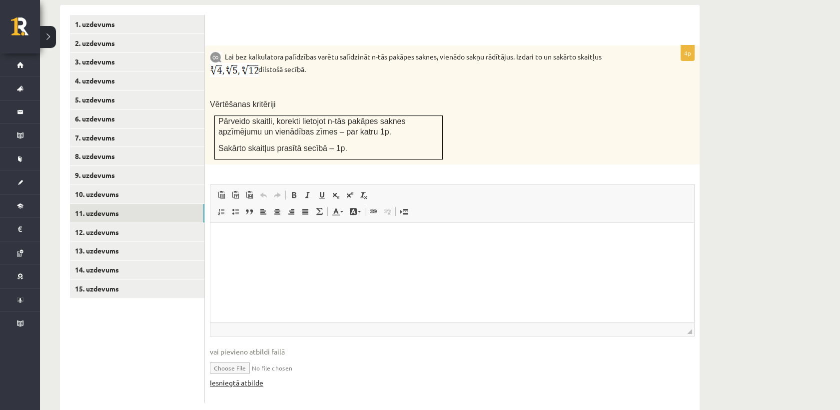
click at [258, 377] on link "Iesniegtā atbilde" at bounding box center [236, 382] width 53 height 10
click at [149, 223] on link "12. uzdevums" at bounding box center [137, 232] width 134 height 18
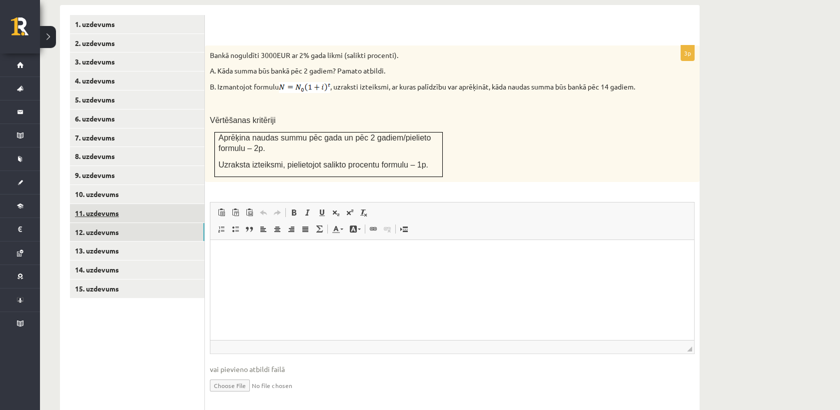
click at [142, 204] on link "11. uzdevums" at bounding box center [137, 213] width 134 height 18
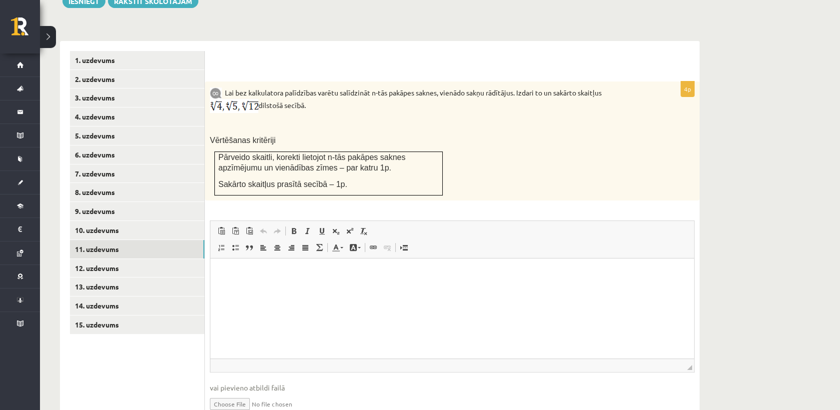
scroll to position [373, 0]
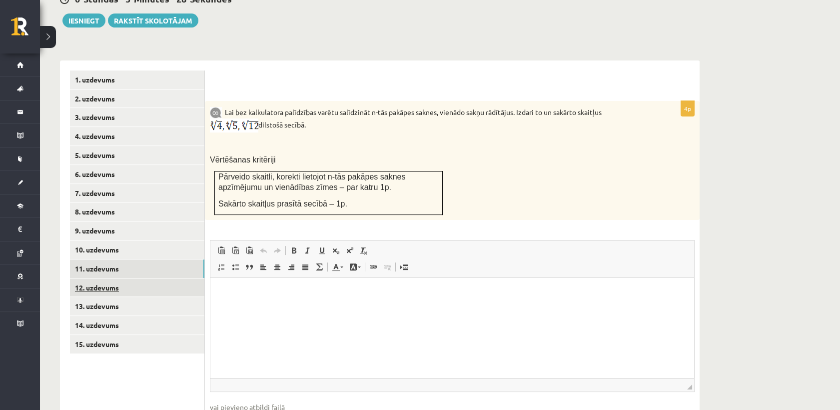
click at [112, 278] on link "12. uzdevums" at bounding box center [137, 287] width 134 height 18
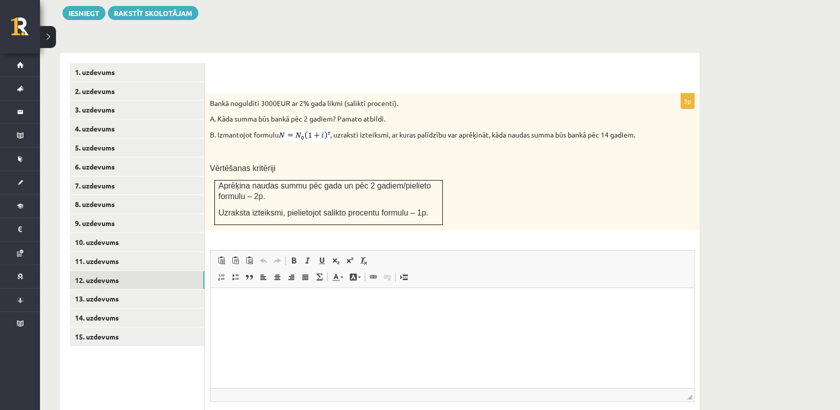
scroll to position [436, 0]
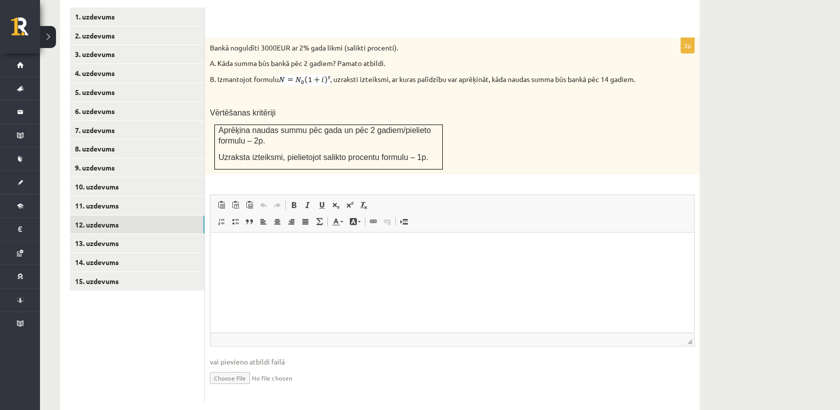
click at [236, 367] on input "file" at bounding box center [452, 377] width 485 height 20
type input "**********"
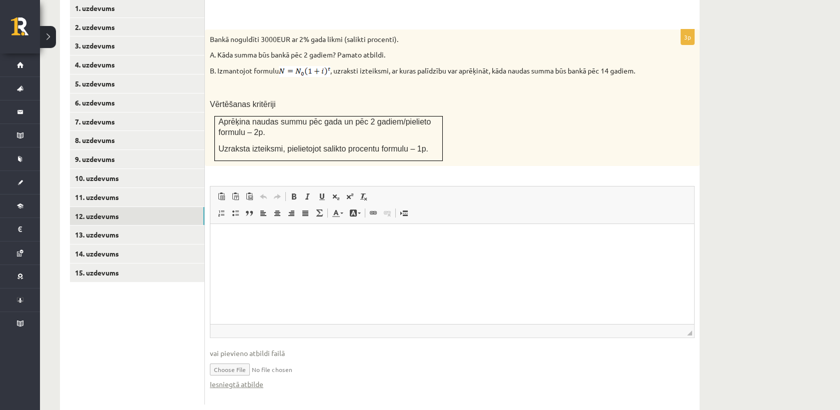
scroll to position [447, 0]
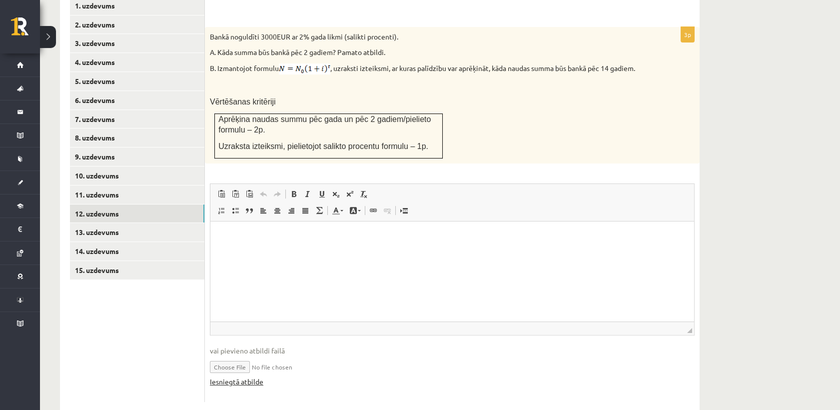
click at [254, 376] on link "Iesniegtā atbilde" at bounding box center [236, 381] width 53 height 10
click at [131, 223] on link "13. uzdevums" at bounding box center [137, 232] width 134 height 18
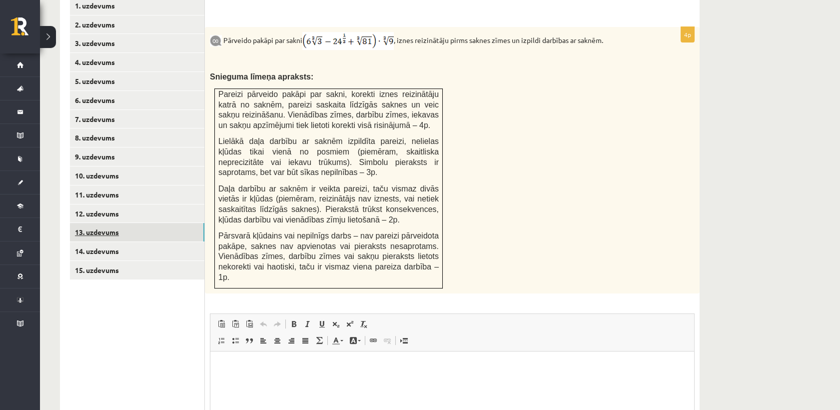
scroll to position [0, 0]
click at [145, 204] on link "12. uzdevums" at bounding box center [137, 213] width 134 height 18
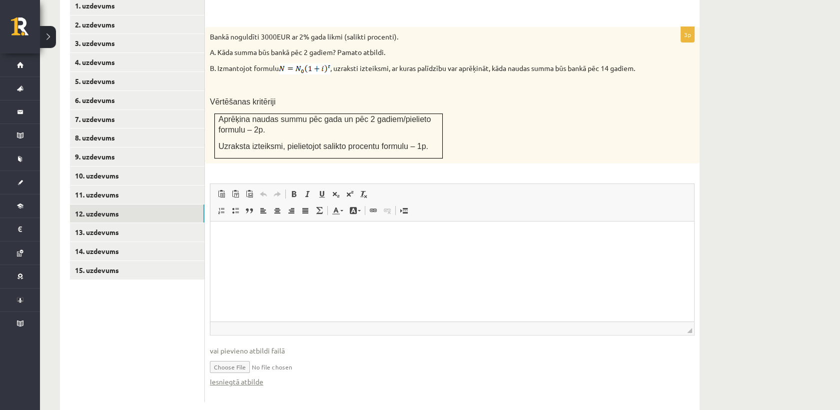
scroll to position [336, 0]
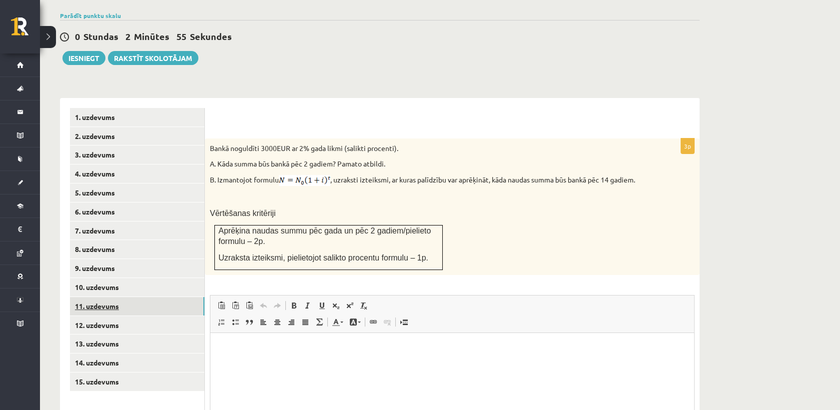
click at [129, 297] on link "11. uzdevums" at bounding box center [137, 306] width 134 height 18
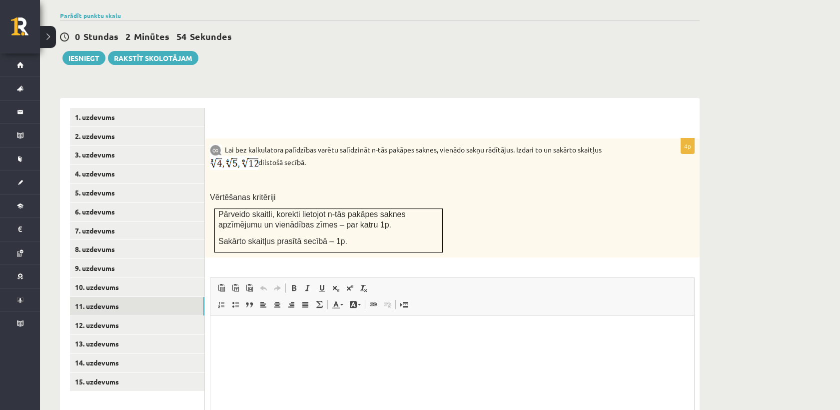
scroll to position [0, 0]
click at [149, 259] on link "9. uzdevums" at bounding box center [137, 268] width 134 height 18
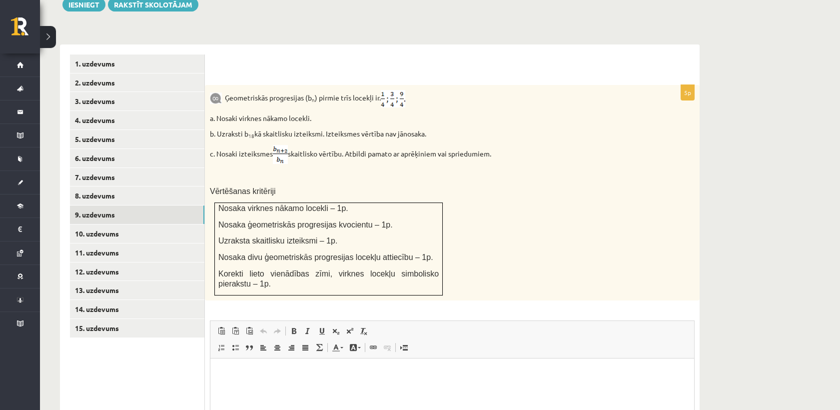
scroll to position [447, 0]
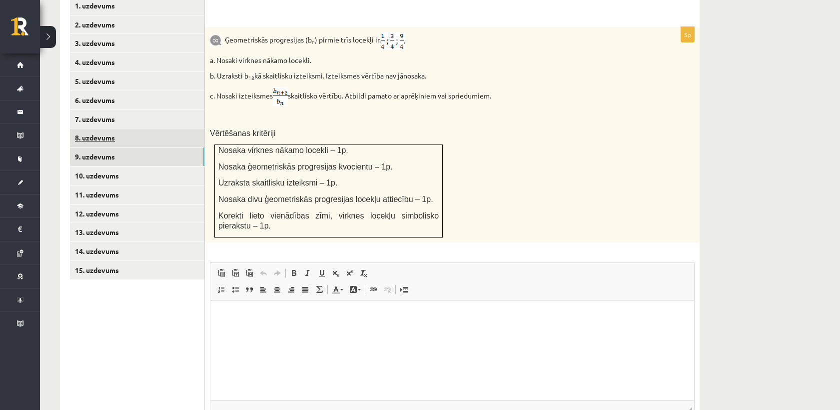
click at [110, 128] on link "8. uzdevums" at bounding box center [137, 137] width 134 height 18
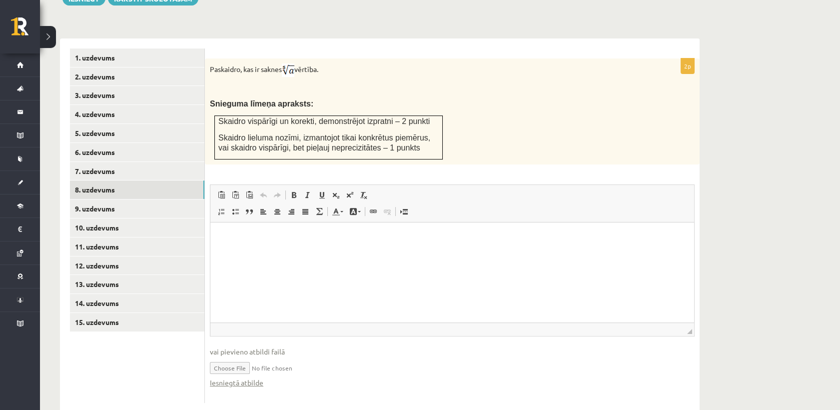
scroll to position [396, 0]
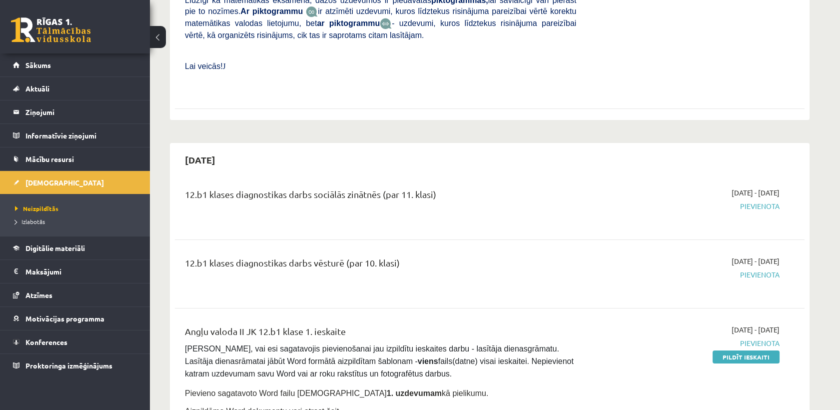
scroll to position [444, 0]
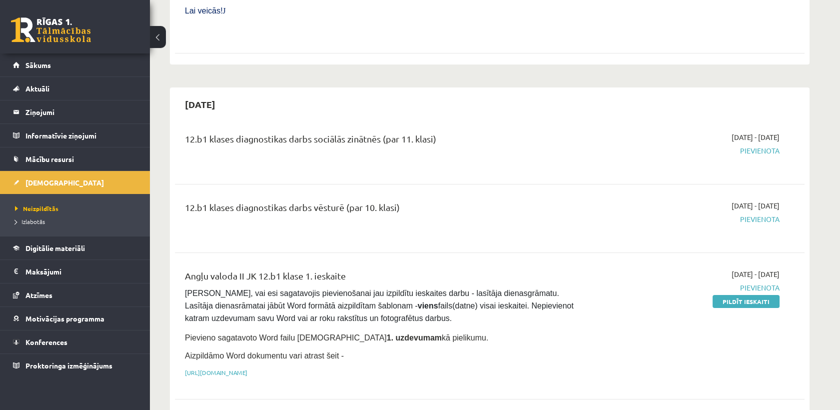
click at [73, 30] on link at bounding box center [51, 29] width 80 height 25
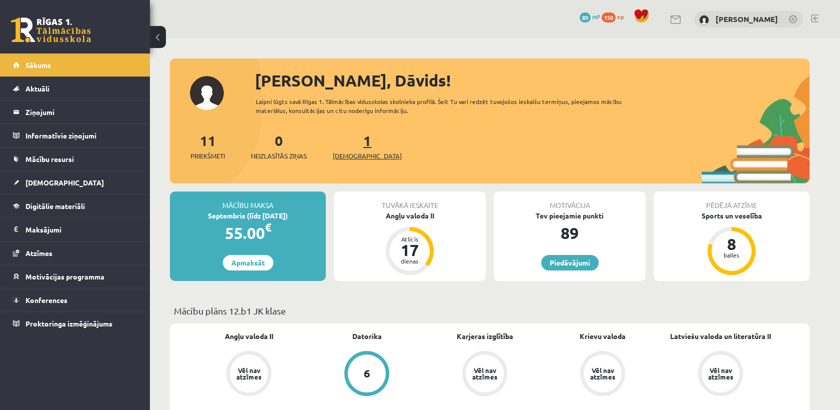
click at [348, 152] on span "[DEMOGRAPHIC_DATA]" at bounding box center [367, 156] width 69 height 10
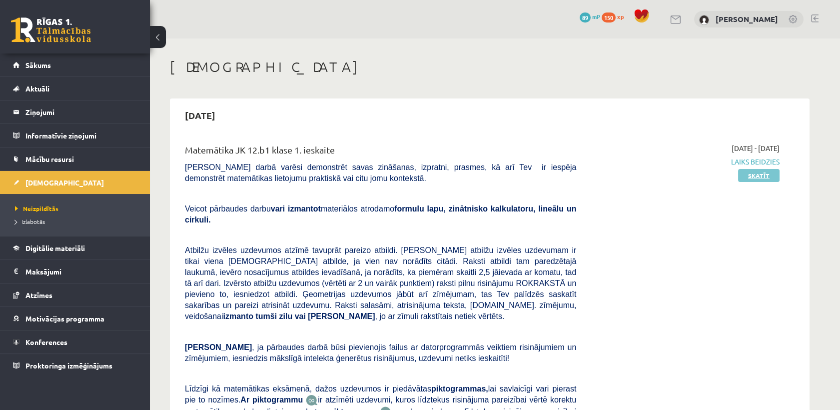
click at [768, 181] on link "Skatīt" at bounding box center [758, 175] width 41 height 13
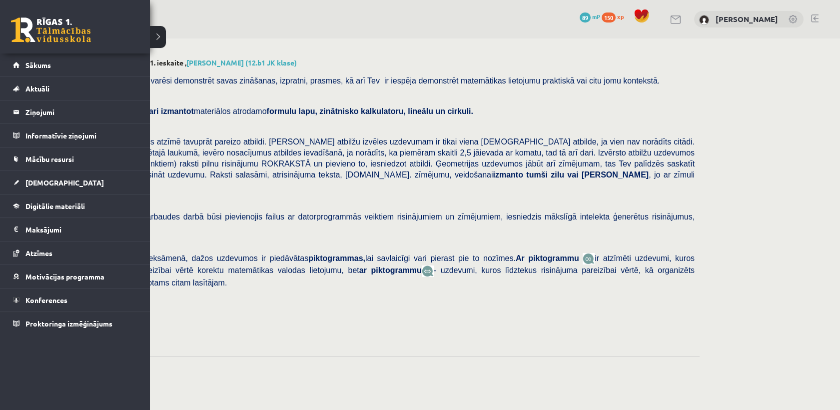
click at [55, 34] on link at bounding box center [51, 29] width 80 height 25
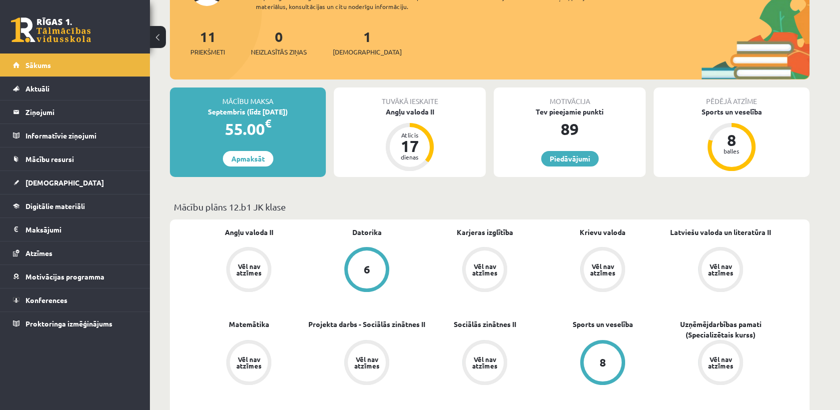
scroll to position [111, 0]
